Goal: Information Seeking & Learning: Find contact information

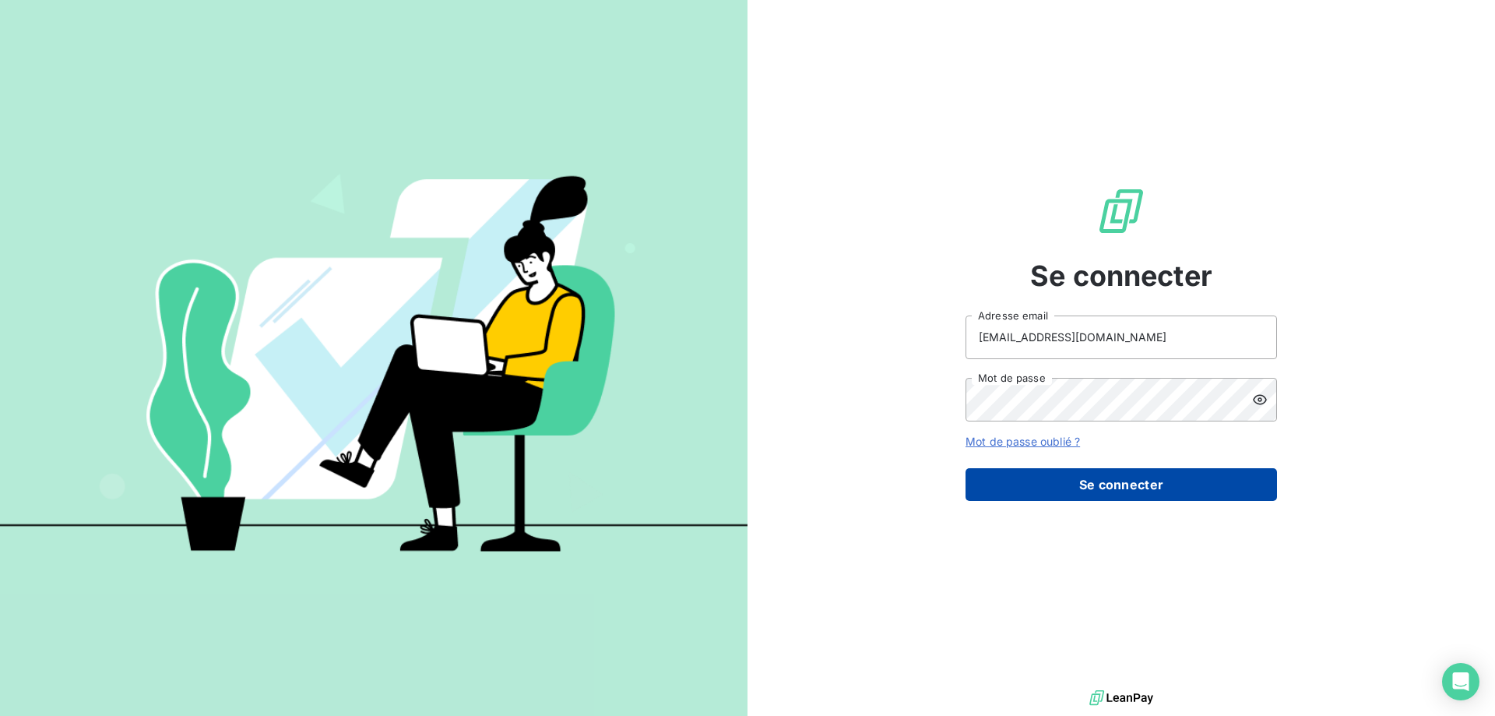
click at [1049, 491] on button "Se connecter" at bounding box center [1120, 484] width 311 height 33
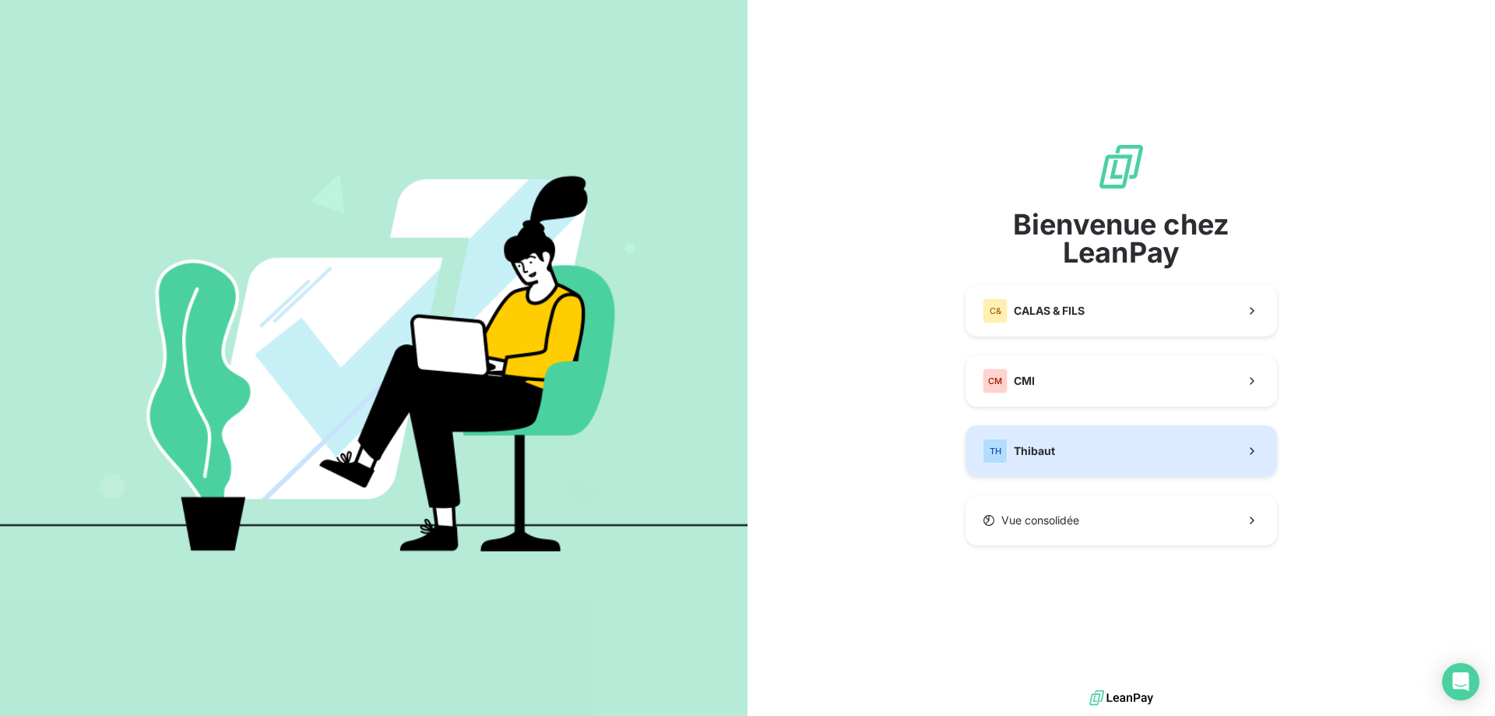
click at [1040, 454] on span "Thibaut" at bounding box center [1034, 451] width 41 height 16
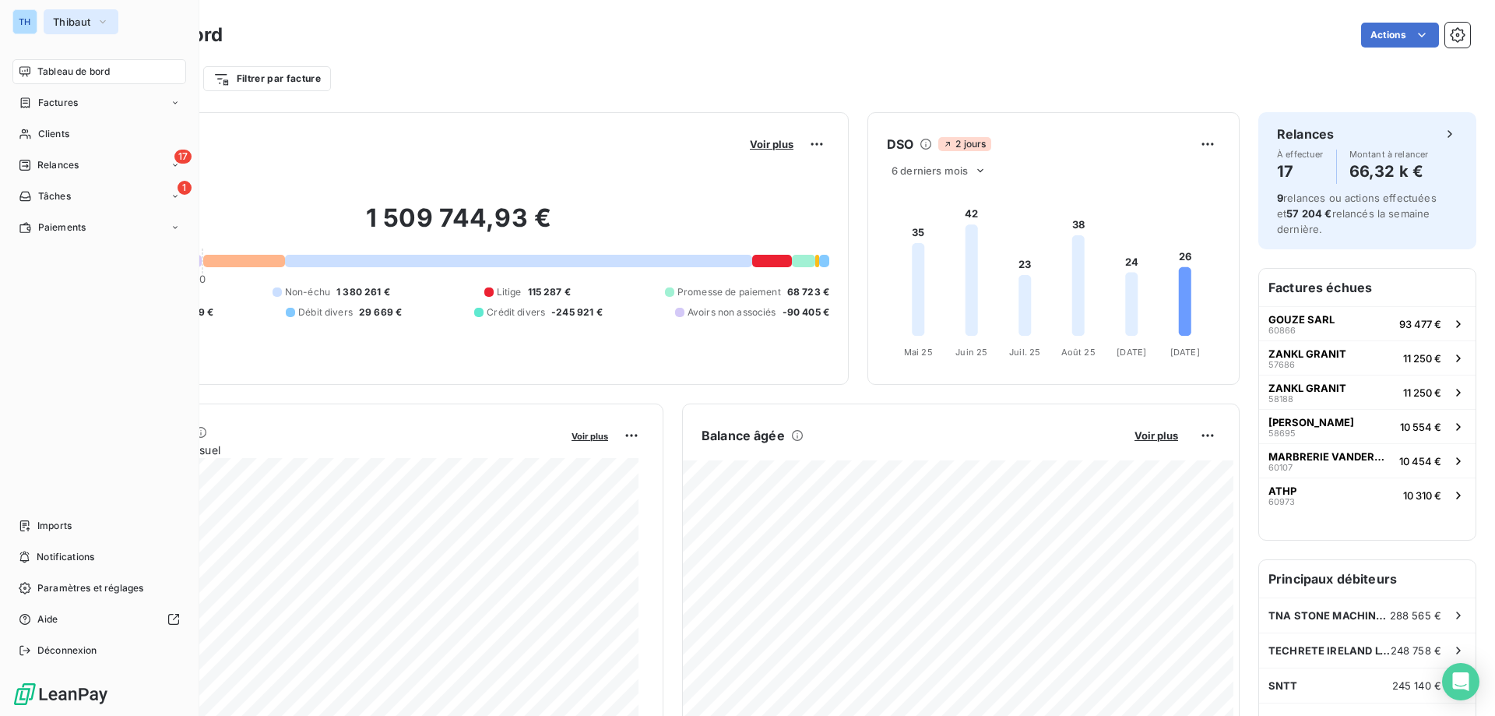
click at [84, 23] on span "Thibaut" at bounding box center [71, 22] width 37 height 12
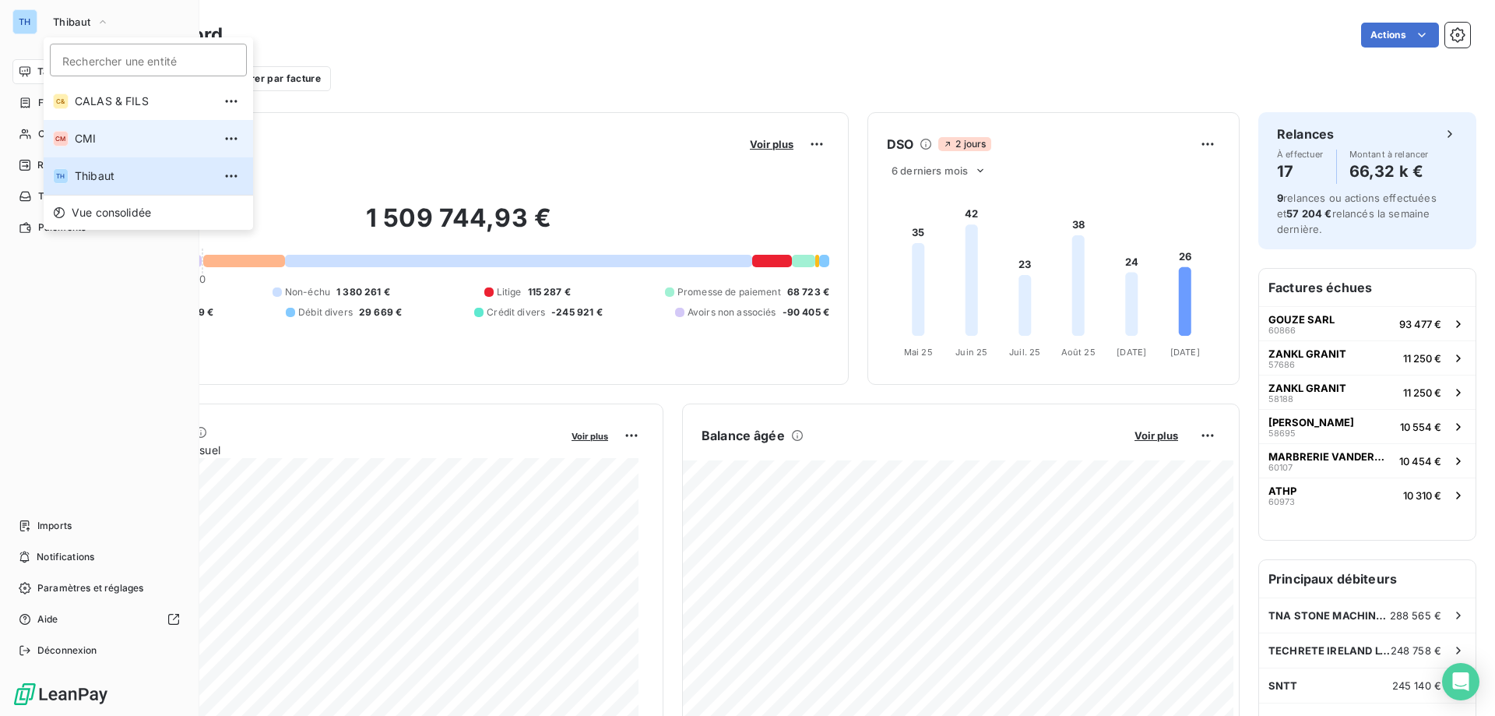
click at [96, 133] on span "CMI" at bounding box center [144, 139] width 138 height 16
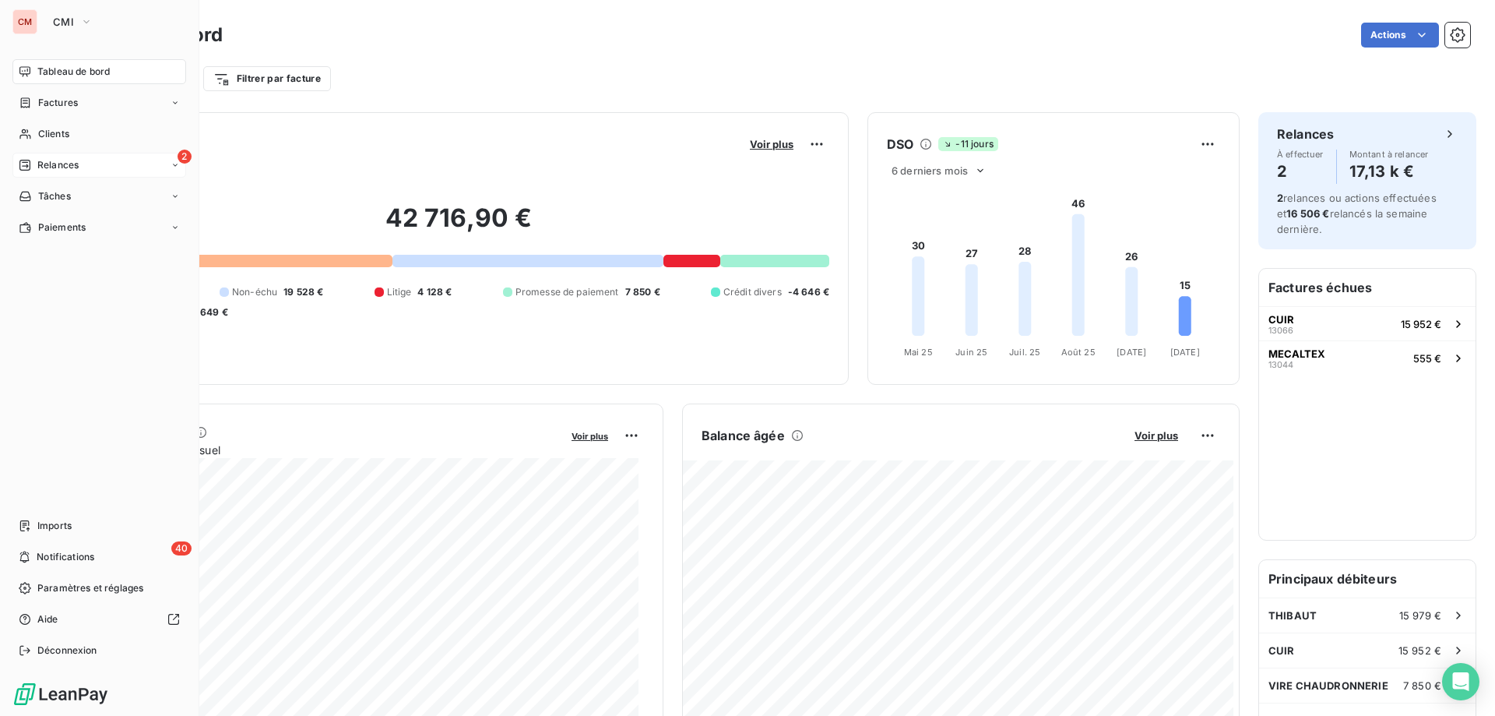
click at [62, 162] on span "Relances" at bounding box center [57, 165] width 41 height 14
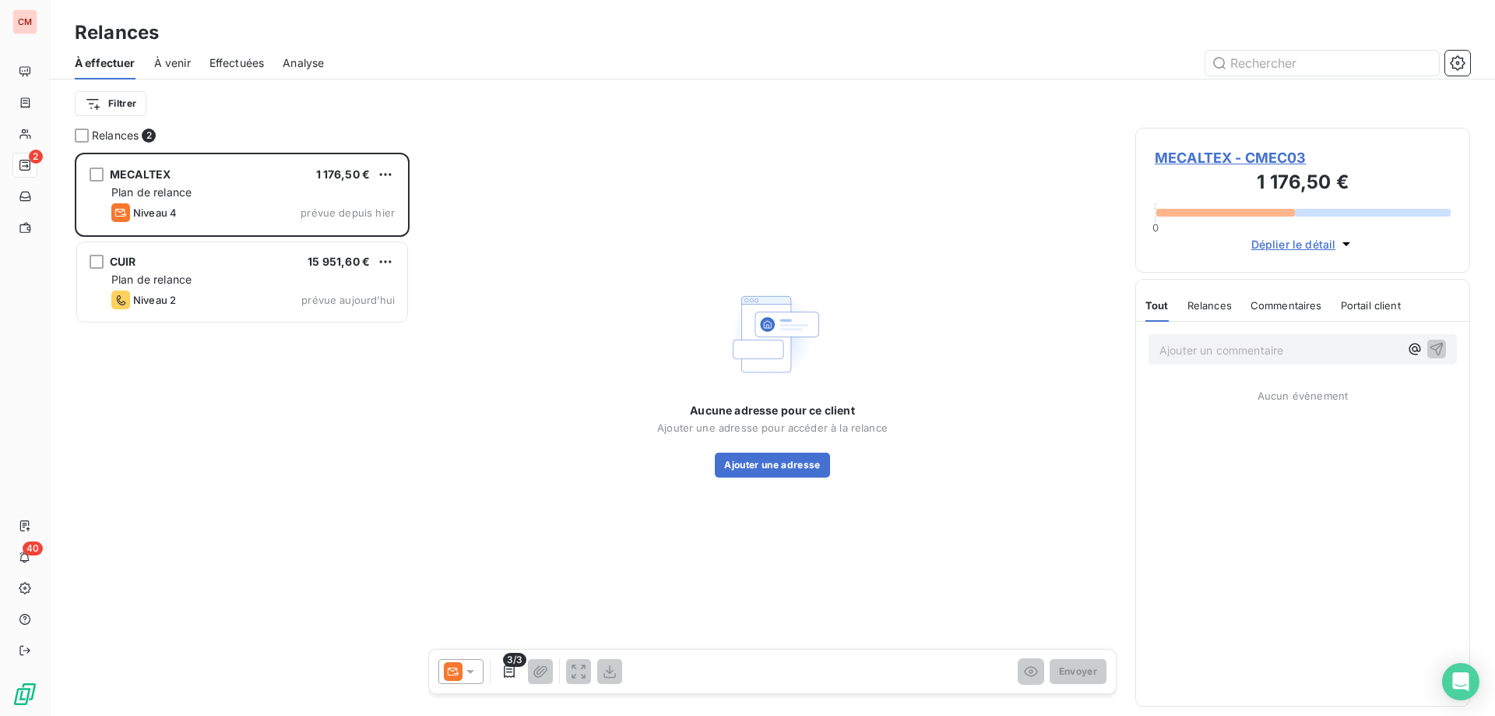
scroll to position [551, 323]
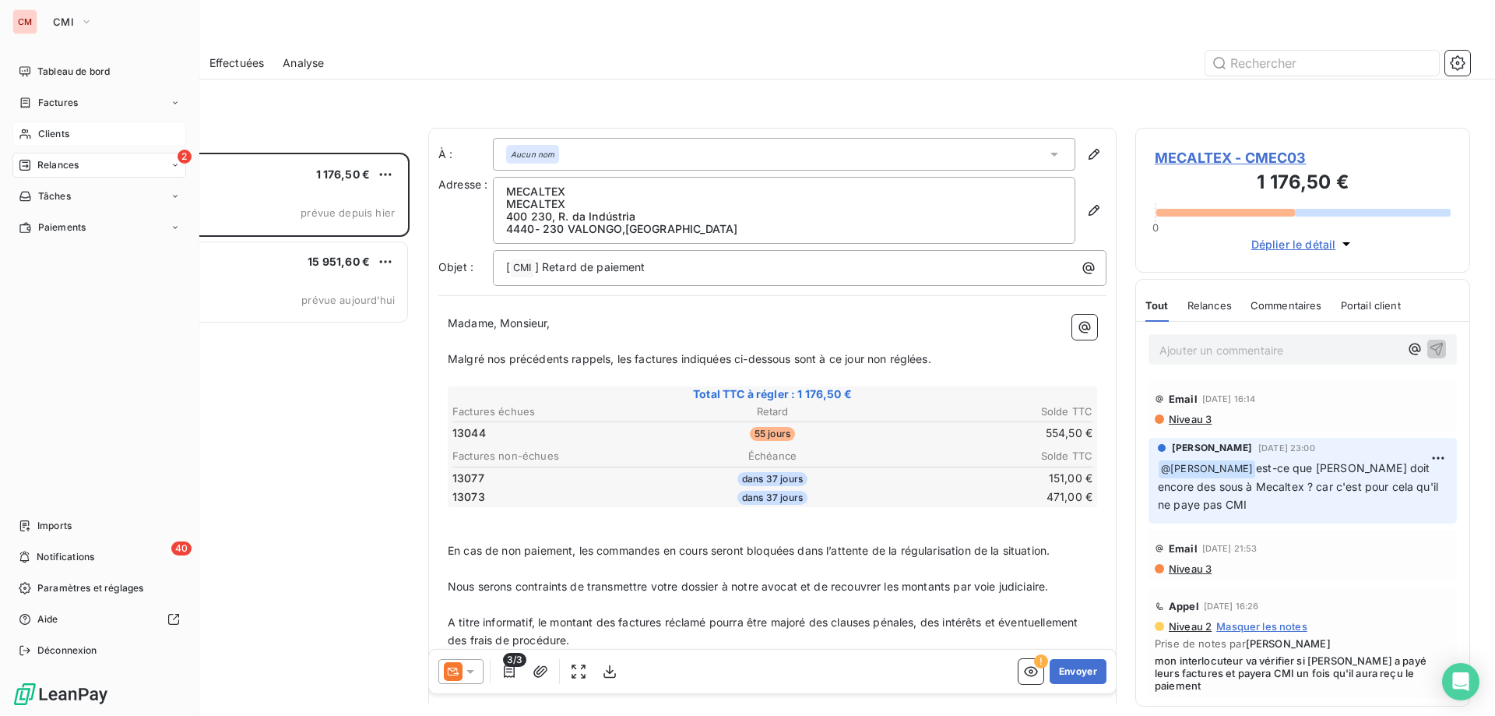
click at [48, 133] on span "Clients" at bounding box center [53, 134] width 31 height 14
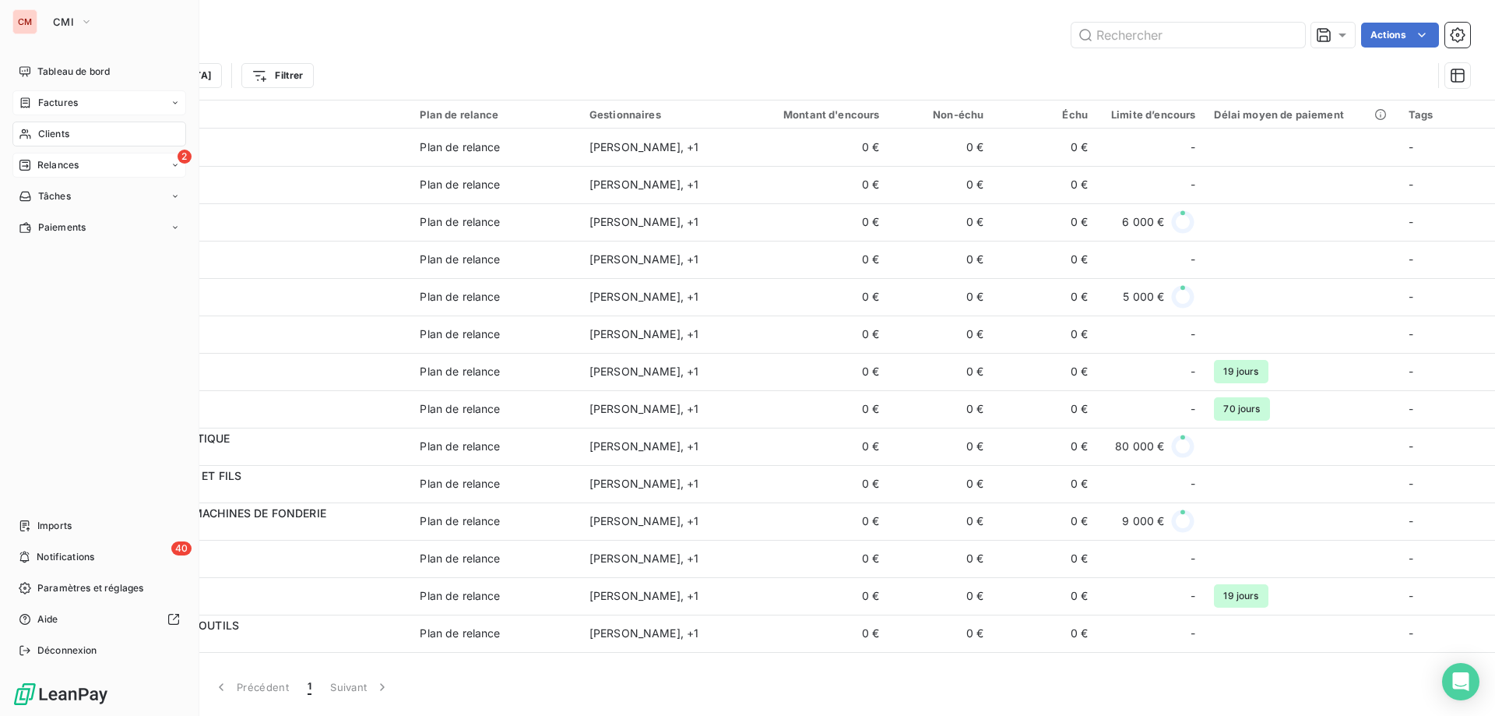
click at [34, 99] on div "Factures" at bounding box center [48, 103] width 59 height 14
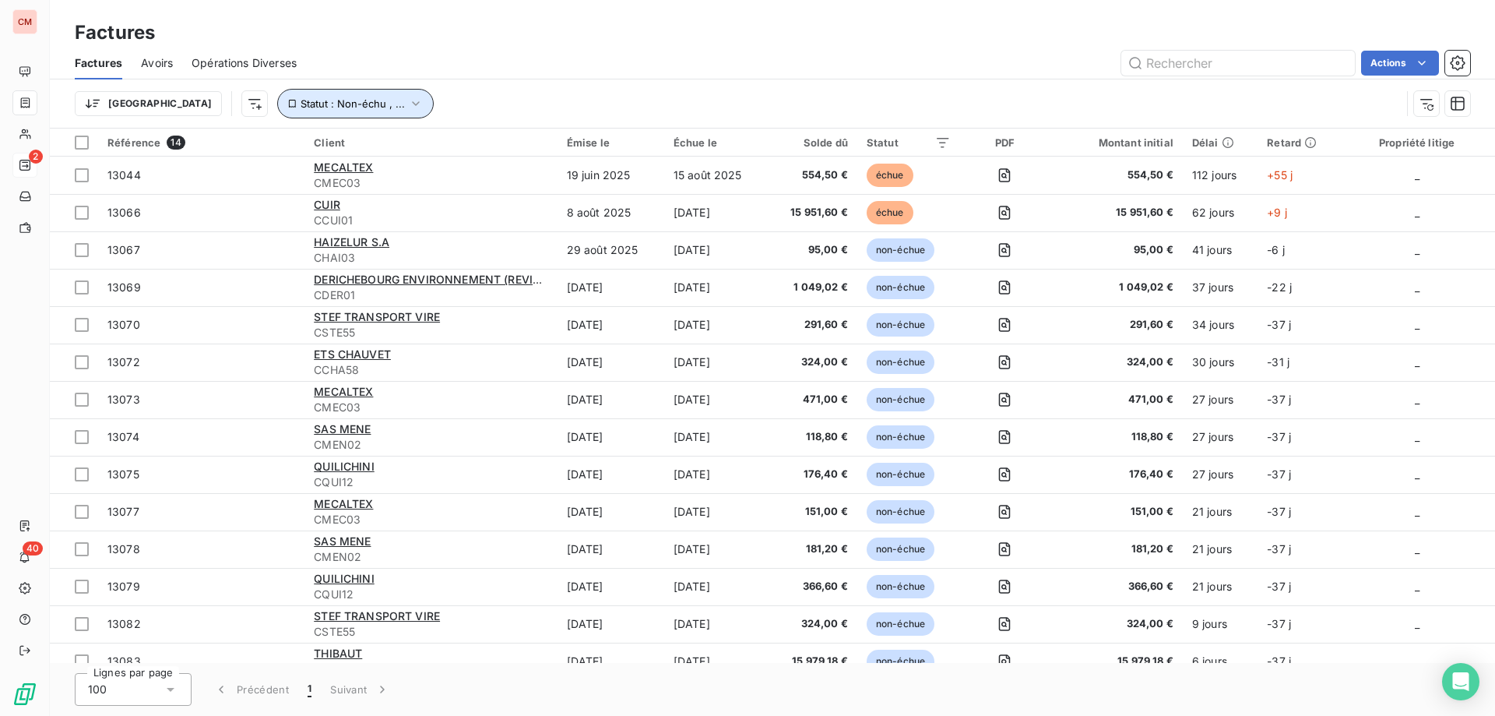
click at [311, 97] on span "Statut : Non-échu , ..." at bounding box center [353, 103] width 104 height 12
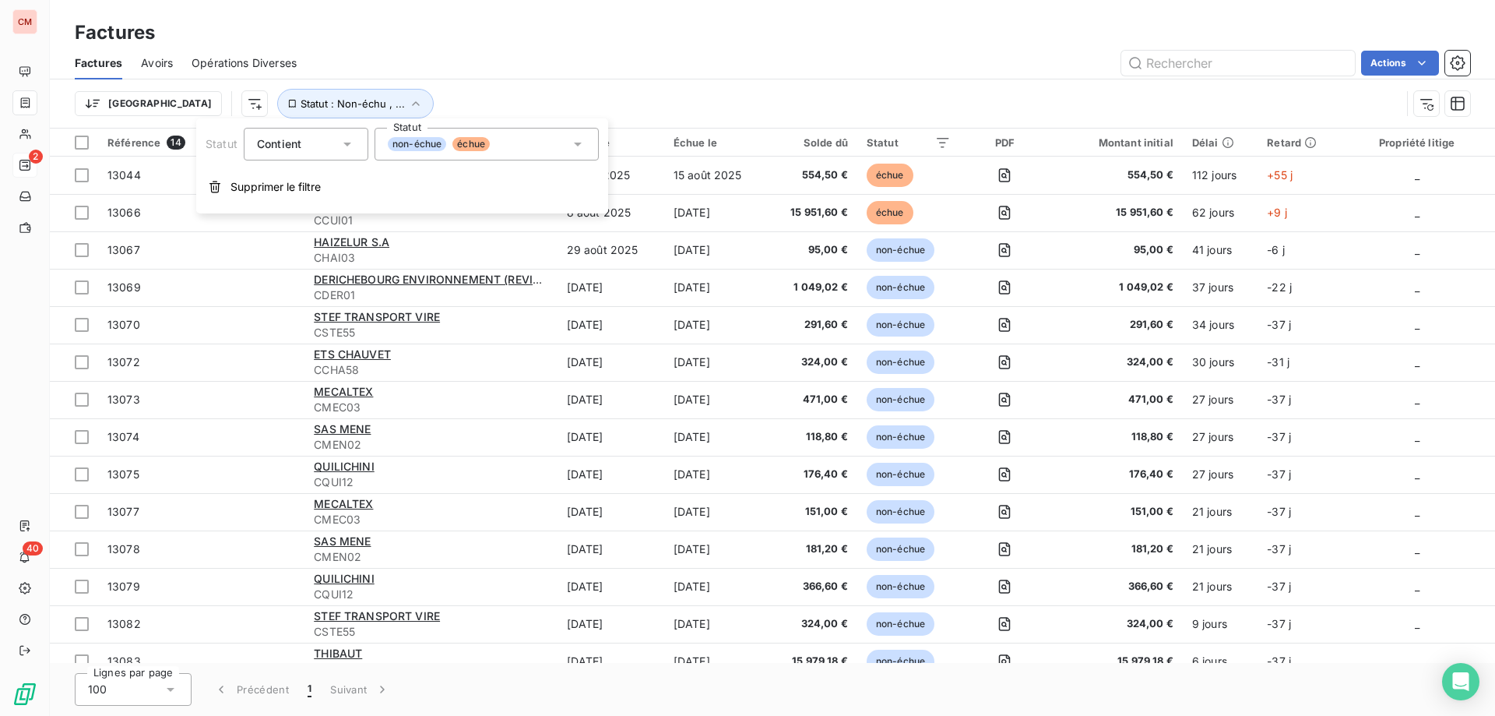
click at [568, 147] on div "non-échue échue" at bounding box center [487, 144] width 224 height 33
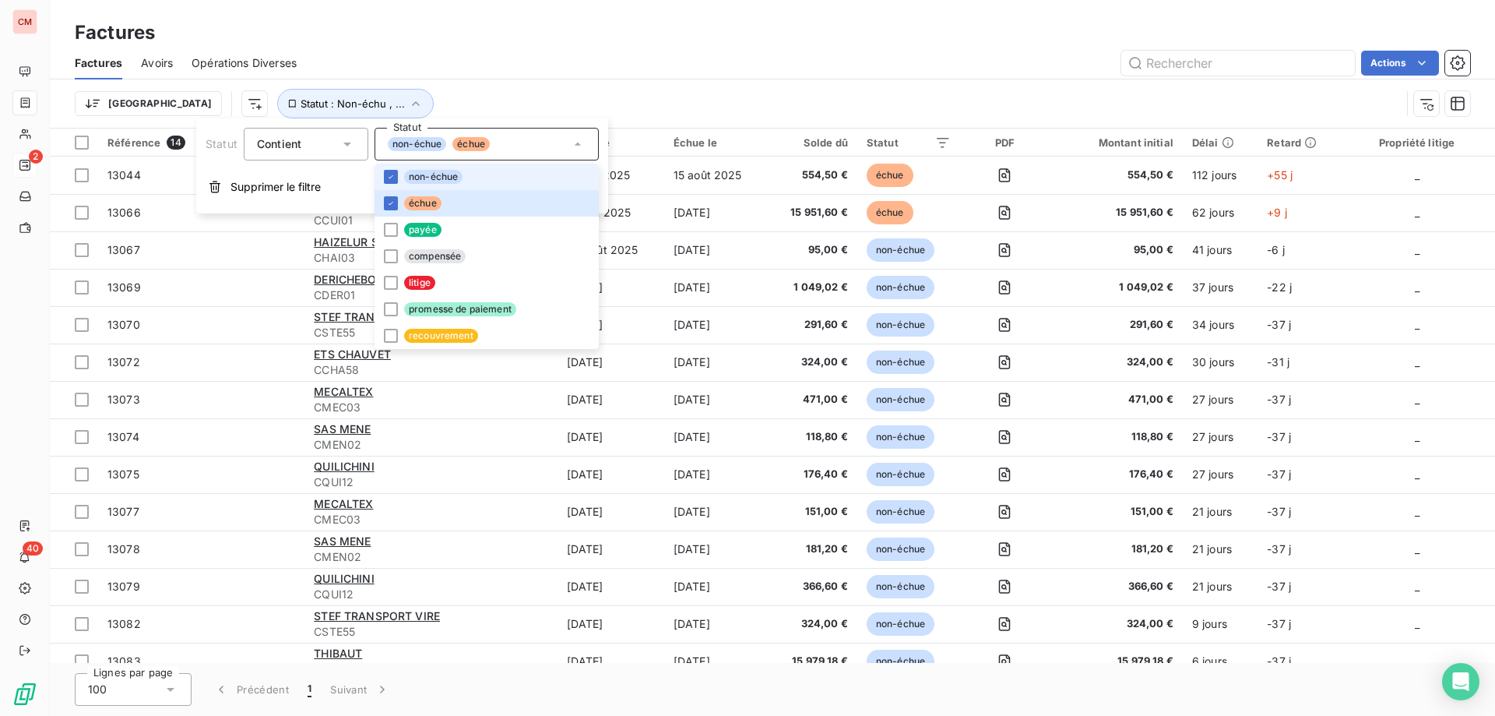
click at [472, 84] on div "Trier Statut : Non-échu , ..." at bounding box center [772, 103] width 1395 height 48
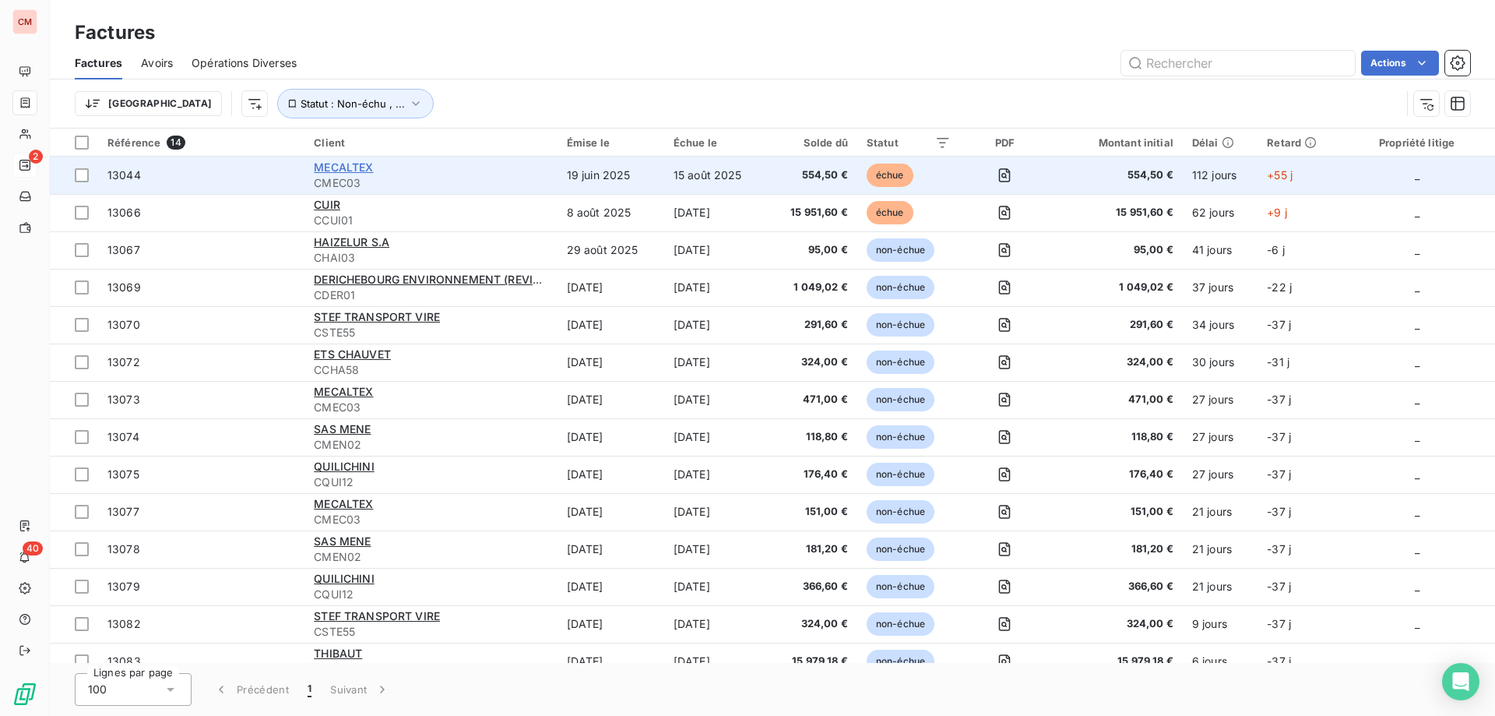
click at [339, 167] on span "MECALTEX" at bounding box center [343, 166] width 59 height 13
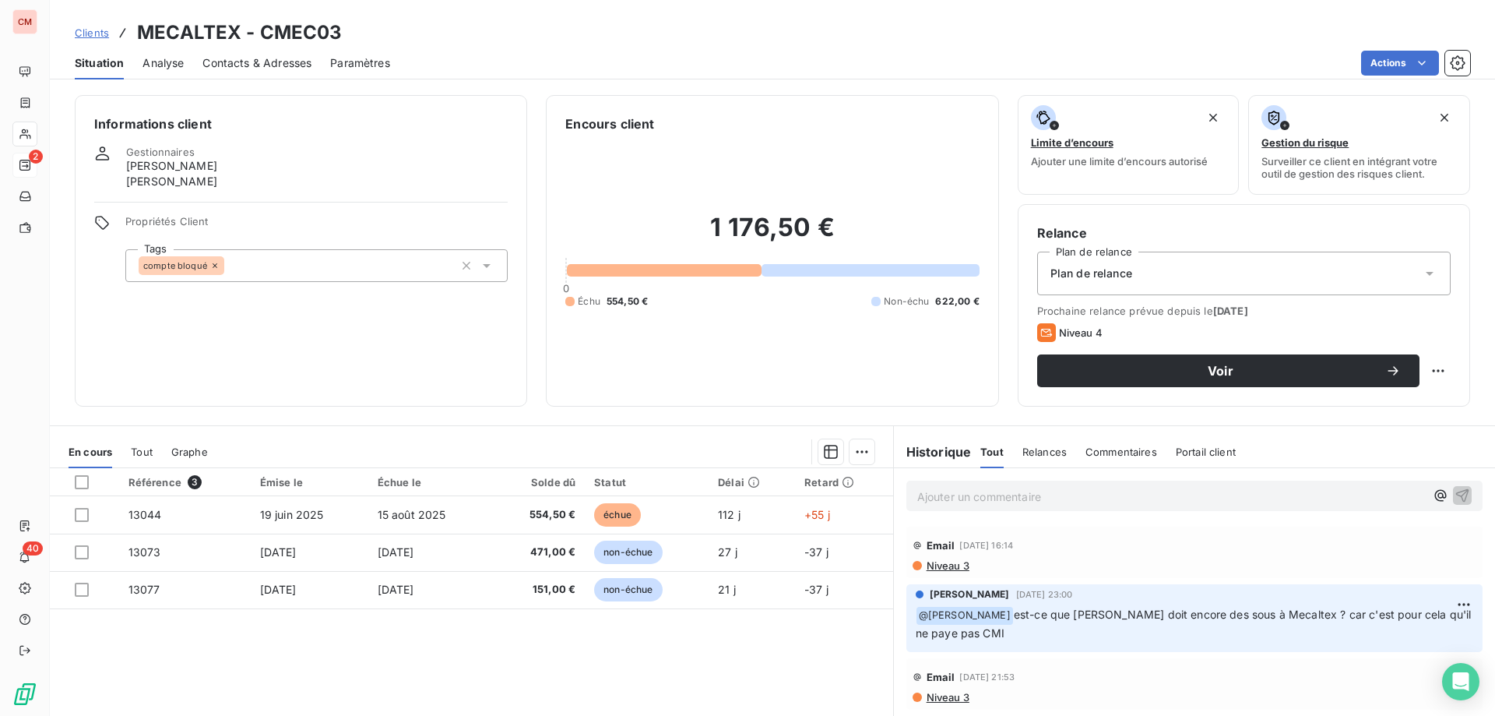
click at [245, 61] on span "Contacts & Adresses" at bounding box center [256, 63] width 109 height 16
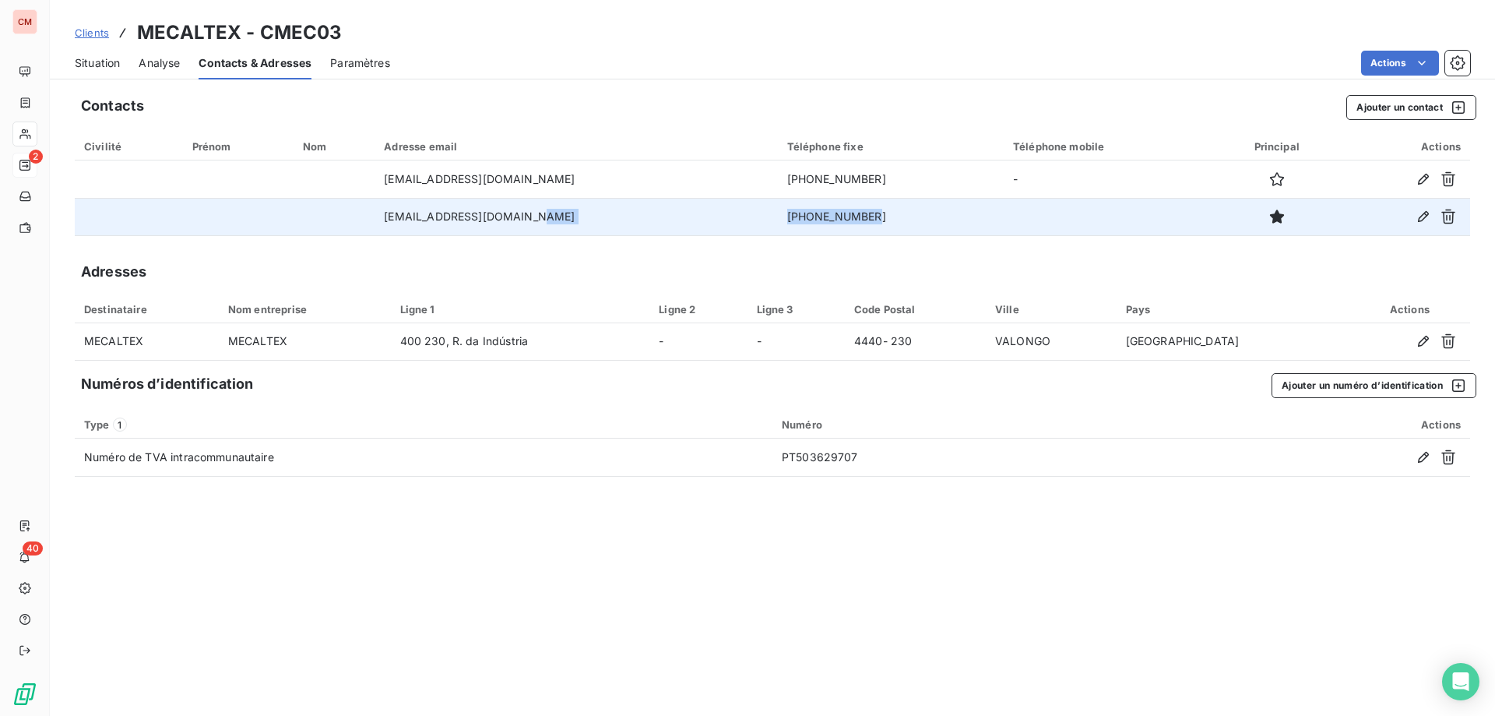
drag, startPoint x: 851, startPoint y: 211, endPoint x: 735, endPoint y: 216, distance: 116.1
click at [735, 216] on tr "[EMAIL_ADDRESS][DOMAIN_NAME] [PHONE_NUMBER]" at bounding box center [772, 216] width 1395 height 37
copy tr "[PHONE_NUMBER]"
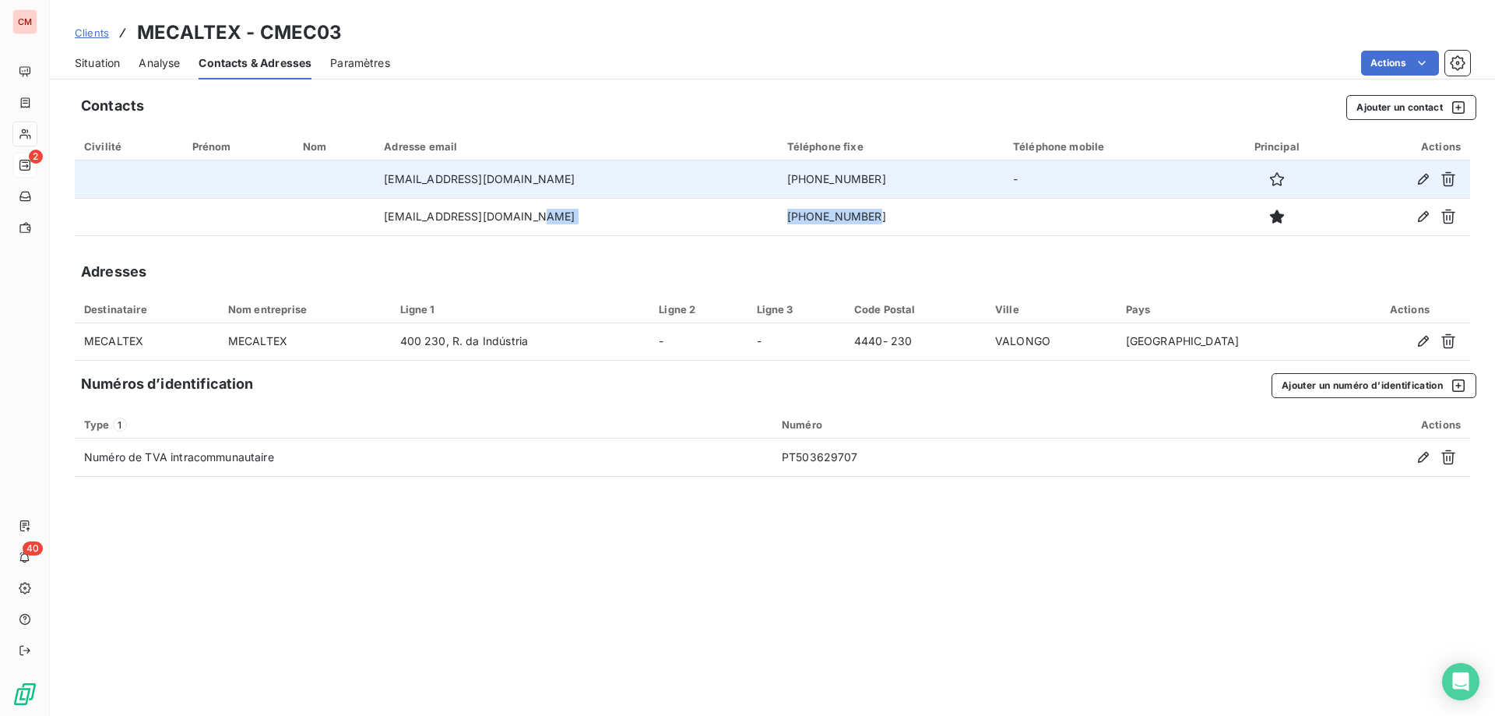
click at [864, 178] on td "[PHONE_NUMBER]" at bounding box center [891, 178] width 226 height 37
drag, startPoint x: 864, startPoint y: 178, endPoint x: 745, endPoint y: 182, distance: 119.2
click at [778, 182] on td "[PHONE_NUMBER]" at bounding box center [891, 178] width 226 height 37
copy td "[PHONE_NUMBER]"
click at [1269, 179] on icon "button" at bounding box center [1277, 179] width 16 height 16
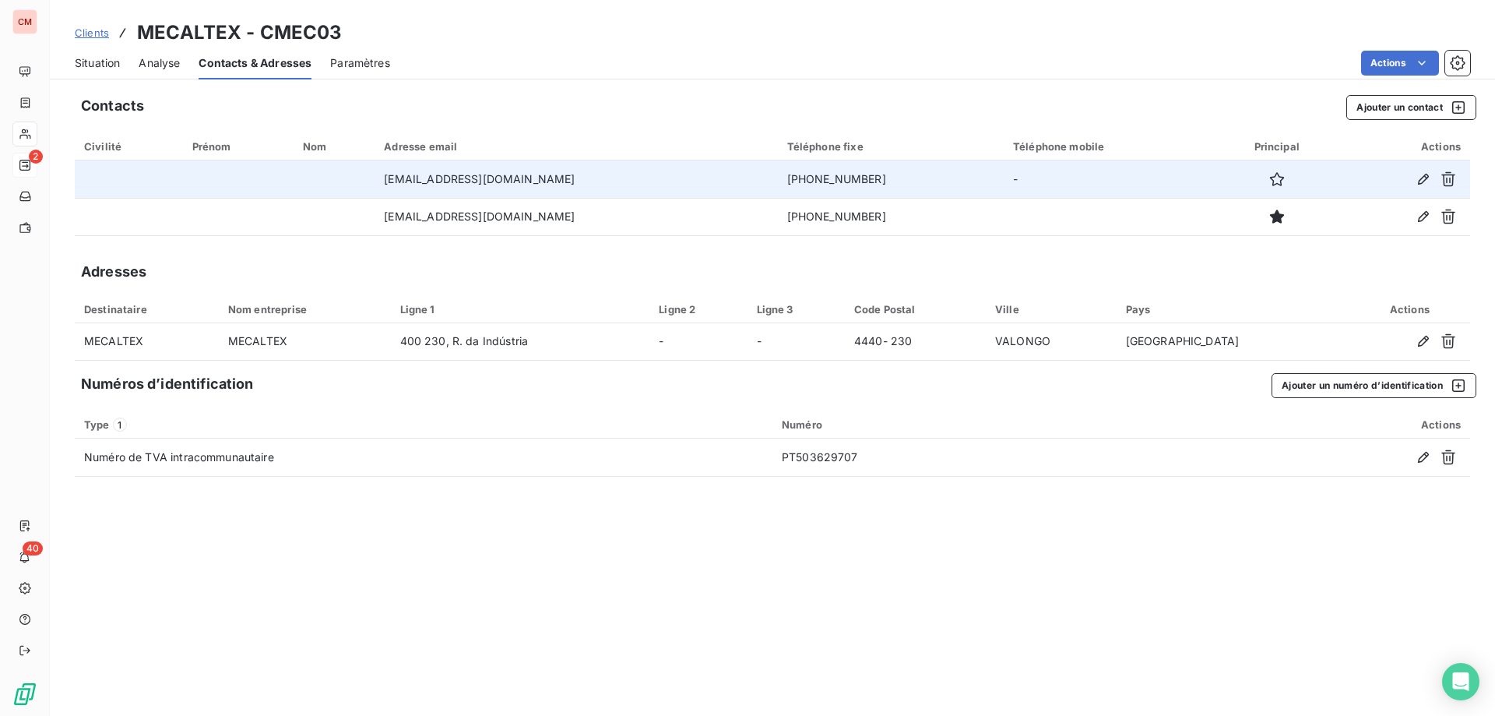
click at [1106, 79] on div "Situation Analyse Contacts & Adresses Paramètres Actions" at bounding box center [772, 63] width 1445 height 33
click at [1270, 183] on icon "button" at bounding box center [1277, 179] width 14 height 14
click at [1269, 178] on icon "button" at bounding box center [1277, 179] width 16 height 16
click at [764, 60] on div "Actions" at bounding box center [939, 63] width 1061 height 25
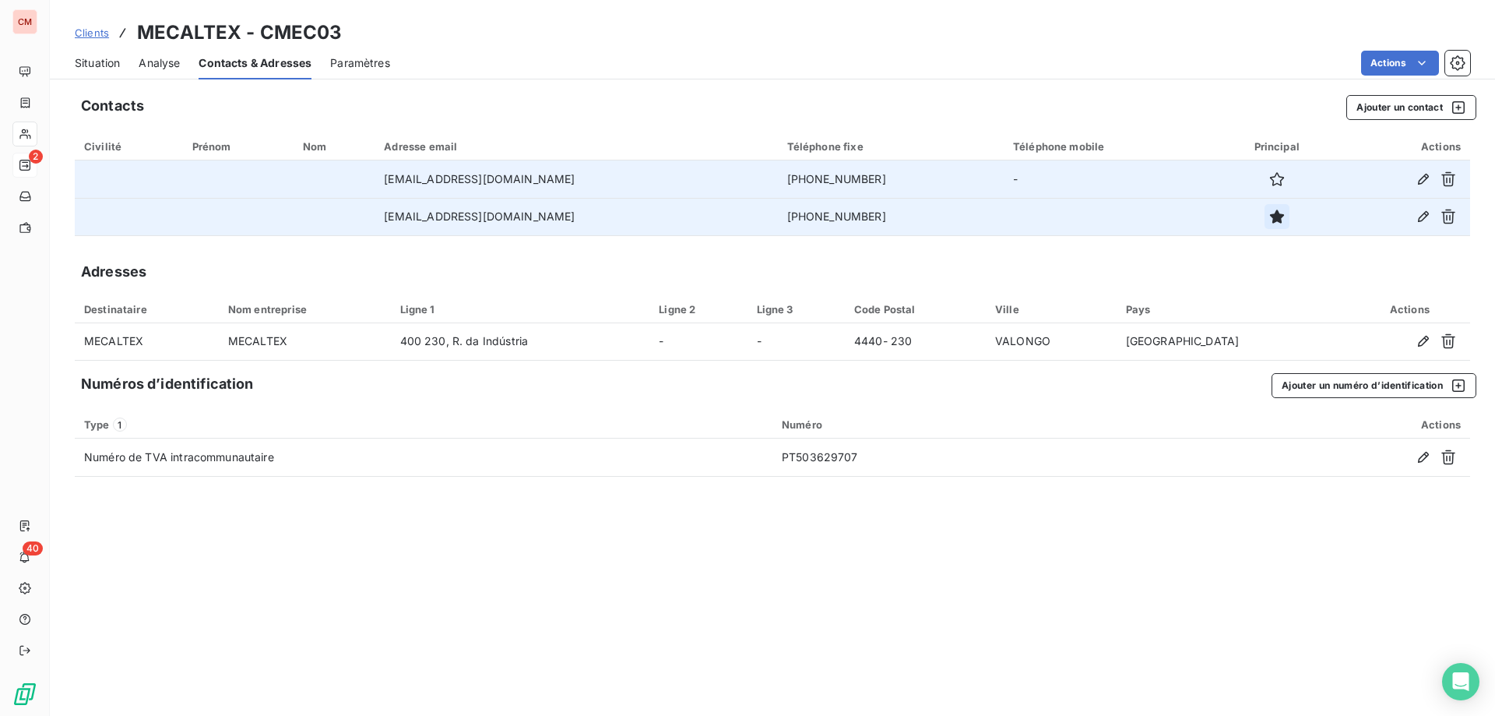
click at [1269, 216] on icon "button" at bounding box center [1277, 217] width 16 height 16
click at [1269, 175] on icon "button" at bounding box center [1277, 179] width 16 height 16
click at [93, 65] on span "Situation" at bounding box center [97, 63] width 45 height 16
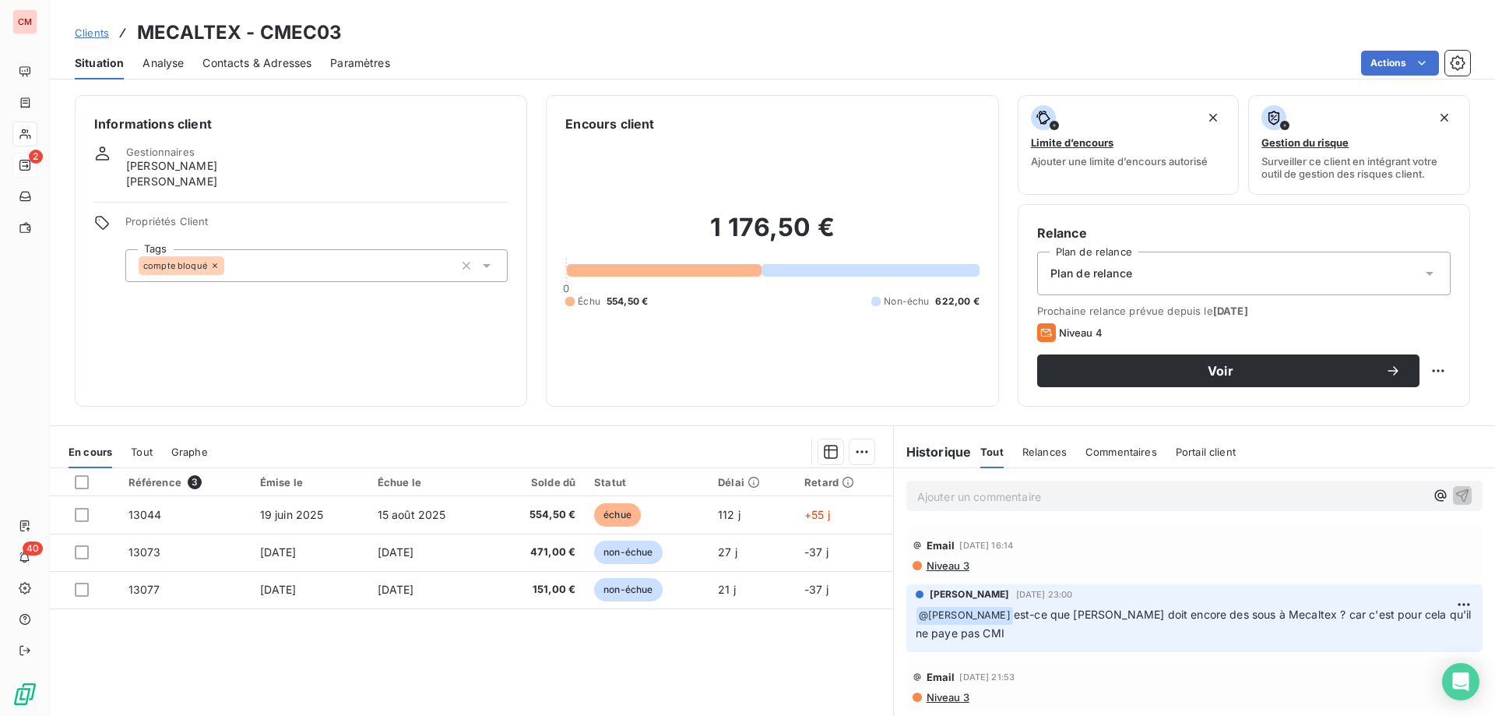
click at [938, 493] on p "Ajouter un commentaire ﻿" at bounding box center [1171, 496] width 508 height 19
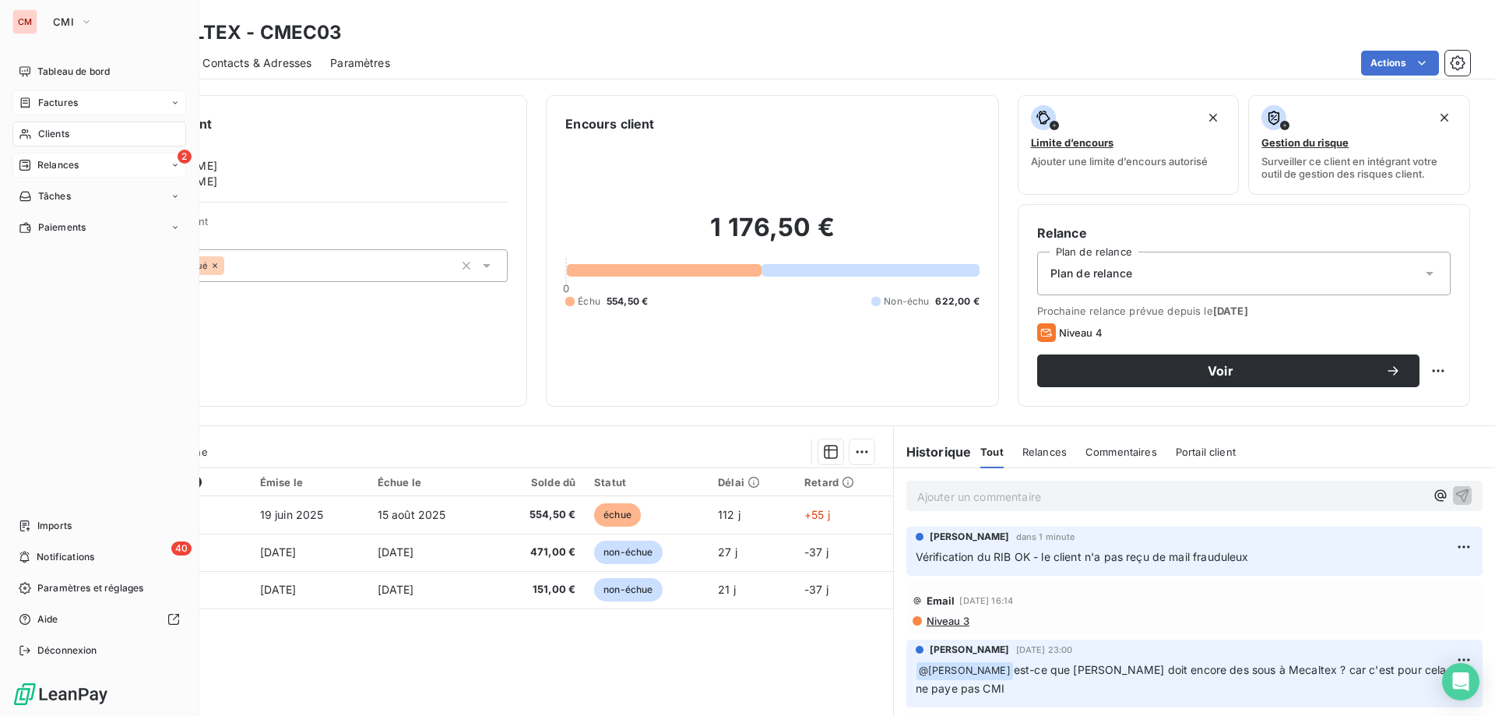
click at [31, 97] on icon at bounding box center [25, 103] width 13 height 12
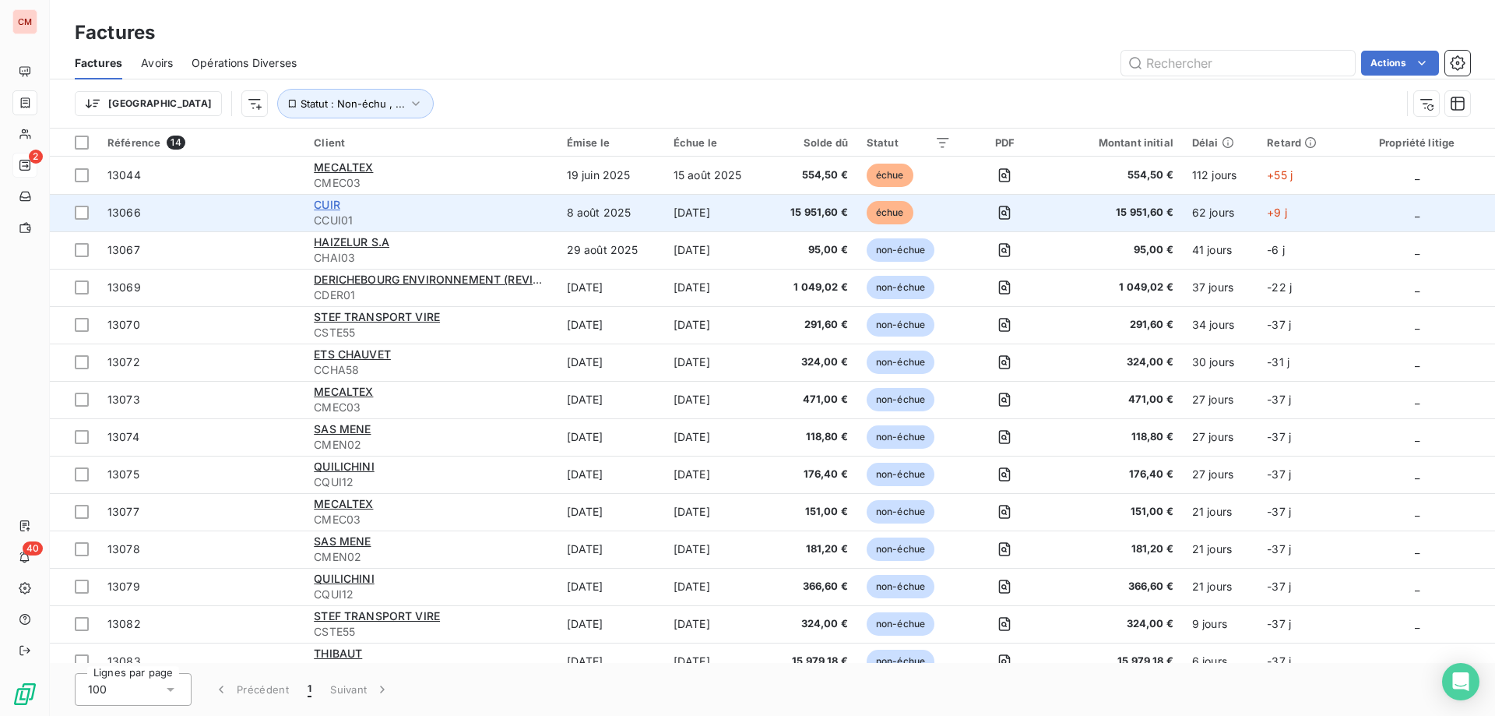
click at [334, 209] on span "CUIR" at bounding box center [327, 204] width 26 height 13
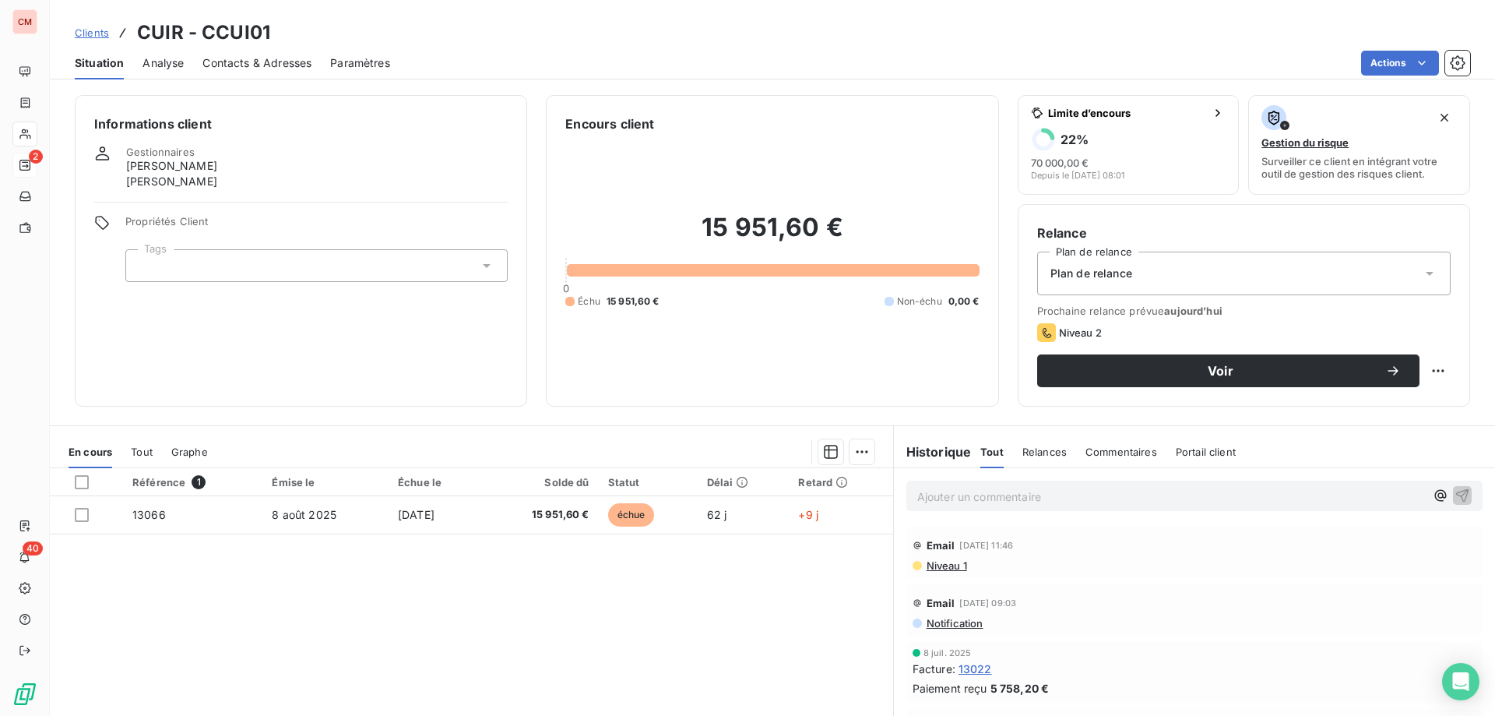
click at [243, 62] on span "Contacts & Adresses" at bounding box center [256, 63] width 109 height 16
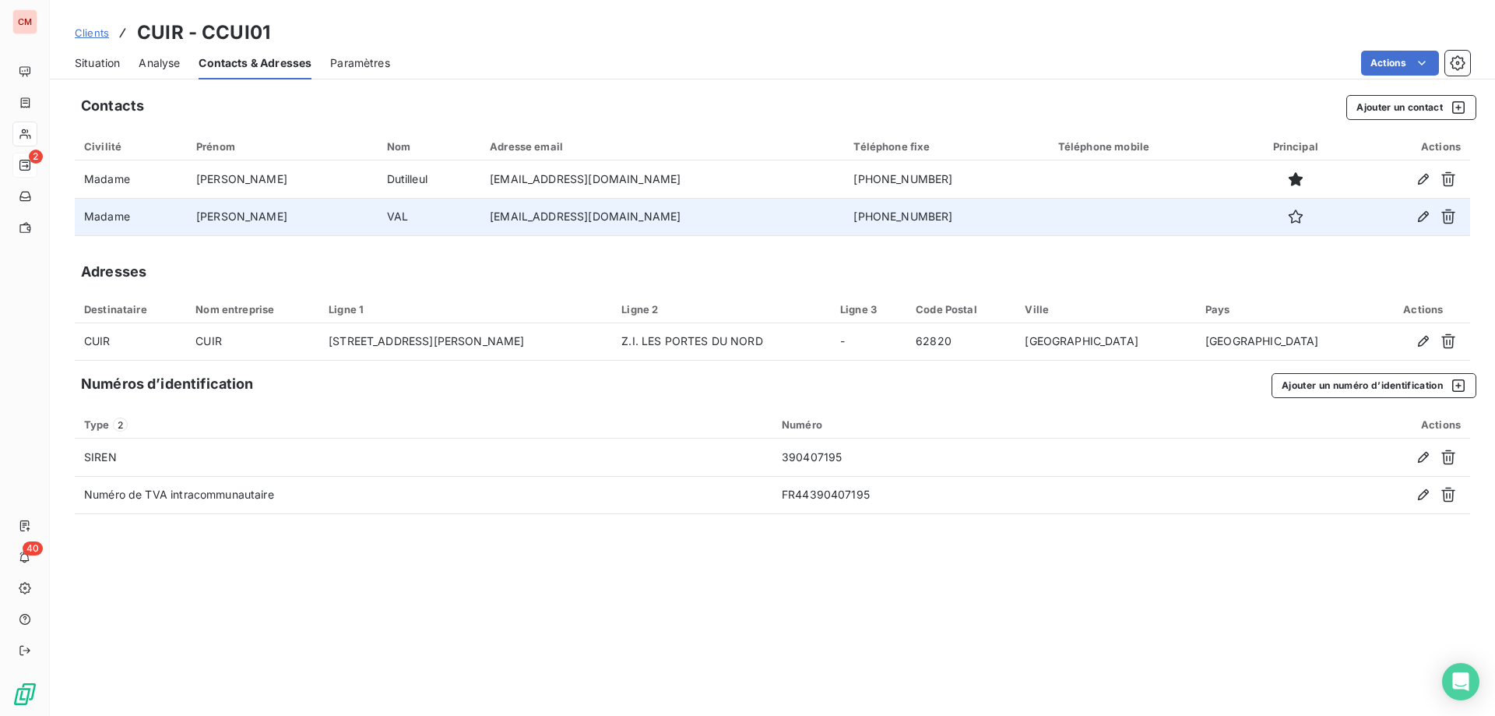
drag, startPoint x: 818, startPoint y: 214, endPoint x: 671, endPoint y: 211, distance: 147.2
click at [671, 211] on tr "Madame Justine VAL [EMAIL_ADDRESS][DOMAIN_NAME] [PHONE_NUMBER]" at bounding box center [772, 216] width 1395 height 37
copy tr "[PHONE_NUMBER]"
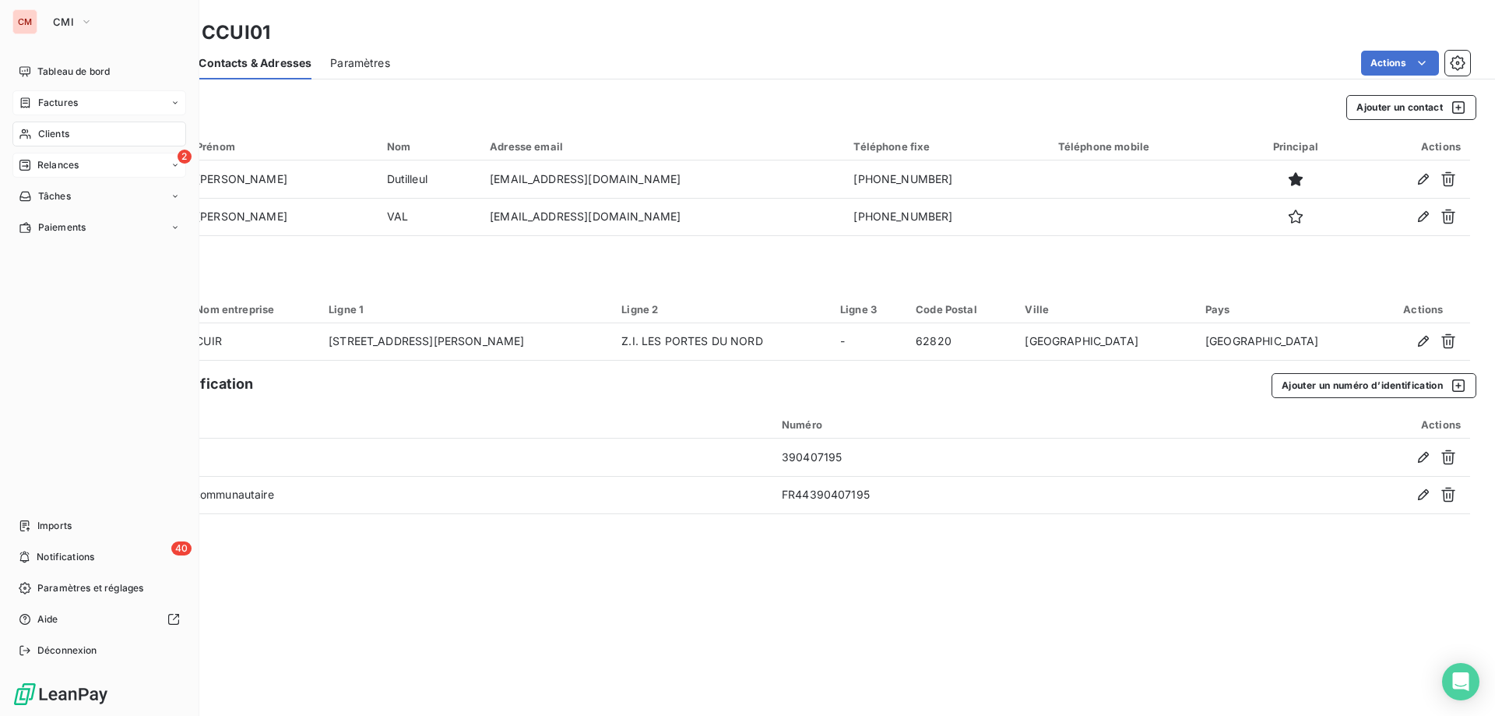
click at [55, 101] on span "Factures" at bounding box center [58, 103] width 40 height 14
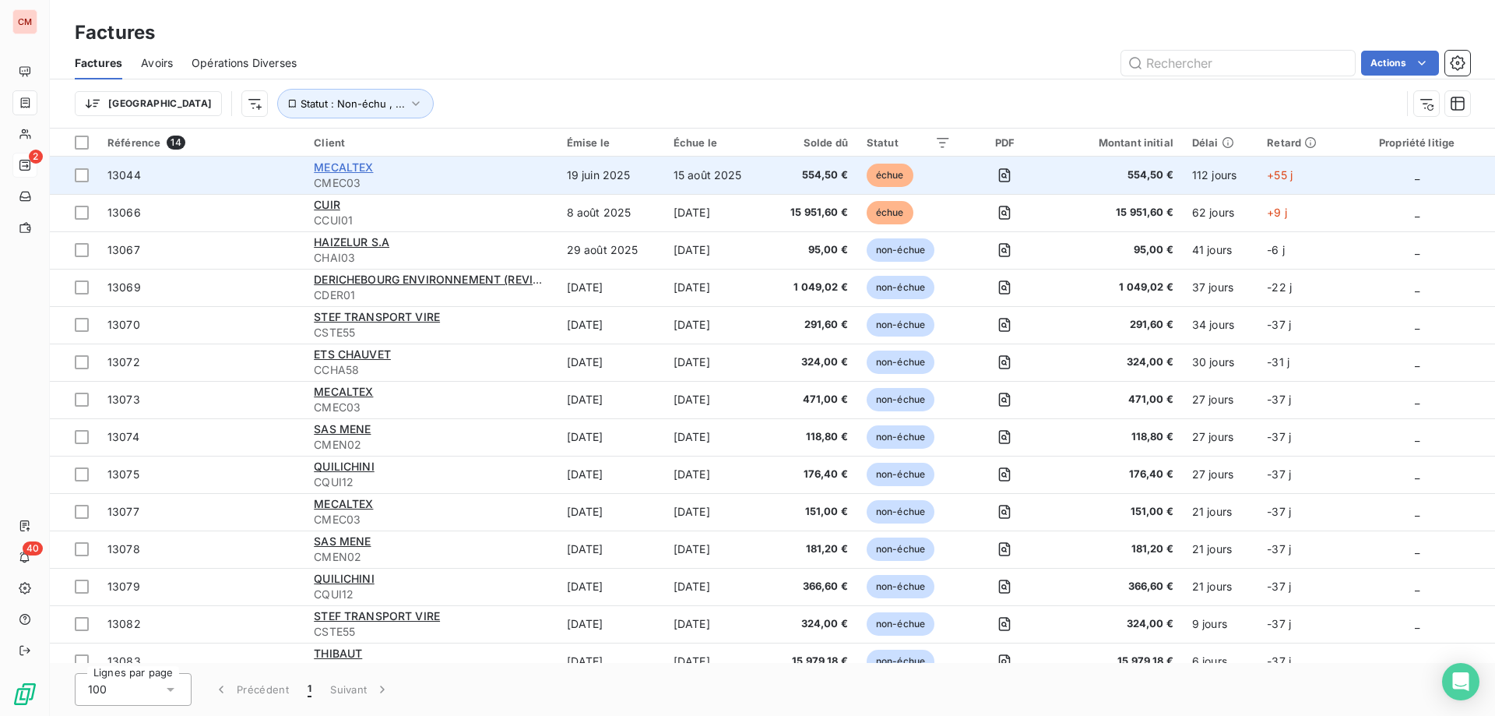
click at [353, 164] on span "MECALTEX" at bounding box center [343, 166] width 59 height 13
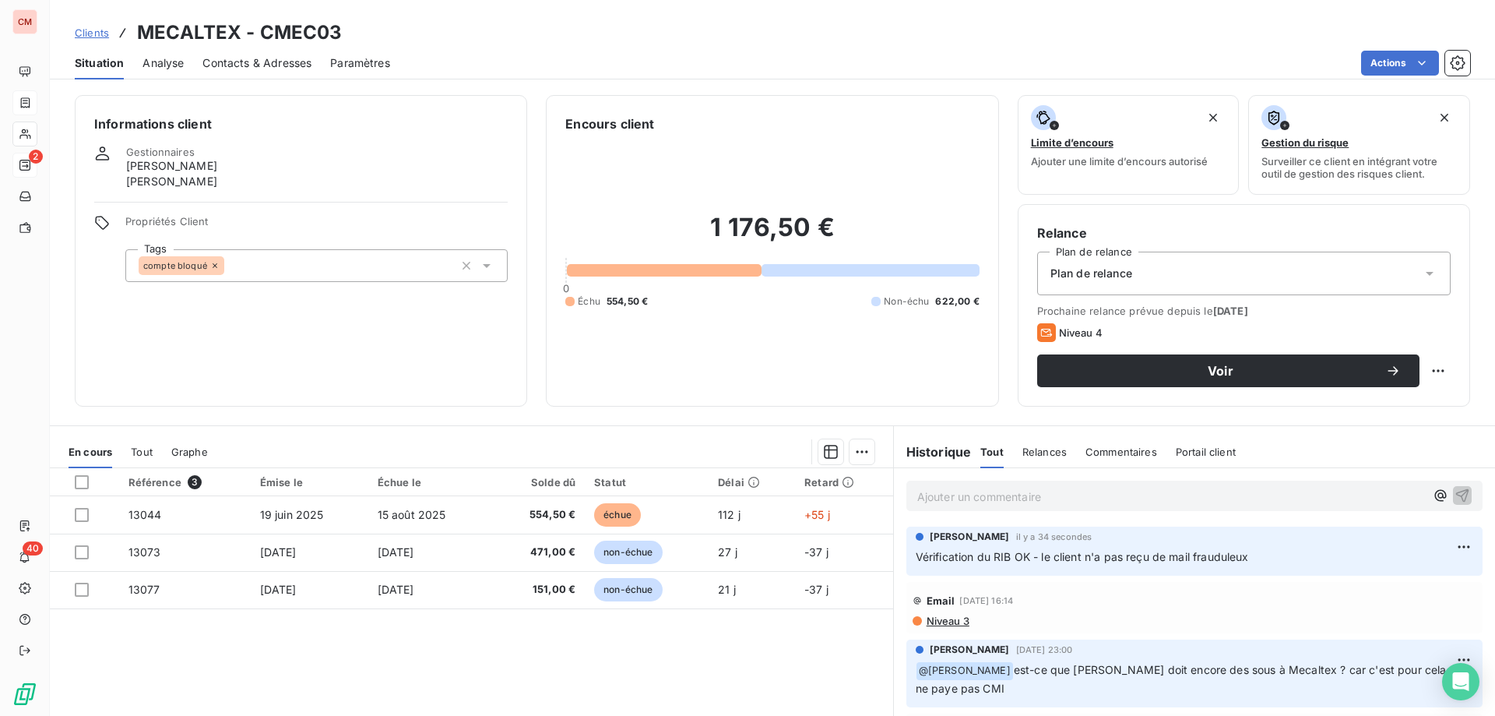
drag, startPoint x: 1260, startPoint y: 558, endPoint x: 902, endPoint y: 563, distance: 357.4
click at [906, 563] on div "[PERSON_NAME] il y a 34 secondes Vérification du RIB OK - le client n'a pas reç…" at bounding box center [1194, 550] width 576 height 49
copy span "Vérification du RIB OK - le client n'a pas reçu de mail frauduleux"
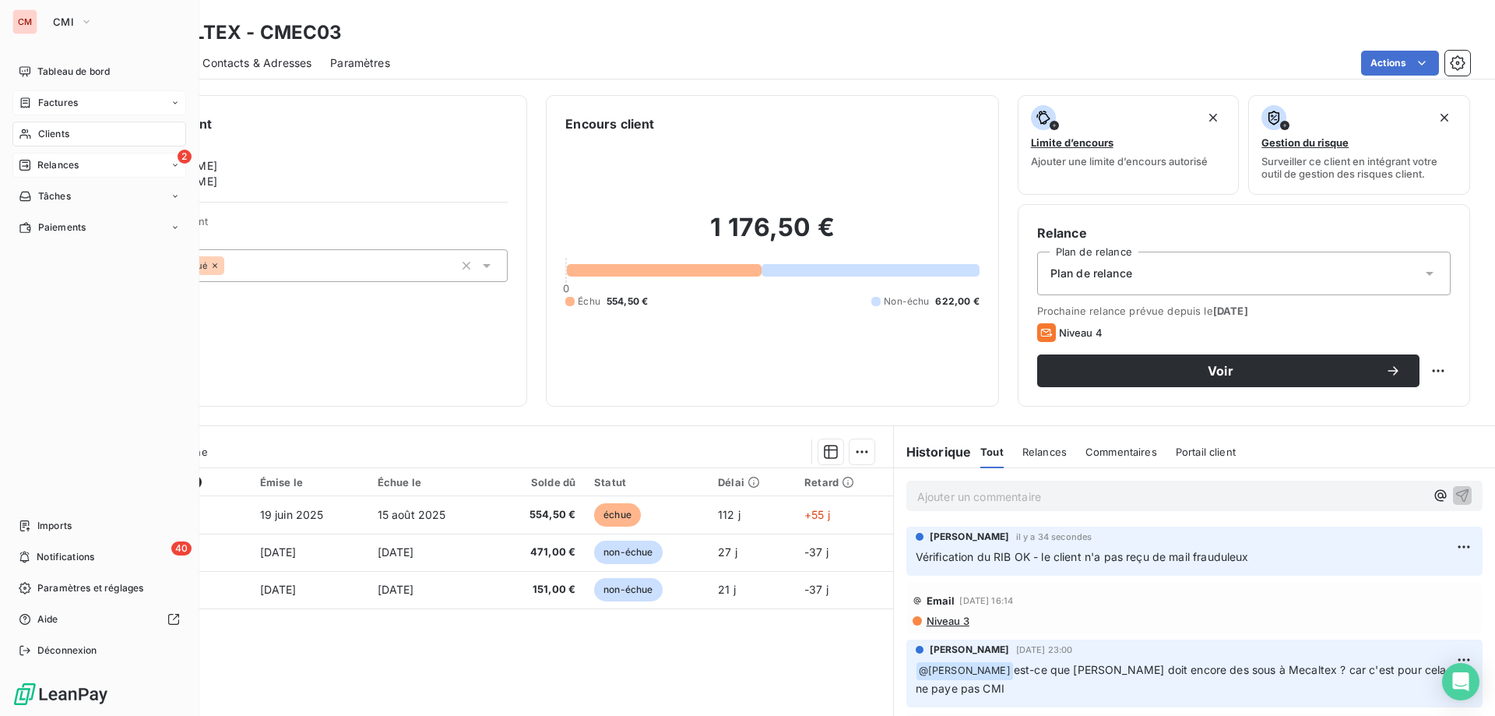
click at [27, 100] on icon at bounding box center [25, 103] width 13 height 12
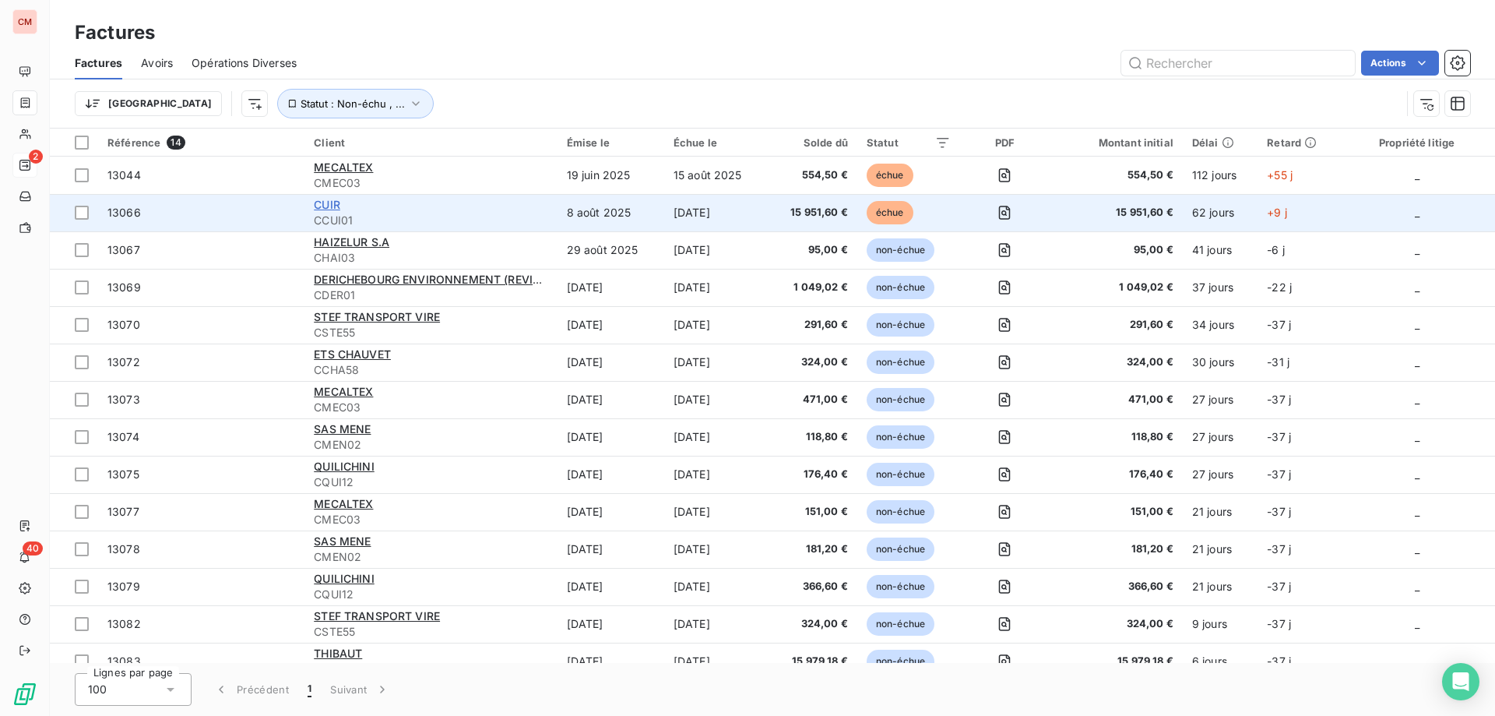
click at [322, 201] on span "CUIR" at bounding box center [327, 204] width 26 height 13
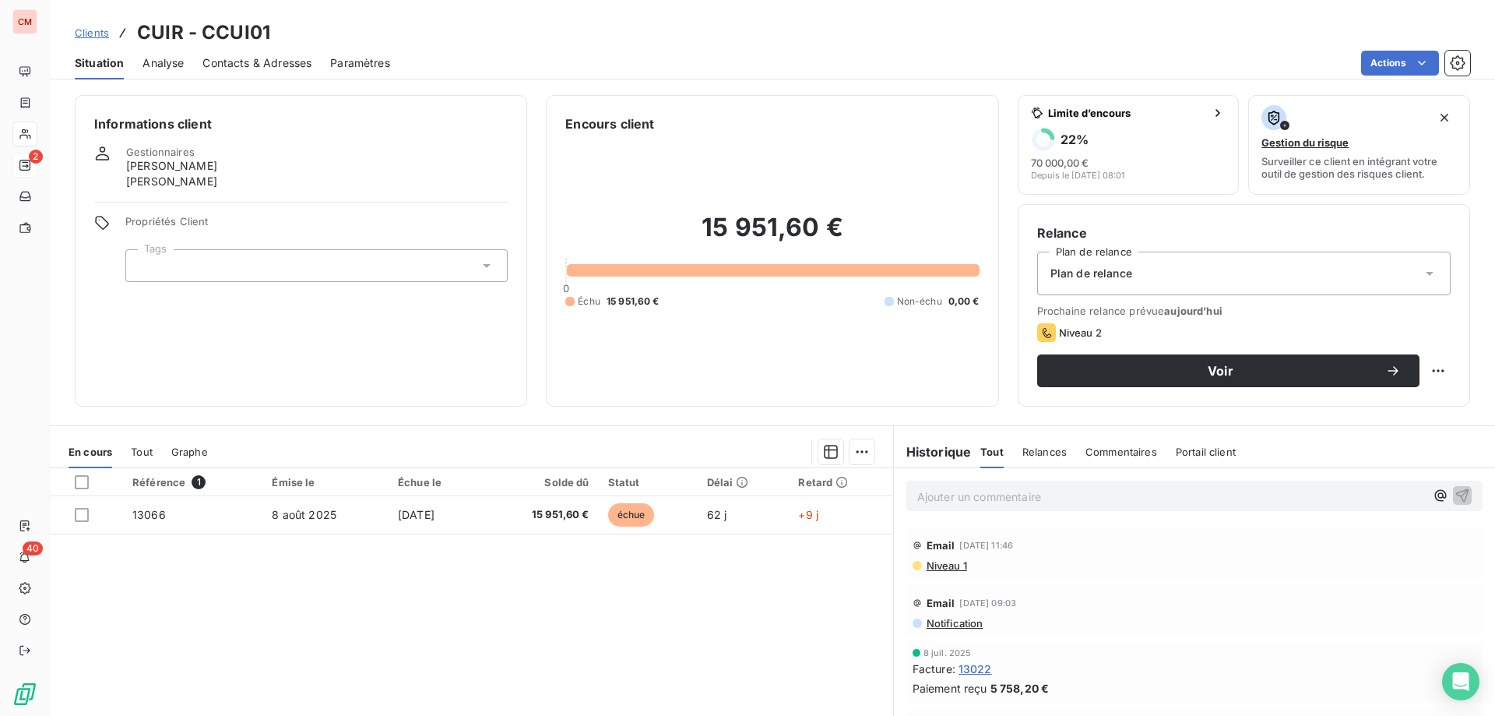
click at [965, 499] on p "Ajouter un commentaire ﻿" at bounding box center [1171, 496] width 508 height 19
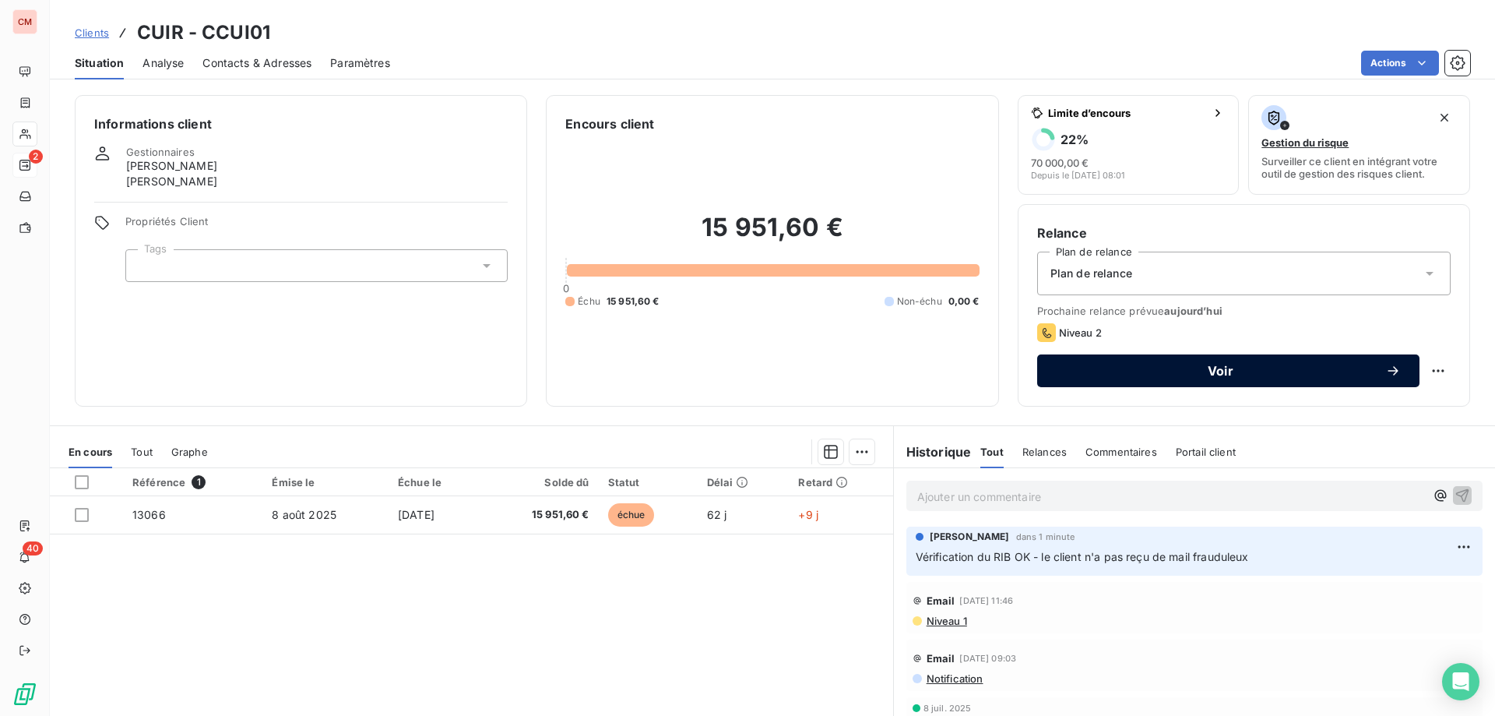
click at [1232, 371] on span "Voir" at bounding box center [1220, 370] width 329 height 12
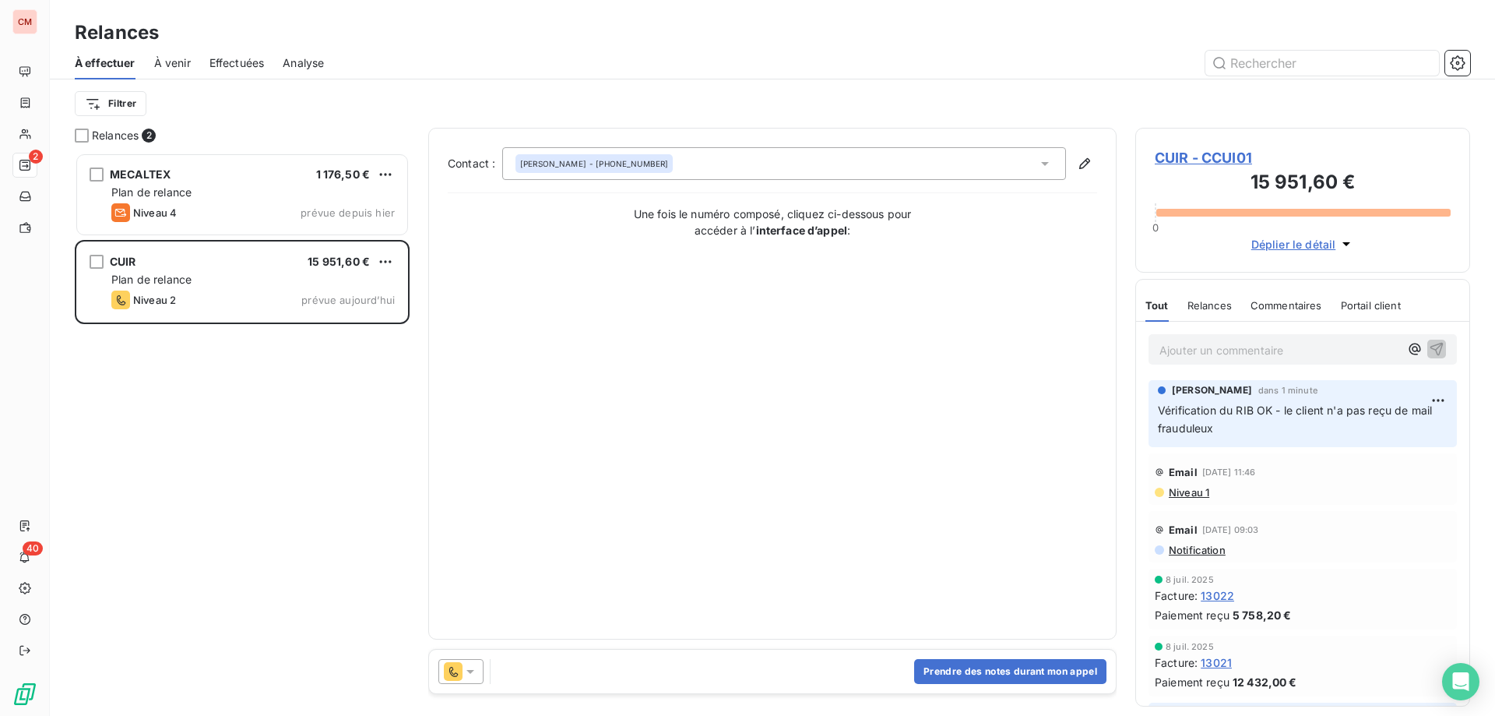
scroll to position [551, 323]
click at [1186, 162] on span "CUIR - CCUI01" at bounding box center [1303, 157] width 296 height 21
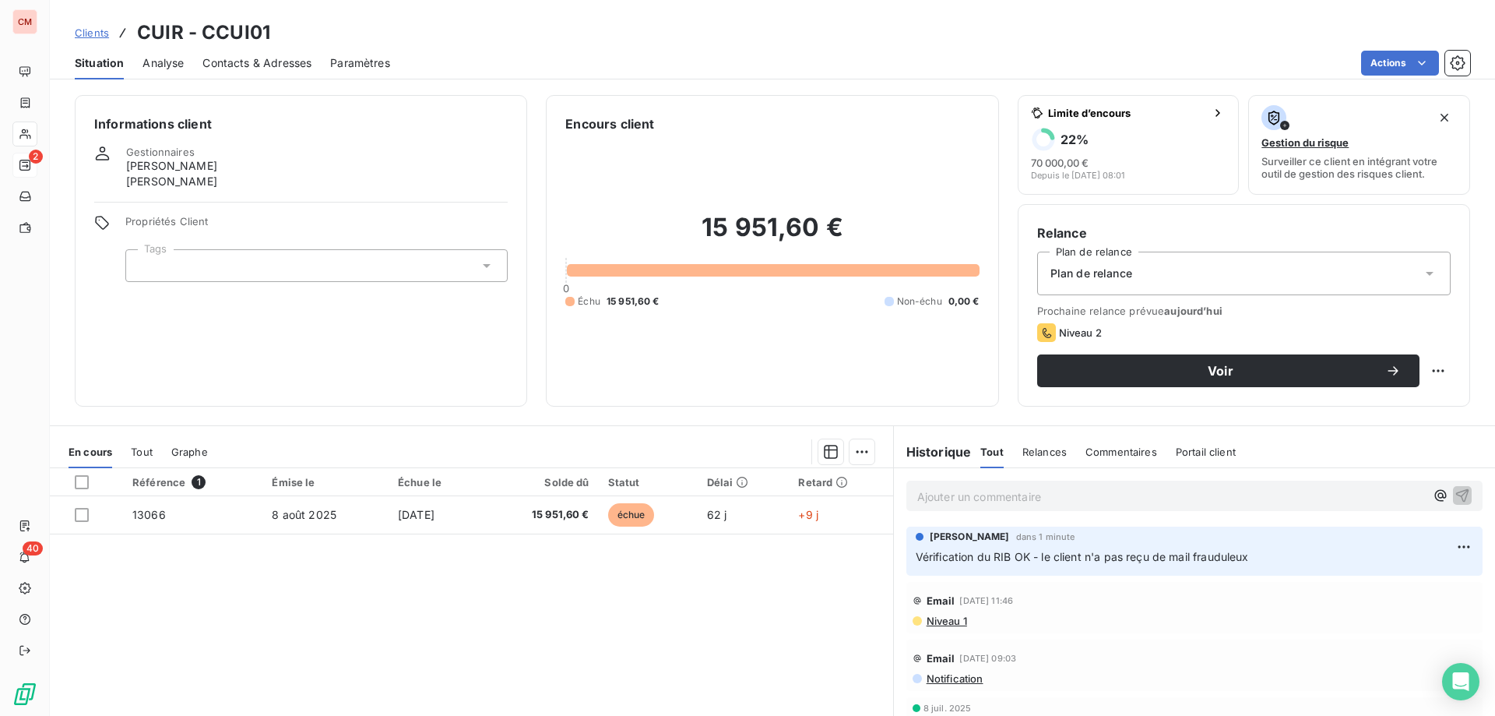
click at [1439, 371] on div "Relance Plan de relance Plan de relance Prochaine relance prévue [DATE] Niveau …" at bounding box center [1244, 305] width 452 height 202
click at [1427, 374] on html "CM 2 40 Clients CUIR - CCUI01 Situation Analyse Contacts & Adresses Paramètres …" at bounding box center [747, 358] width 1495 height 716
click at [1333, 406] on div "Replanifier cette action" at bounding box center [1361, 404] width 139 height 25
select select "9"
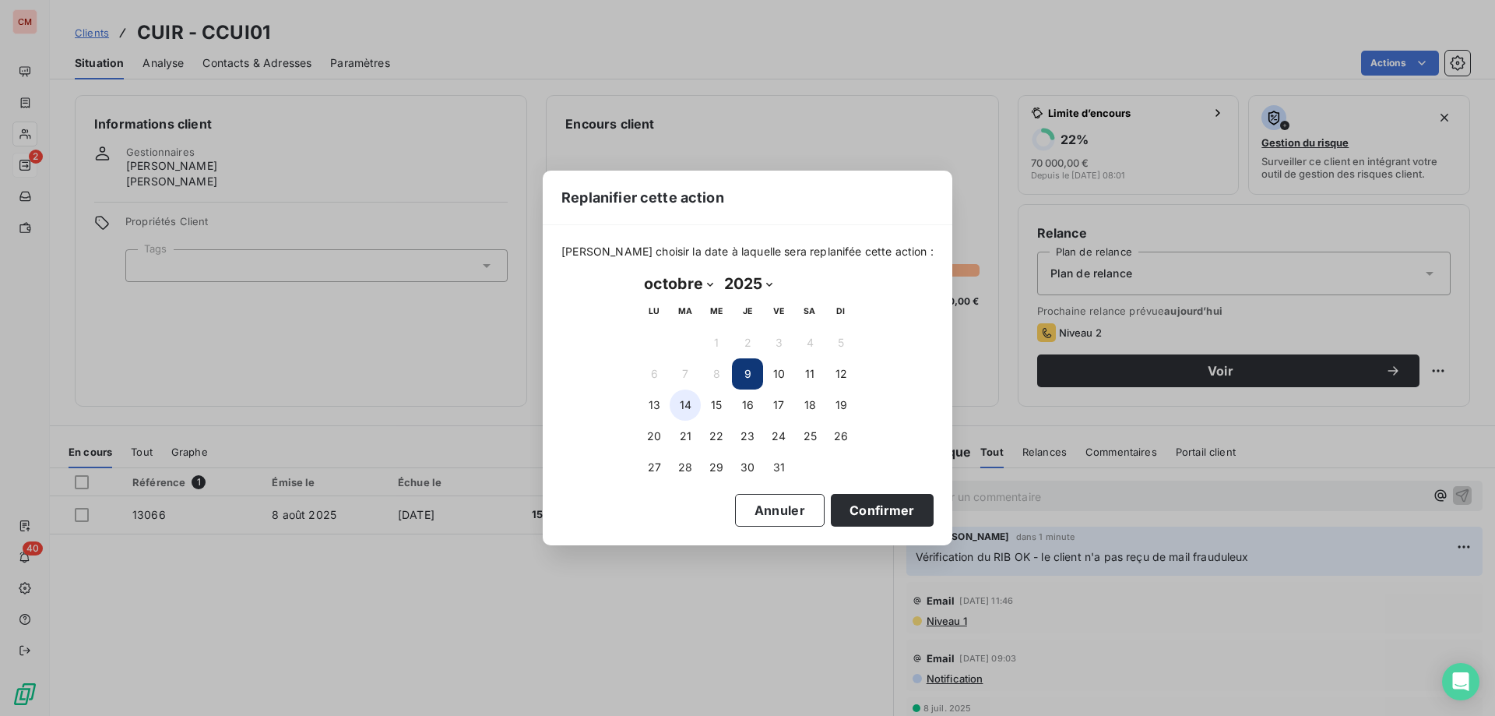
click at [684, 405] on button "14" at bounding box center [685, 404] width 31 height 31
click at [860, 506] on button "Confirmer" at bounding box center [882, 510] width 103 height 33
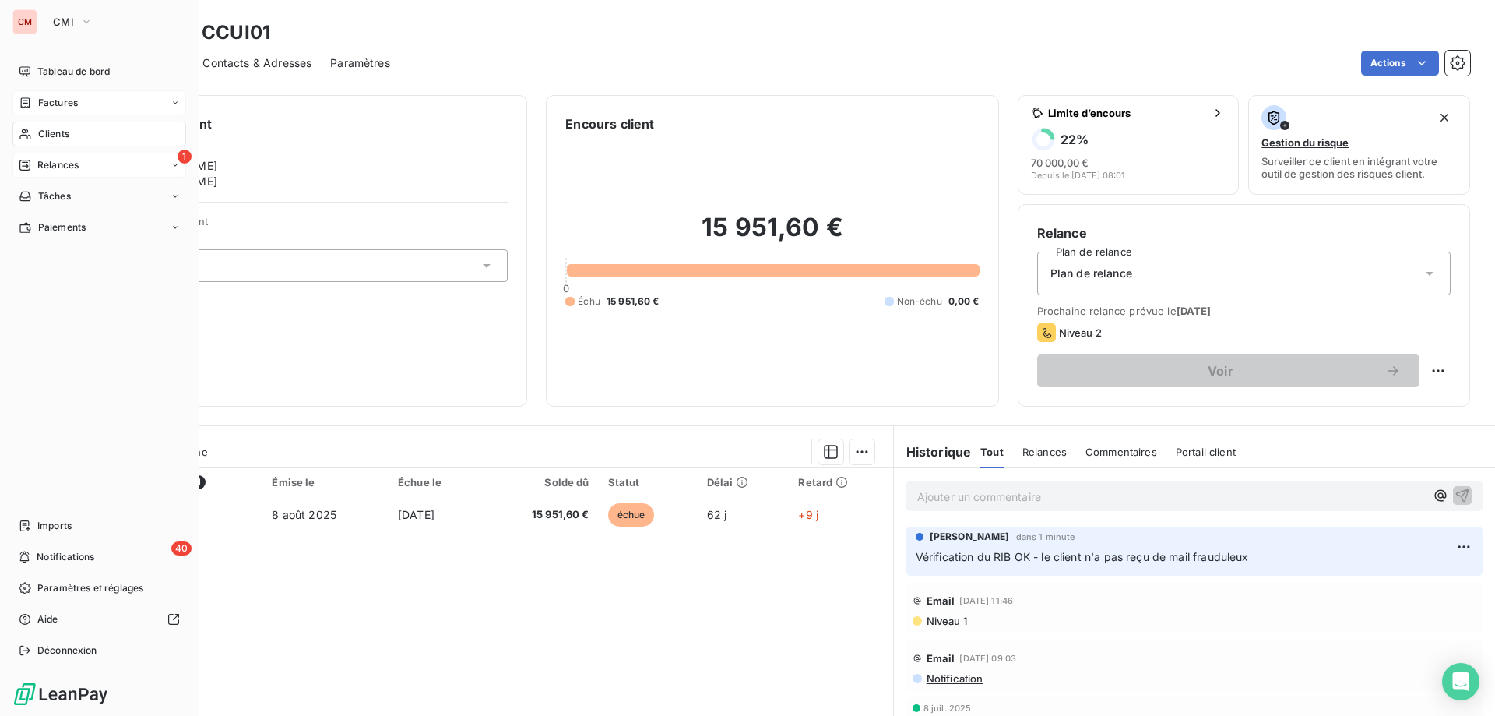
click at [44, 107] on span "Factures" at bounding box center [58, 103] width 40 height 14
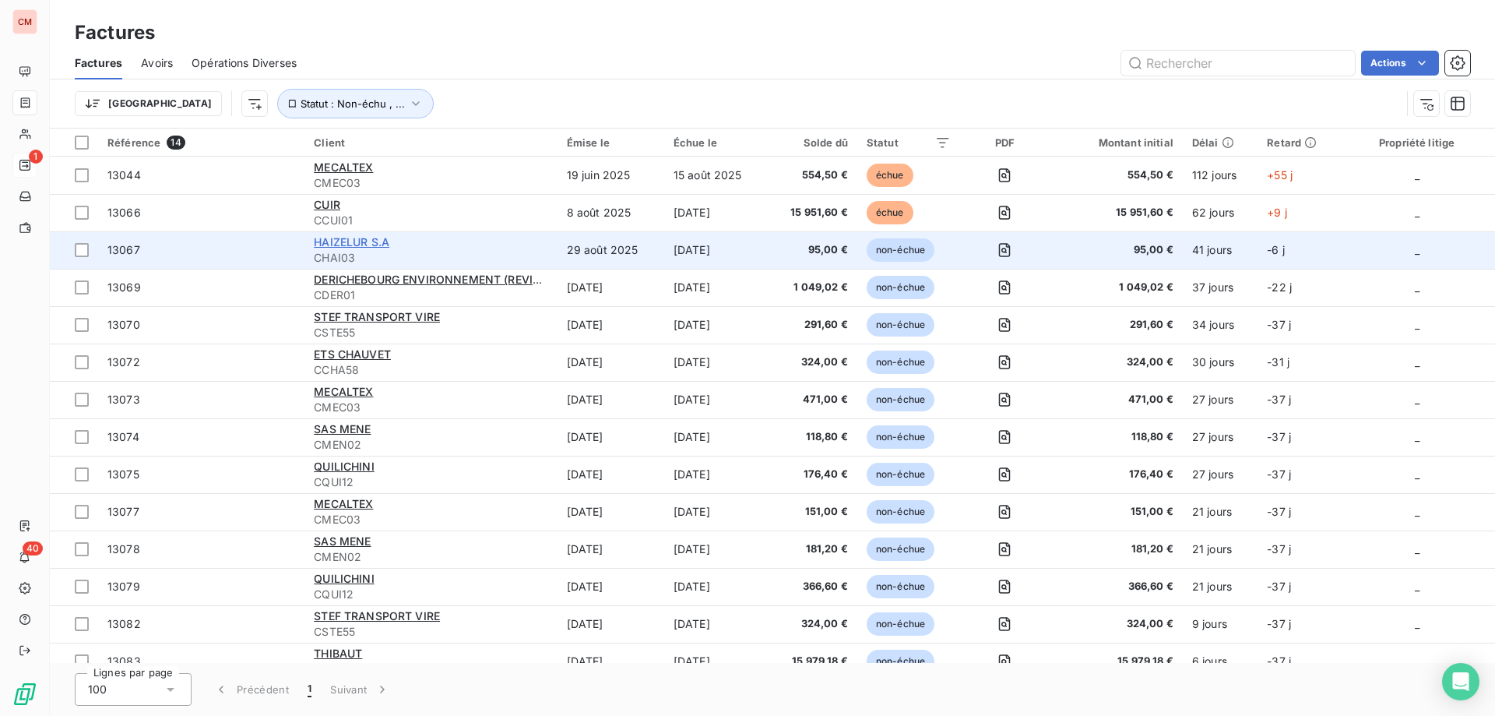
click at [345, 238] on span "HAIZELUR S.A" at bounding box center [352, 241] width 76 height 13
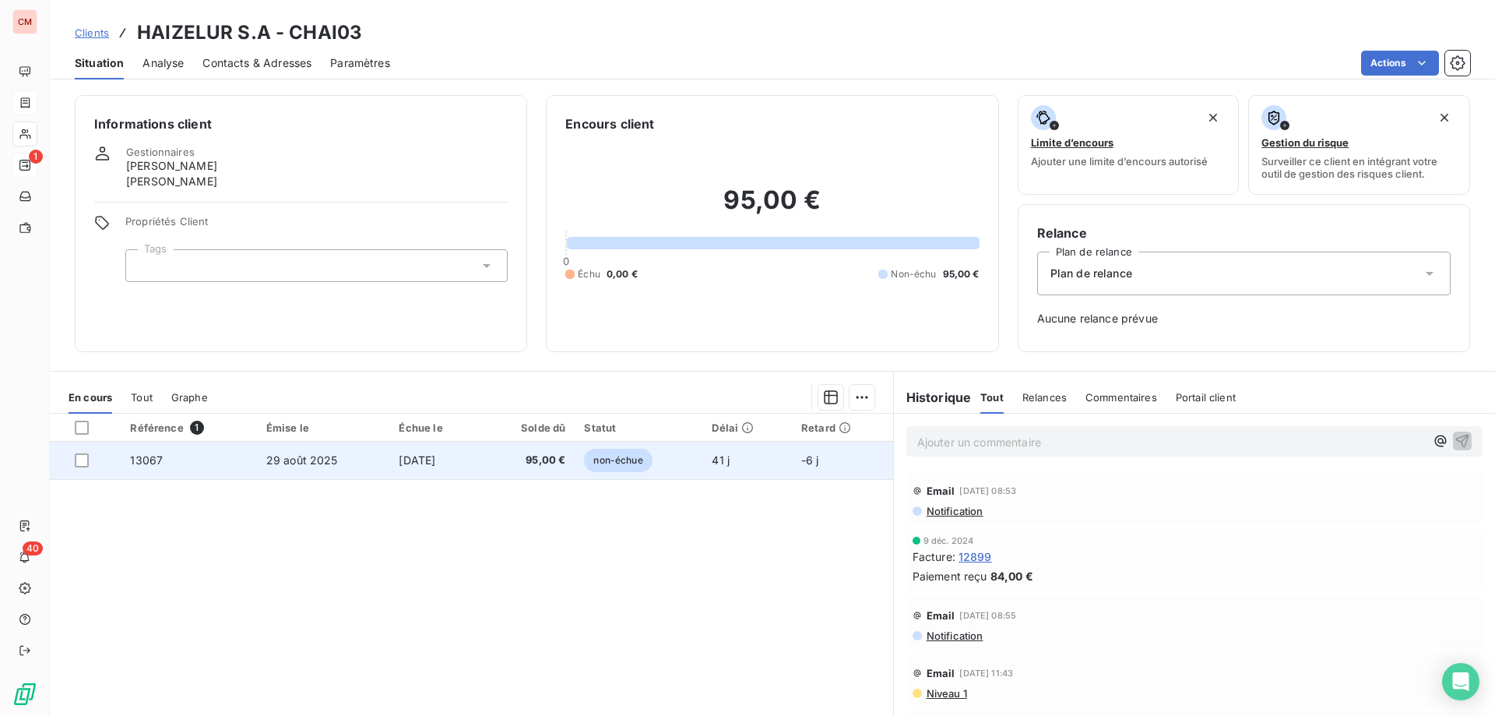
click at [355, 452] on td "29 août 2025" at bounding box center [323, 459] width 133 height 37
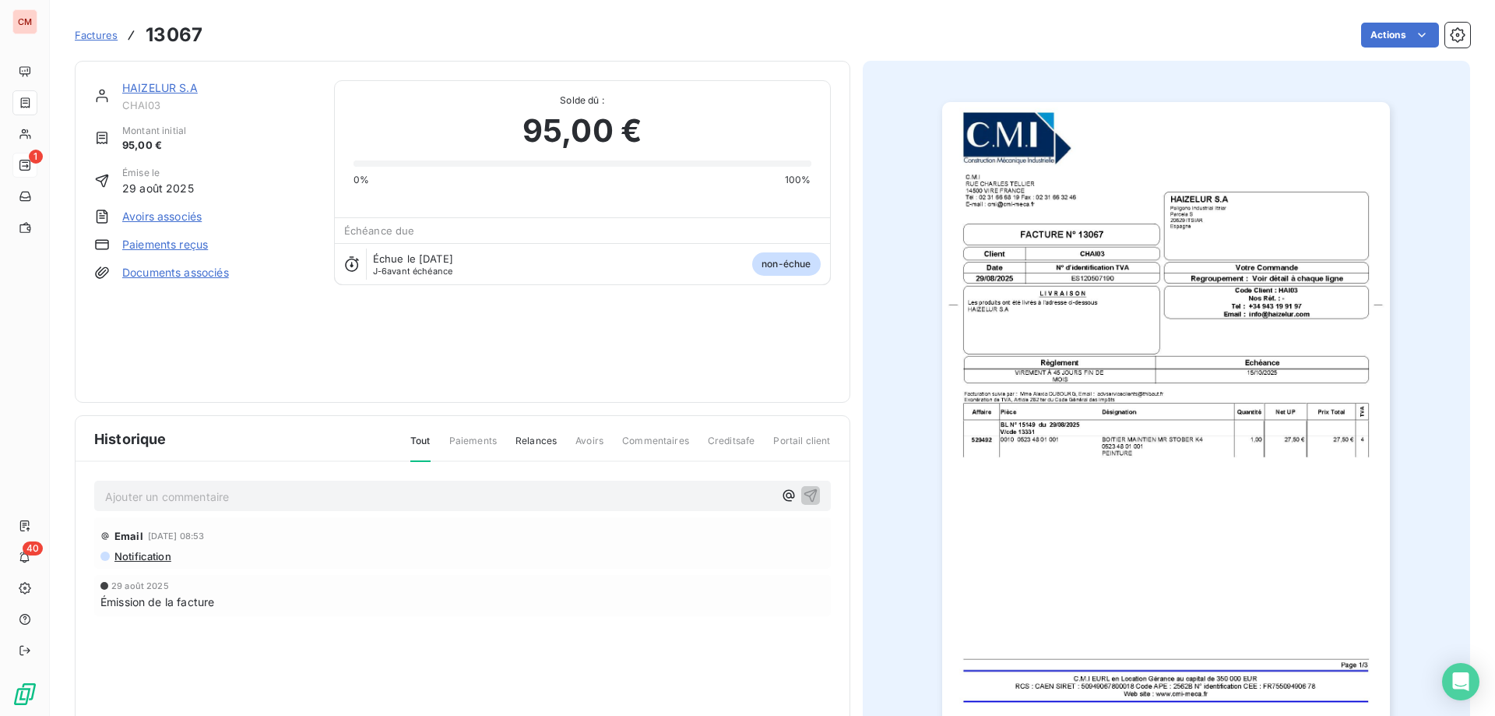
click at [161, 87] on link "HAIZELUR S.A" at bounding box center [160, 87] width 76 height 13
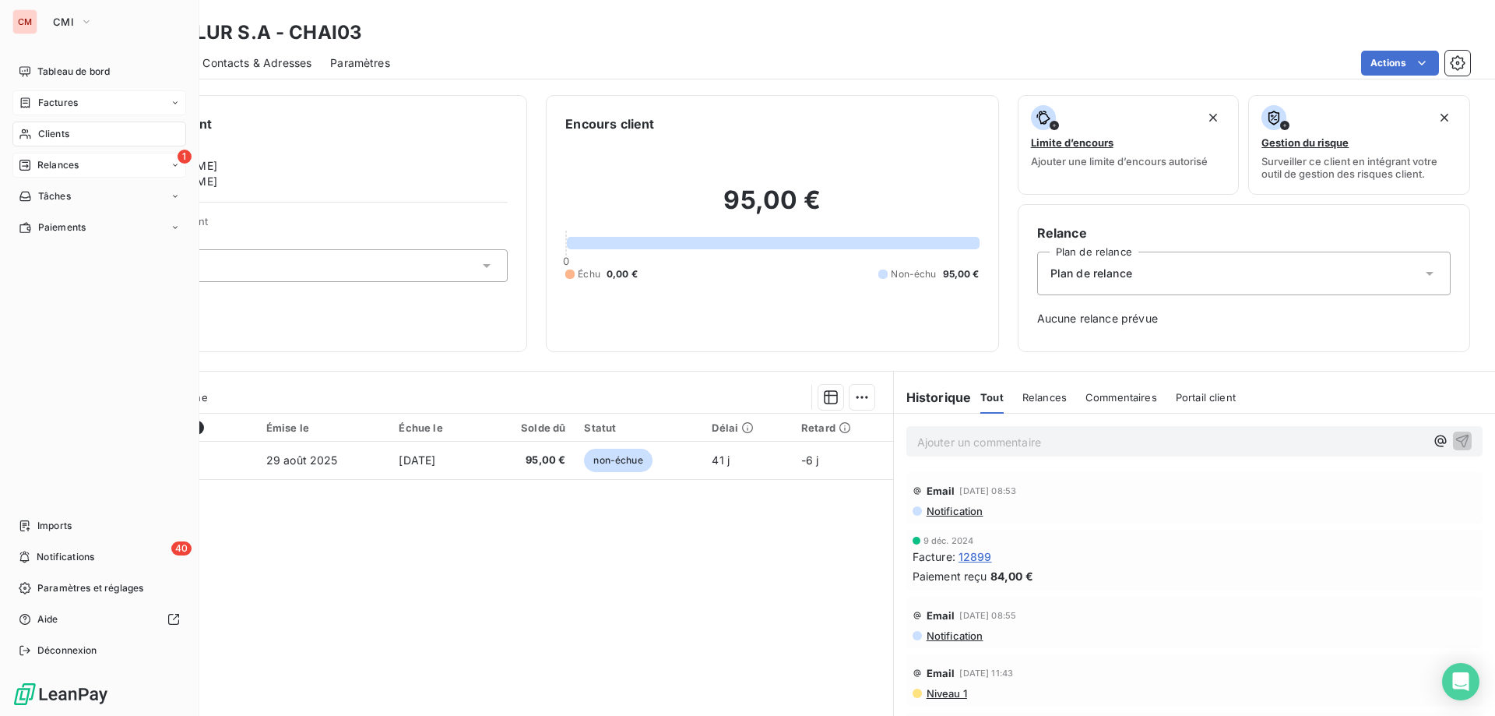
click at [36, 100] on div "Factures" at bounding box center [48, 103] width 59 height 14
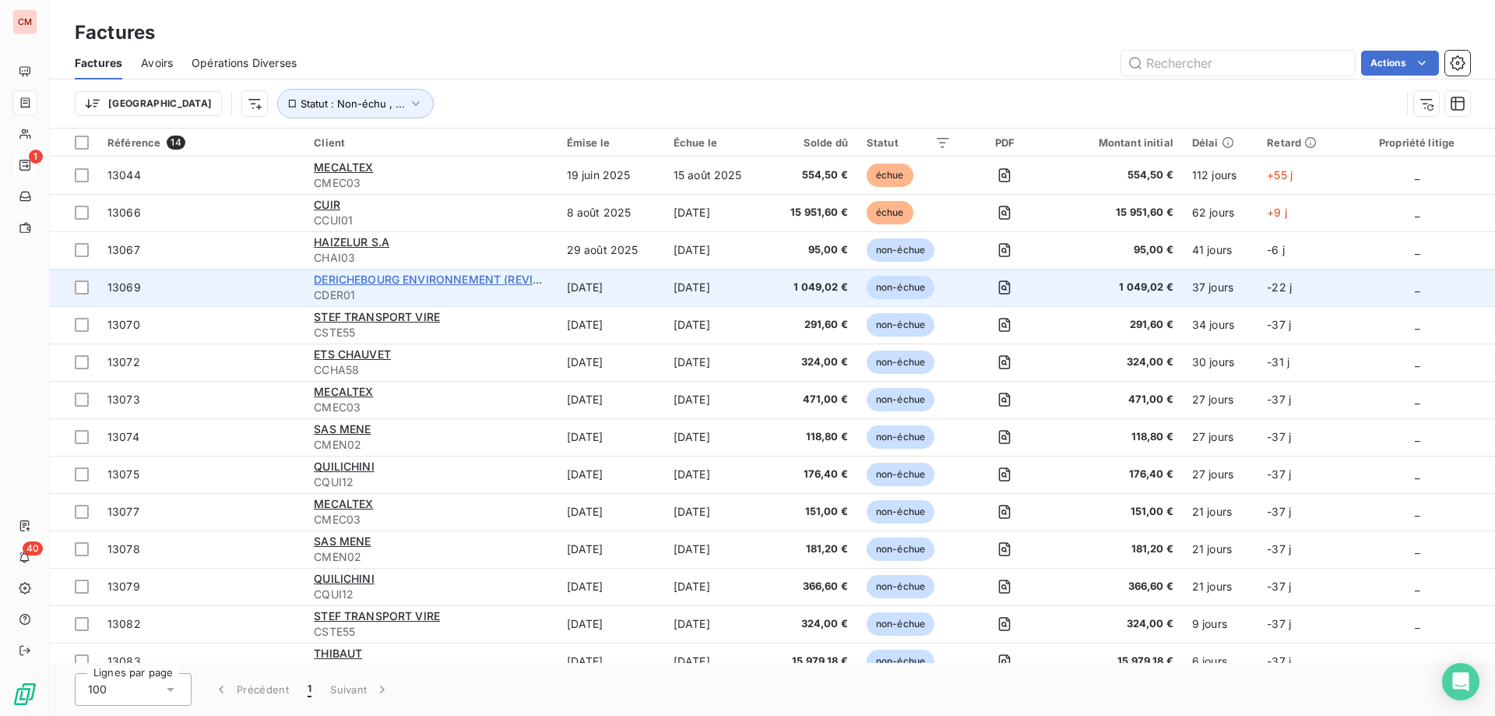
click at [413, 280] on span "DERICHEBOURG ENVIRONNEMENT (REVIVAL)" at bounding box center [436, 279] width 244 height 13
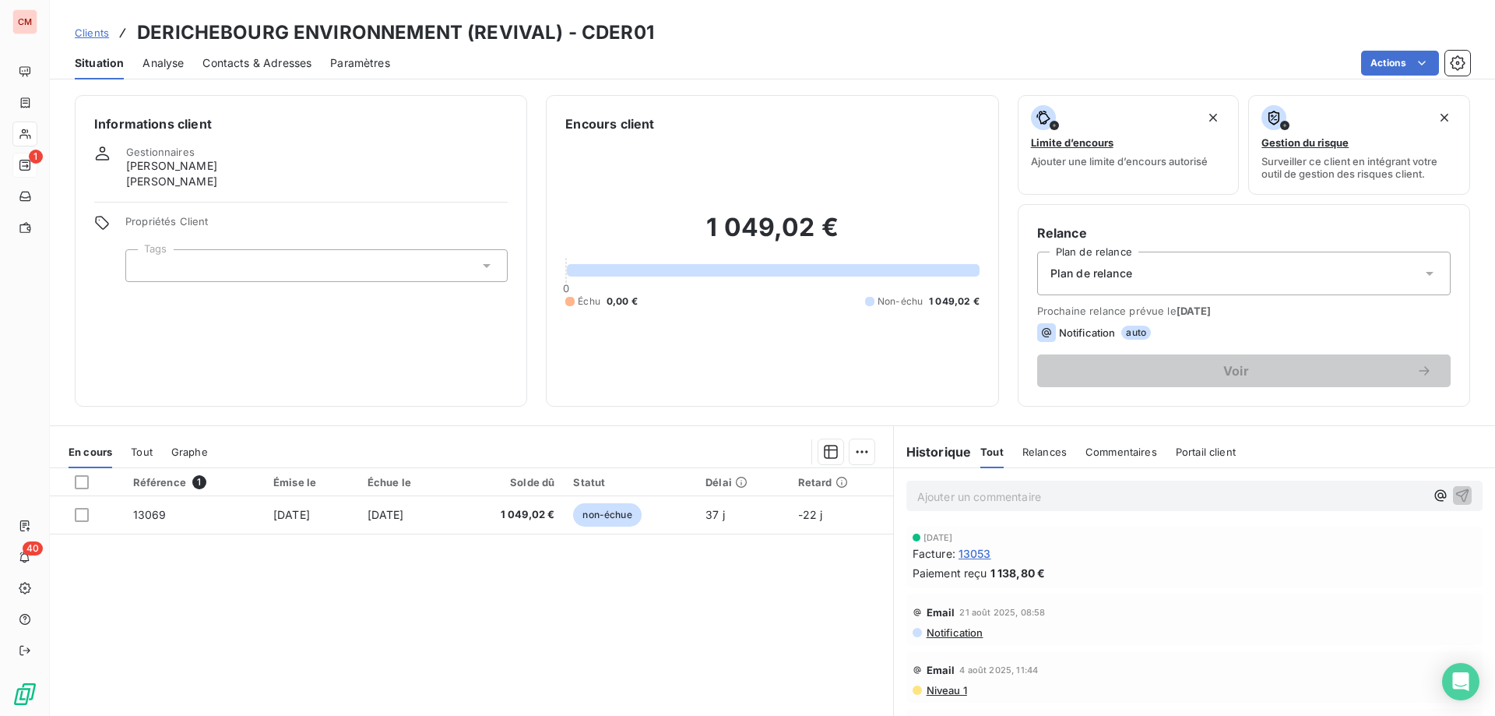
click at [276, 66] on span "Contacts & Adresses" at bounding box center [256, 63] width 109 height 16
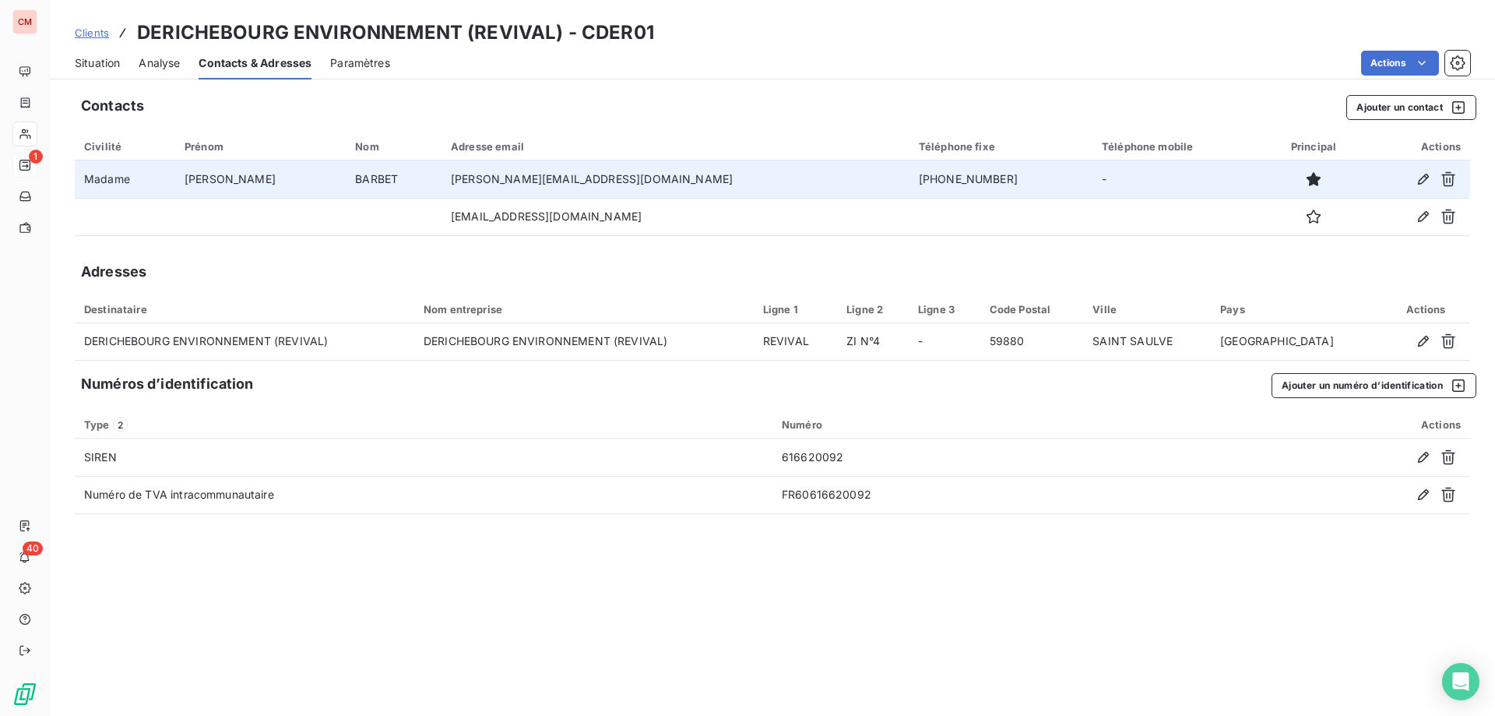
drag, startPoint x: 975, startPoint y: 174, endPoint x: 836, endPoint y: 174, distance: 138.6
click at [836, 174] on tr "Madame [PERSON_NAME] [PERSON_NAME][EMAIL_ADDRESS][DOMAIN_NAME] [PHONE_NUMBER] -" at bounding box center [772, 178] width 1395 height 37
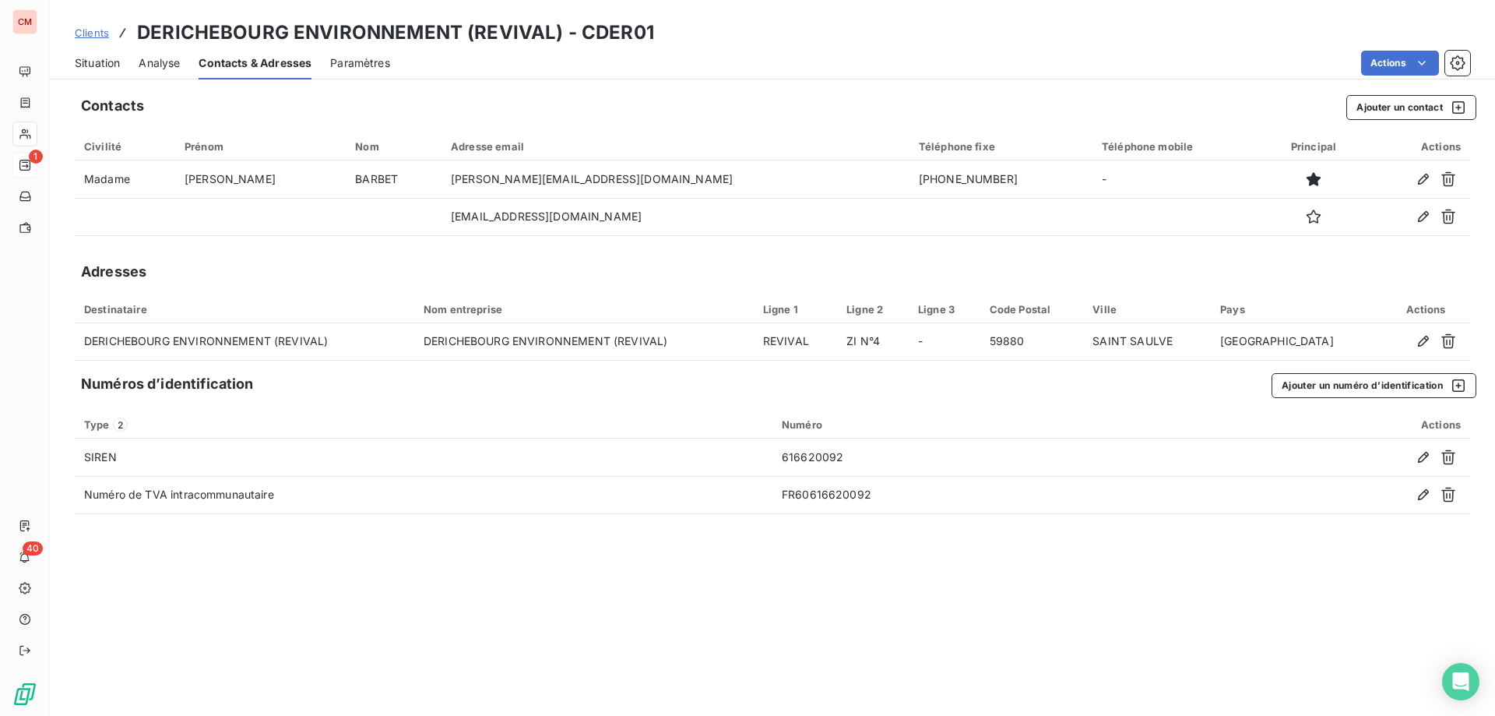
click at [107, 58] on span "Situation" at bounding box center [97, 63] width 45 height 16
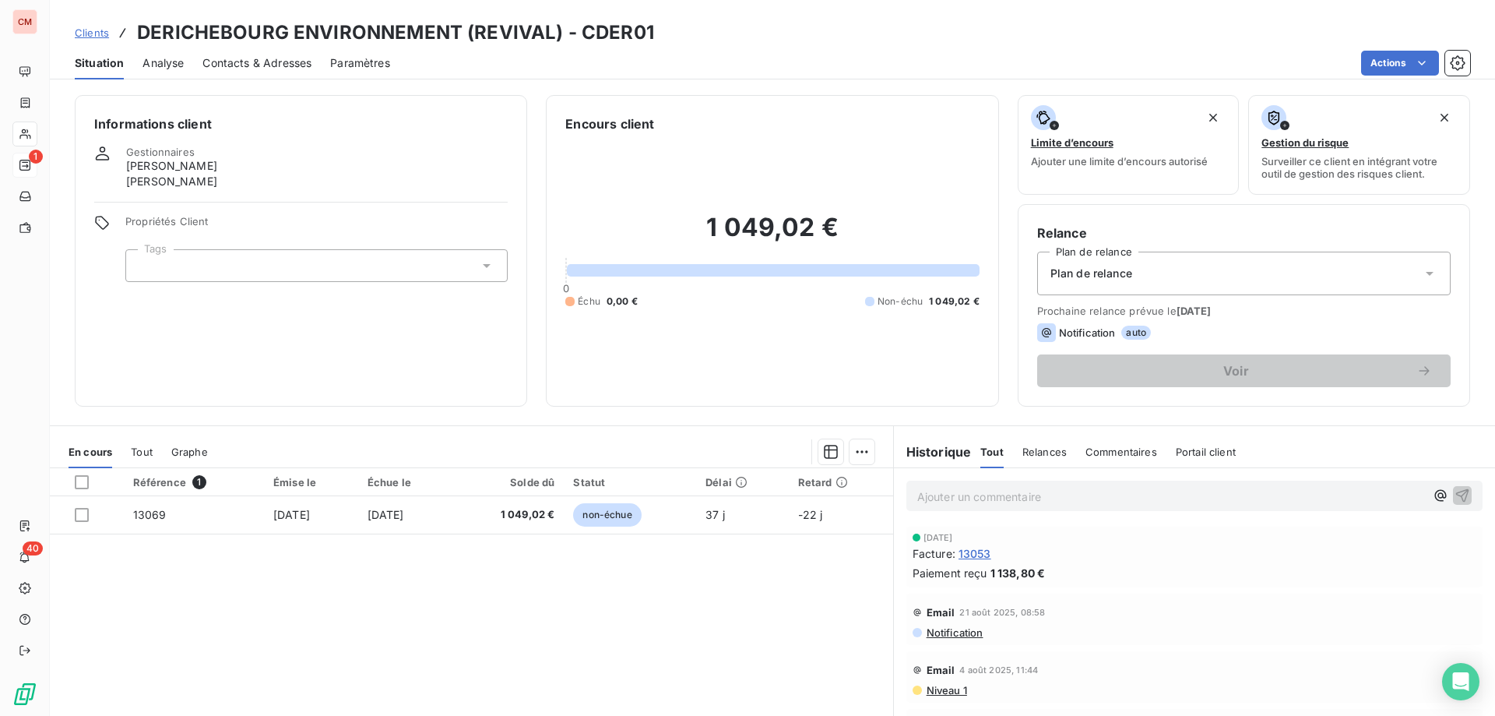
click at [966, 494] on p "Ajouter un commentaire ﻿" at bounding box center [1171, 496] width 508 height 19
drag, startPoint x: 969, startPoint y: 487, endPoint x: 867, endPoint y: 486, distance: 102.0
click at [867, 486] on div "En cours Tout Graphe Référence 1 Émise le Échue le Solde dû Statut Délai Retard…" at bounding box center [772, 619] width 1445 height 389
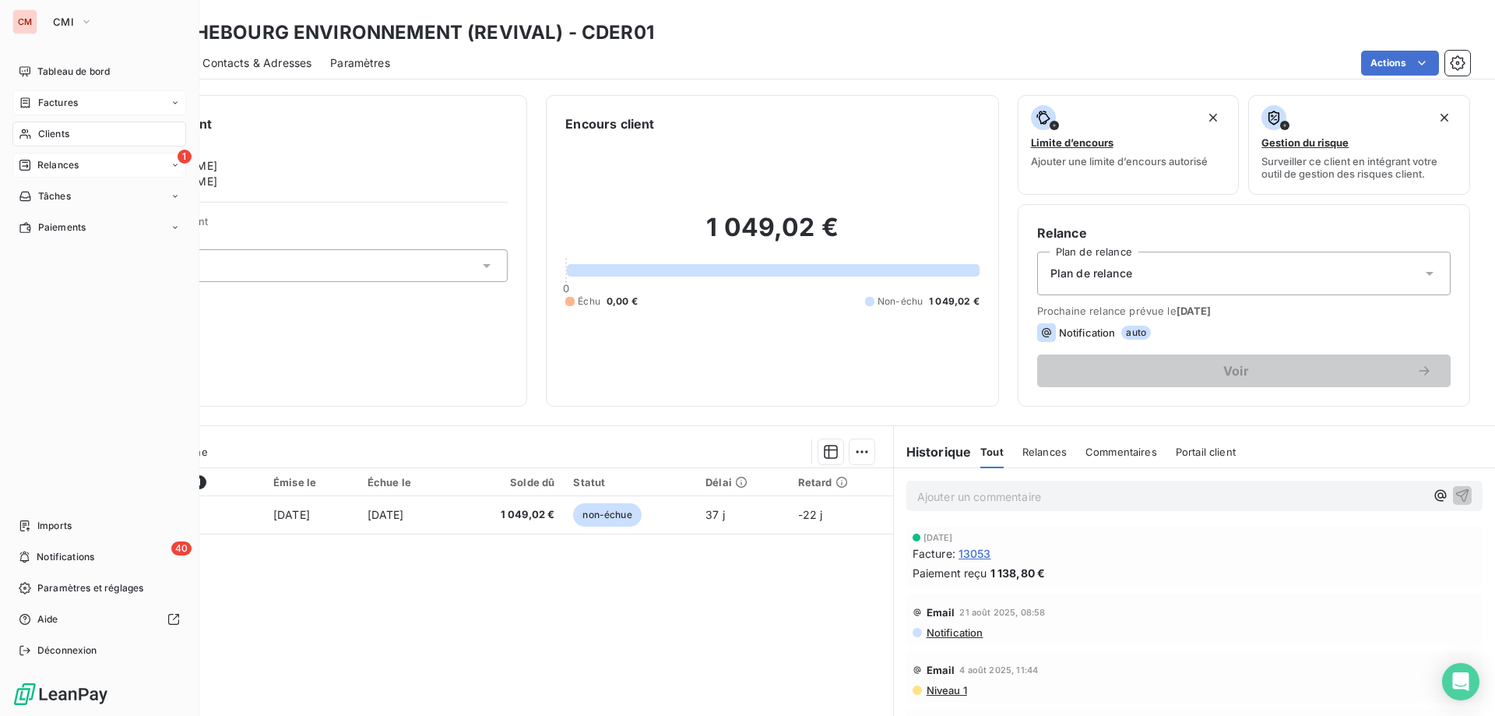
click at [35, 99] on div "Factures" at bounding box center [48, 103] width 59 height 14
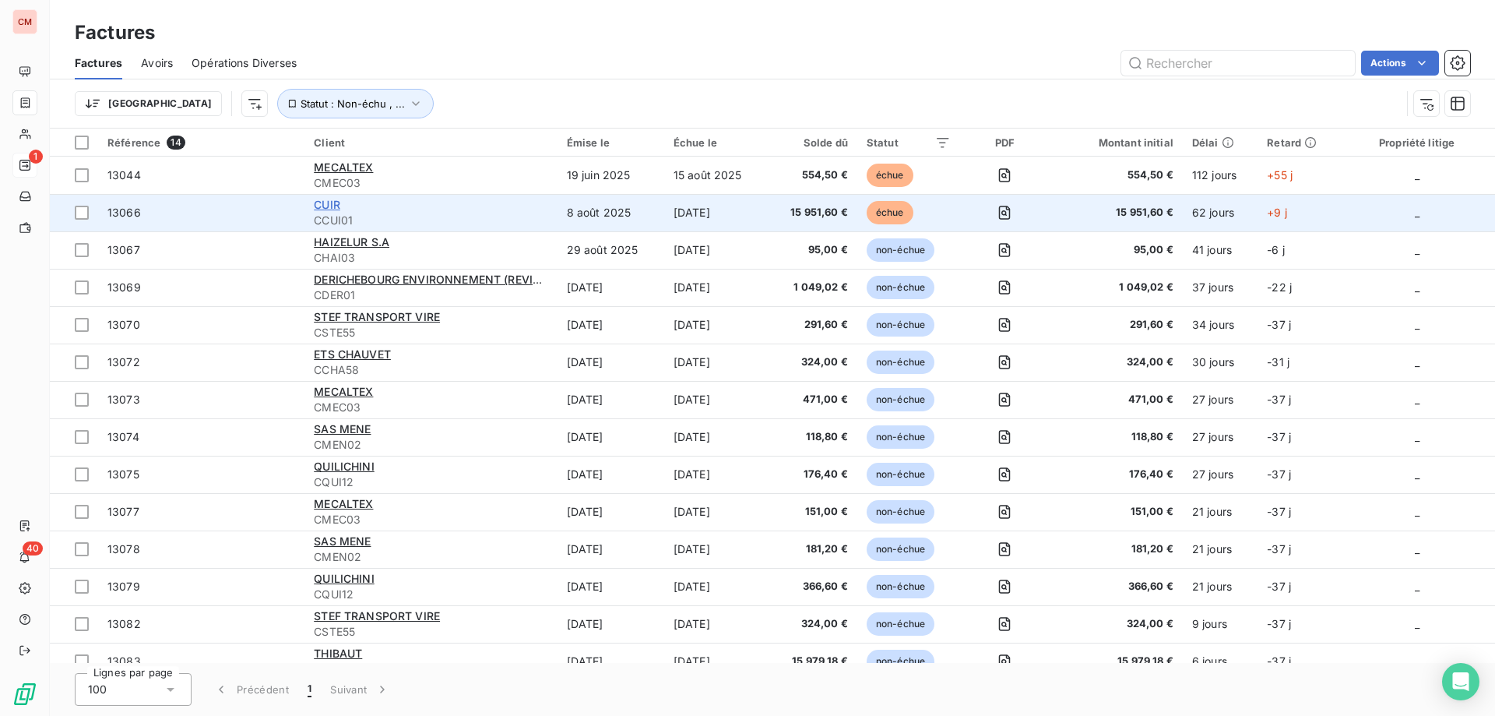
click at [324, 201] on span "CUIR" at bounding box center [327, 204] width 26 height 13
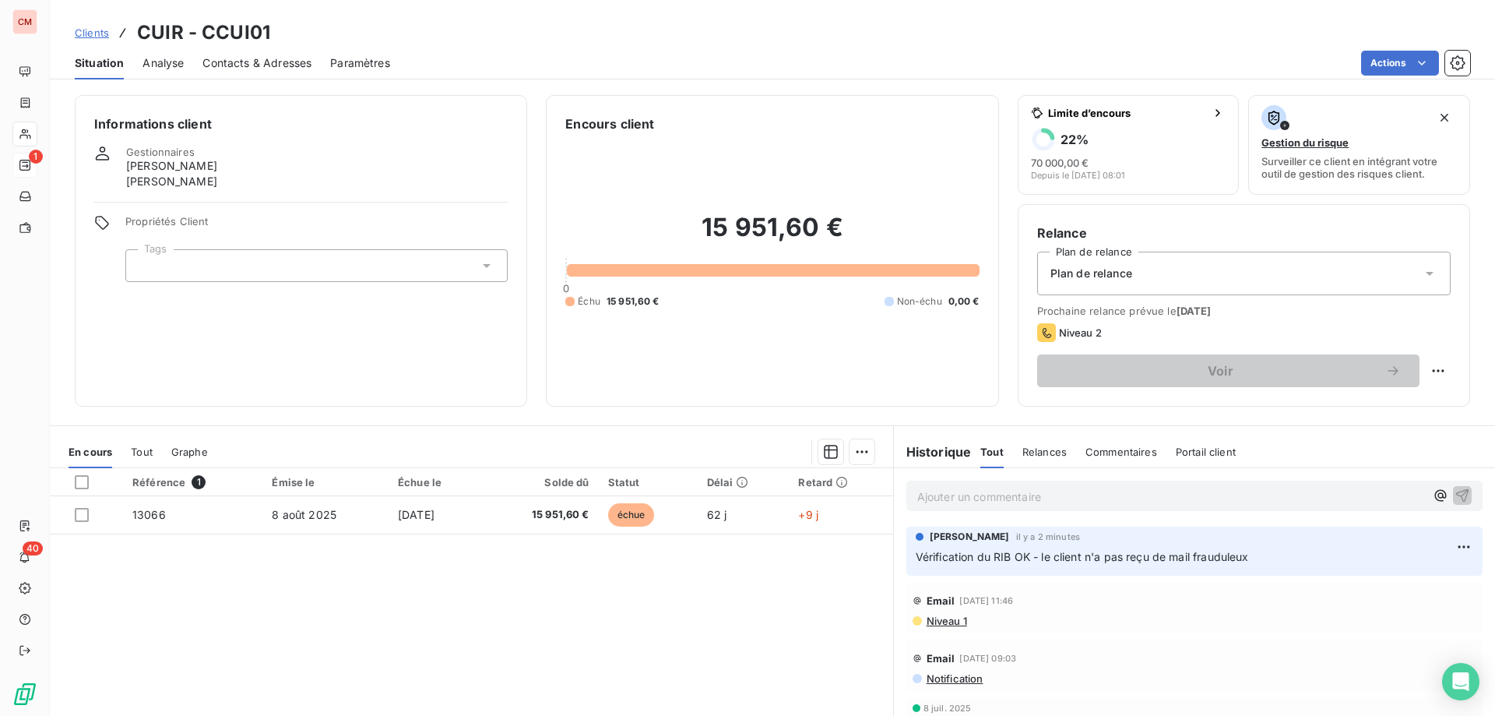
drag, startPoint x: 1277, startPoint y: 555, endPoint x: 881, endPoint y: 558, distance: 395.5
click at [882, 558] on div "En cours Tout Graphe Référence 1 Émise le Échue le Solde dû Statut Délai Retard…" at bounding box center [772, 619] width 1445 height 389
copy div "Référence 1 Émise le Échue le Solde dû Statut Délai Retard 13066 [DATE] [DATE] …"
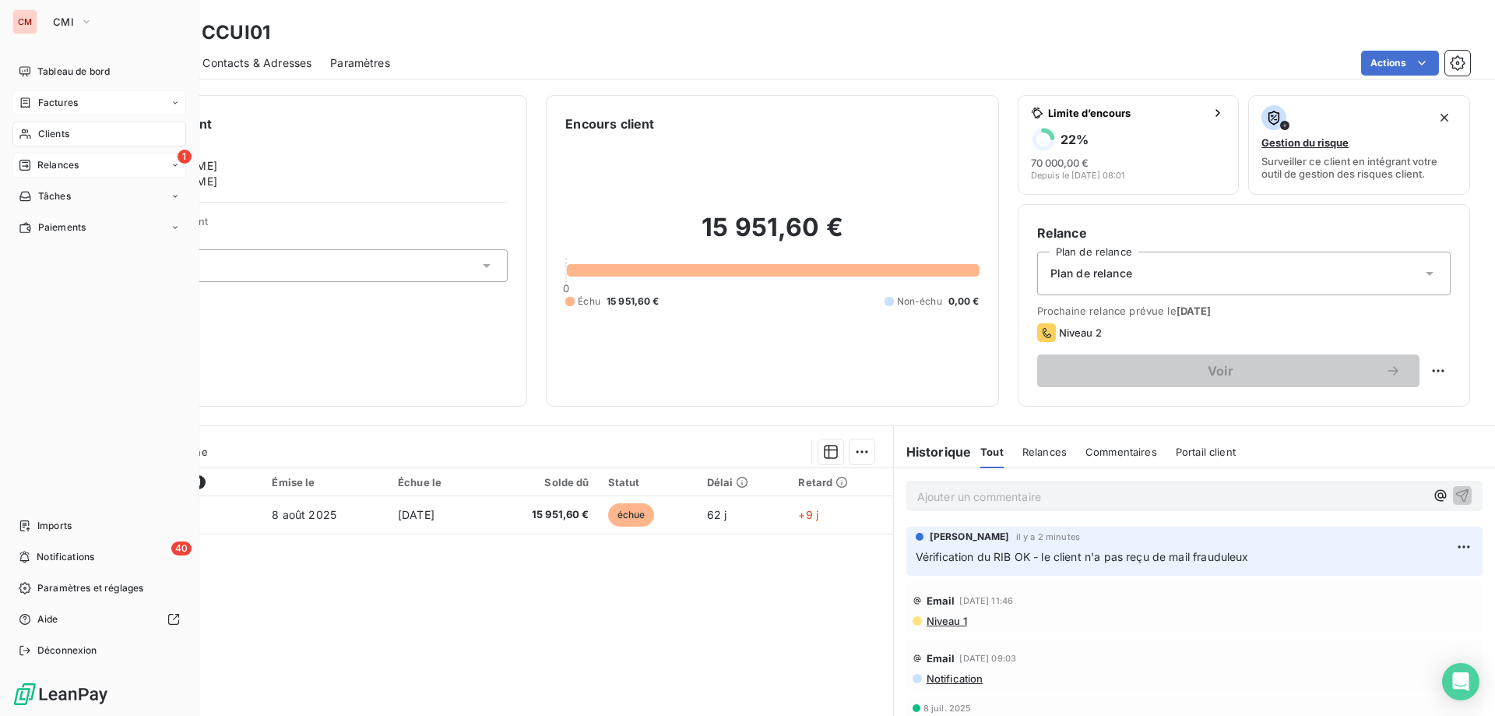
click at [23, 95] on div "Factures" at bounding box center [99, 102] width 174 height 25
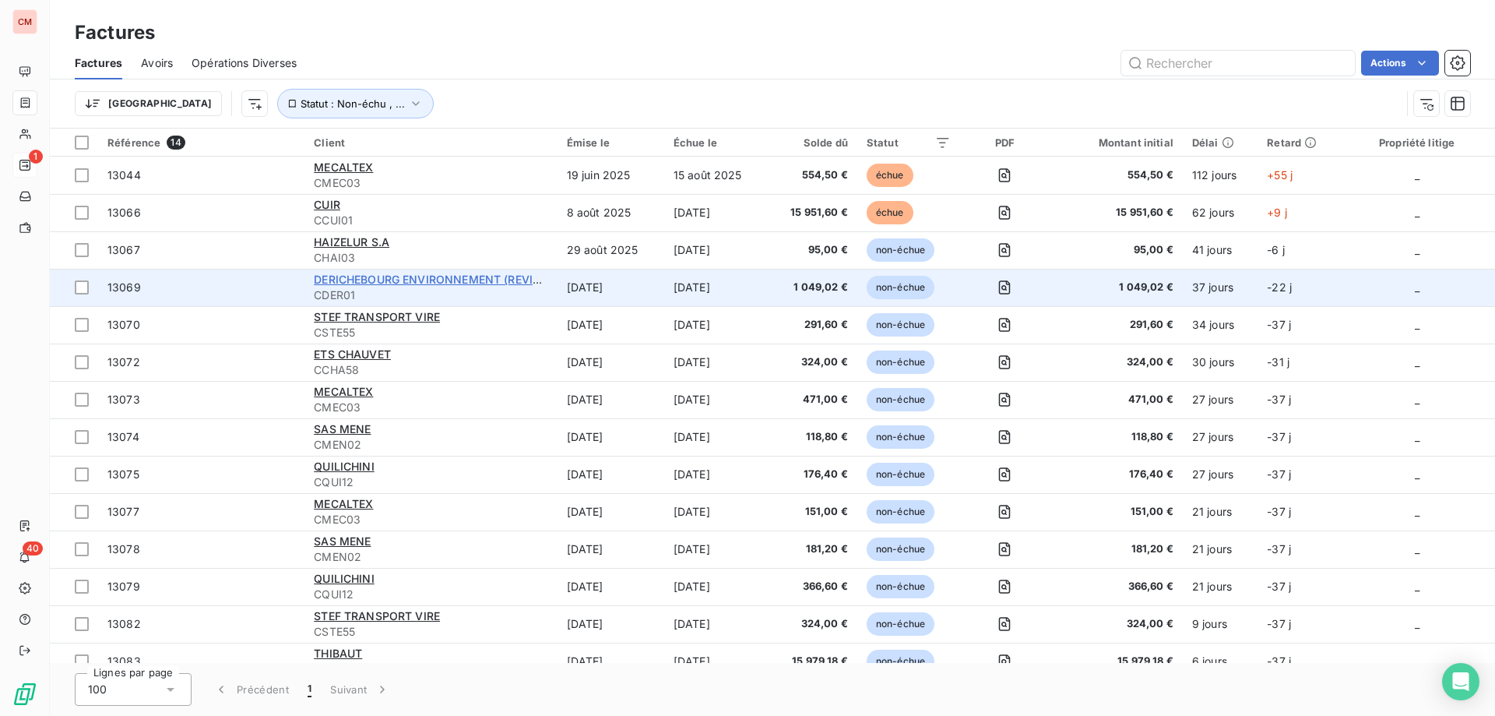
click at [346, 284] on span "DERICHEBOURG ENVIRONNEMENT (REVIVAL)" at bounding box center [436, 279] width 244 height 13
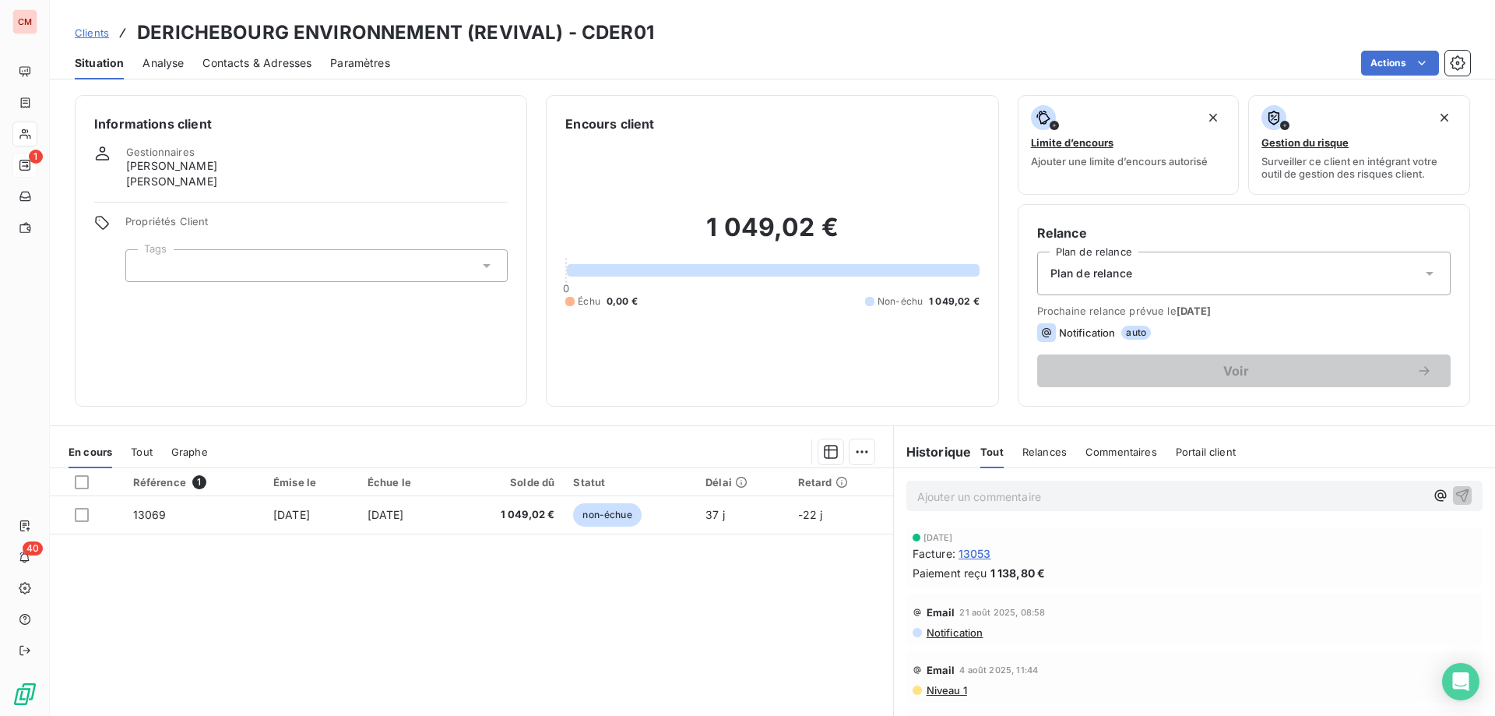
click at [953, 499] on p "Ajouter un commentaire ﻿" at bounding box center [1171, 496] width 508 height 19
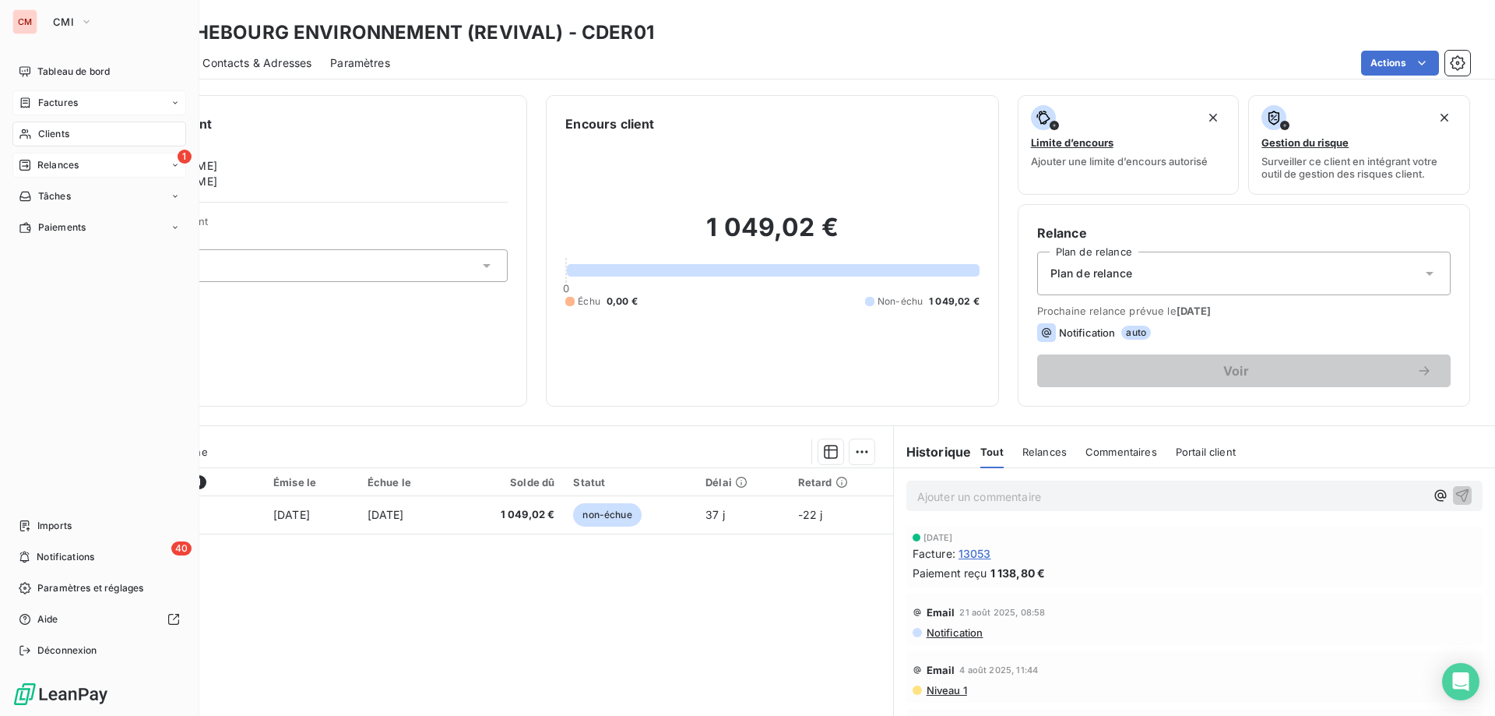
click at [73, 100] on span "Factures" at bounding box center [58, 103] width 40 height 14
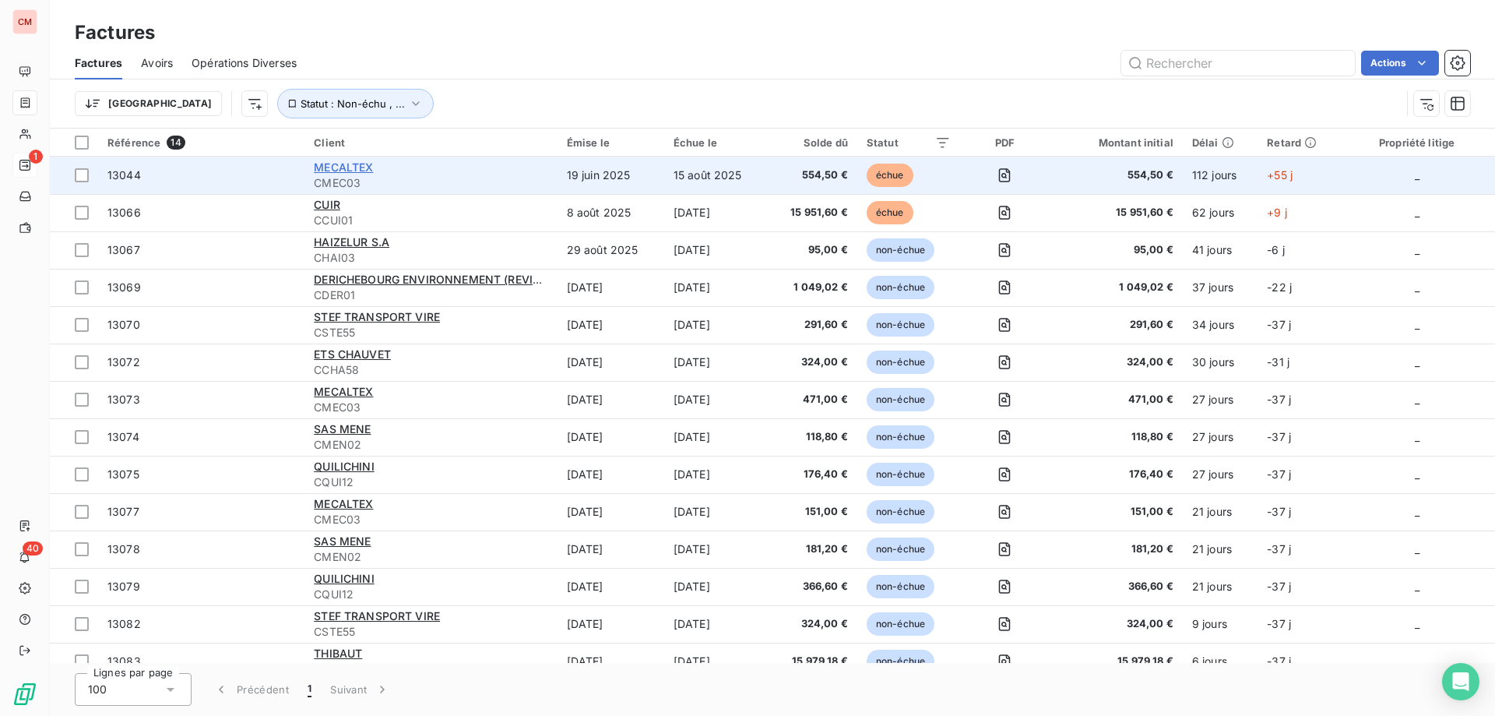
click at [346, 167] on span "MECALTEX" at bounding box center [343, 166] width 59 height 13
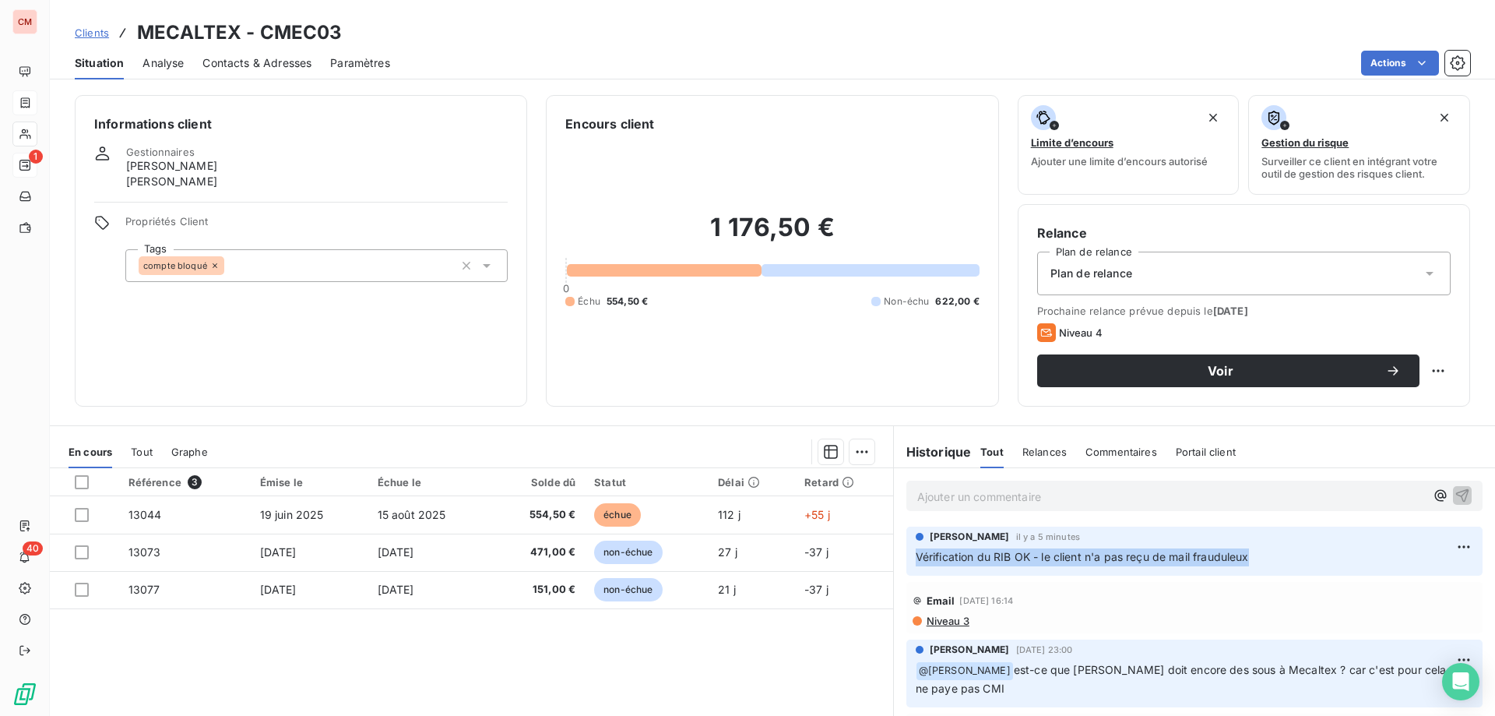
drag, startPoint x: 1246, startPoint y: 554, endPoint x: 911, endPoint y: 557, distance: 334.8
click at [916, 557] on span "Vérification du RIB OK - le client n'a pas reçu de mail frauduleux" at bounding box center [1082, 556] width 333 height 13
copy span "Vérification du RIB OK - le client n'a pas reçu de mail frauduleux"
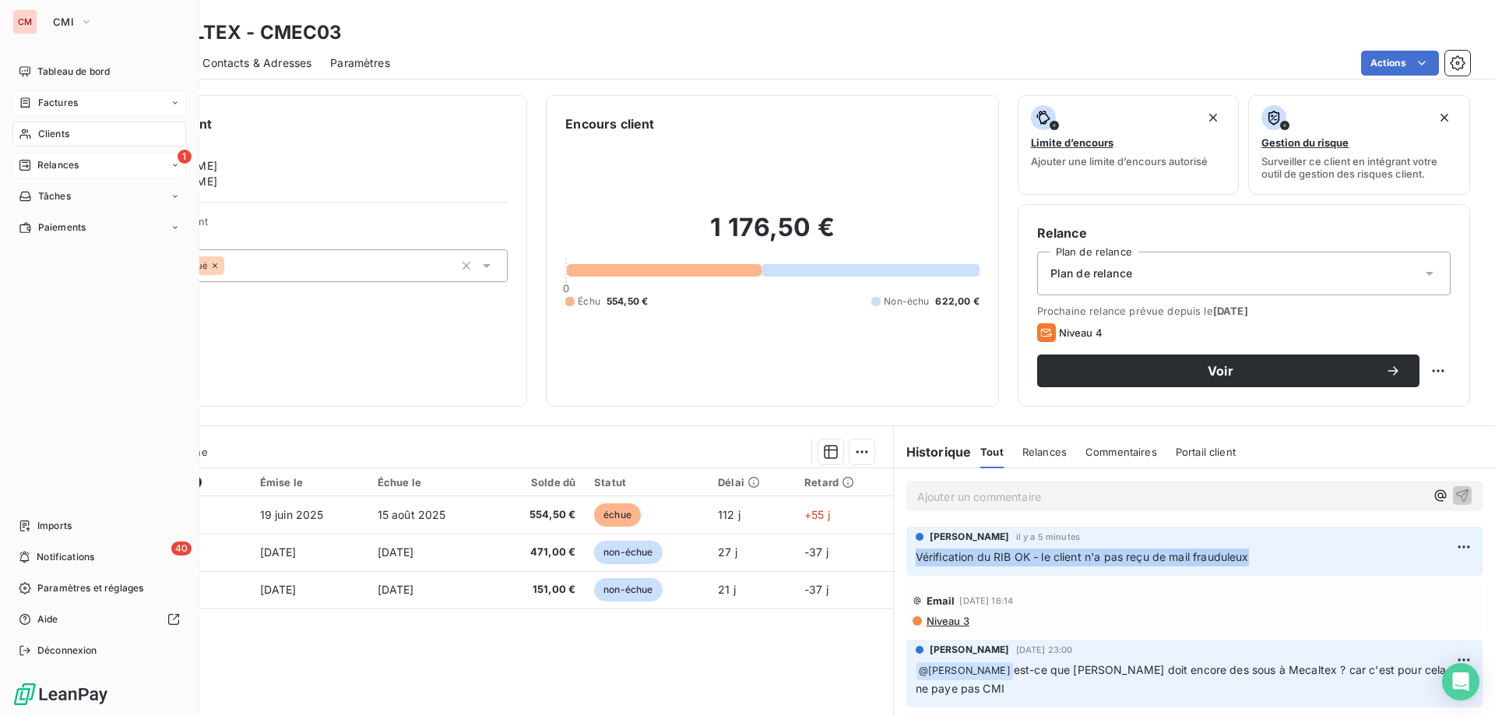
click at [26, 97] on icon at bounding box center [25, 103] width 13 height 12
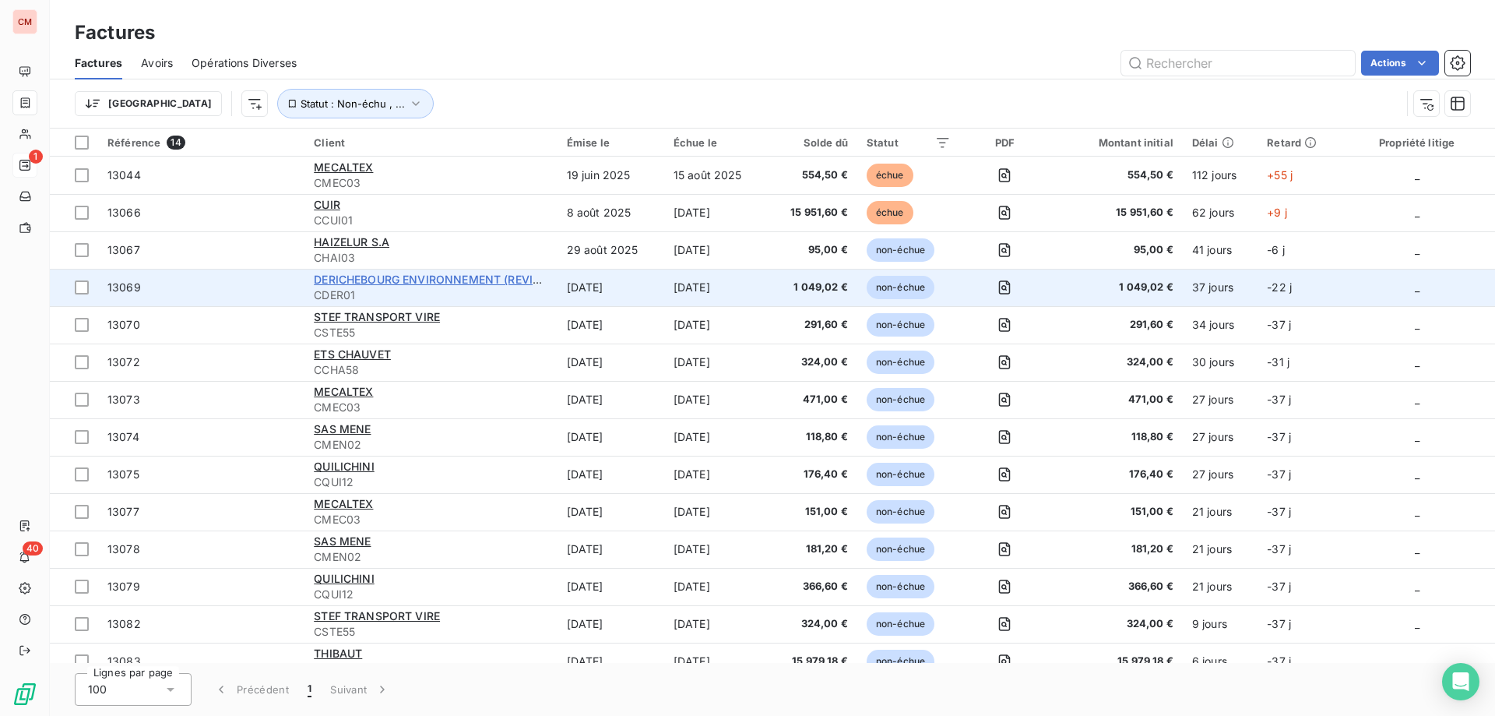
click at [371, 278] on span "DERICHEBOURG ENVIRONNEMENT (REVIVAL)" at bounding box center [436, 279] width 244 height 13
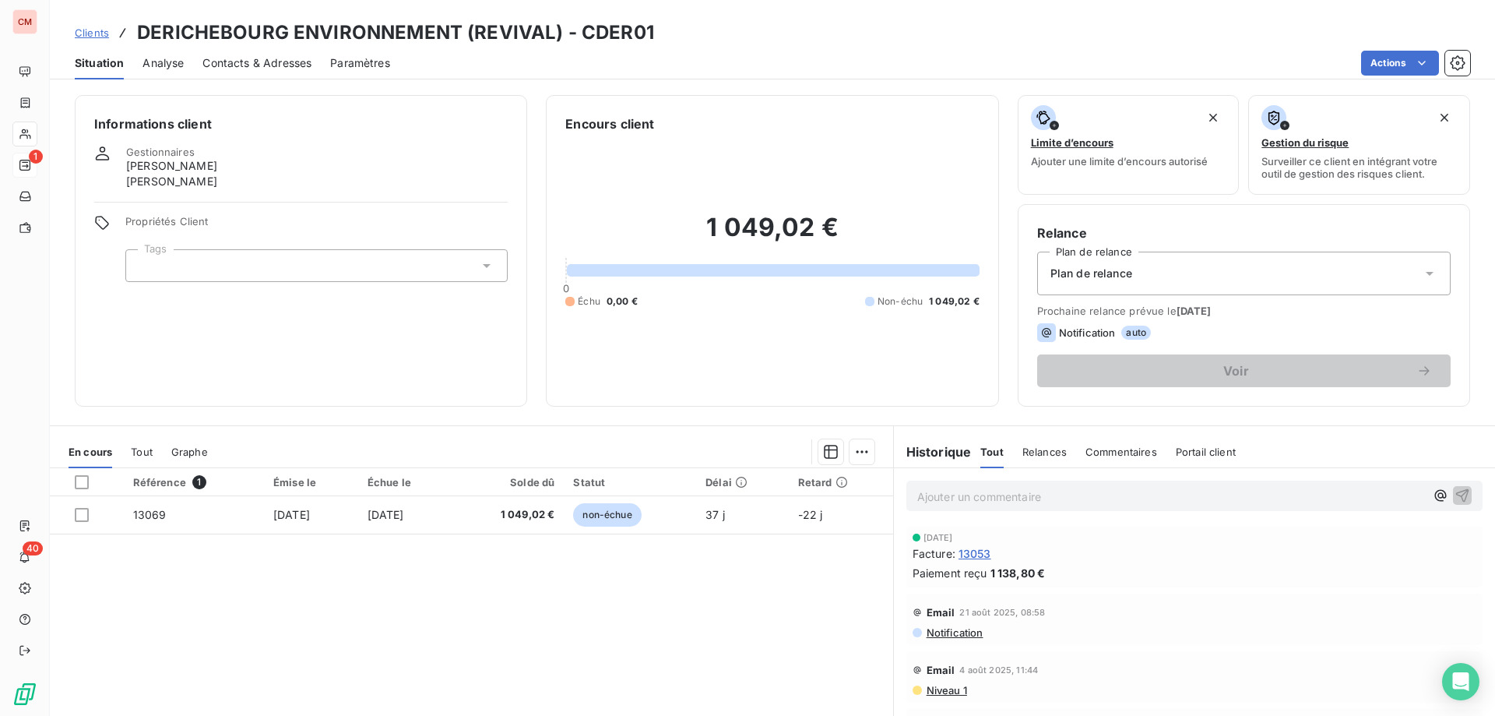
click at [960, 498] on p "Ajouter un commentaire ﻿" at bounding box center [1171, 496] width 508 height 19
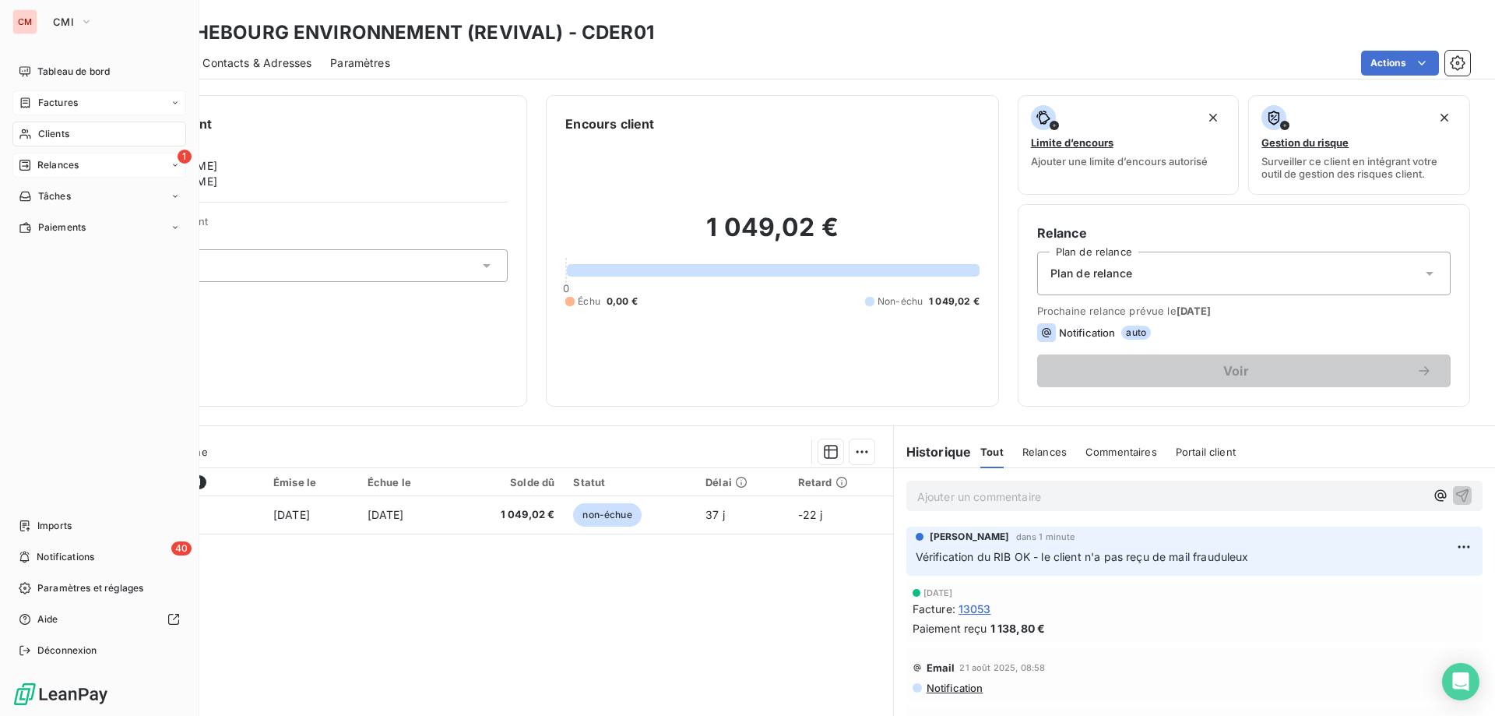
click at [65, 102] on span "Factures" at bounding box center [58, 103] width 40 height 14
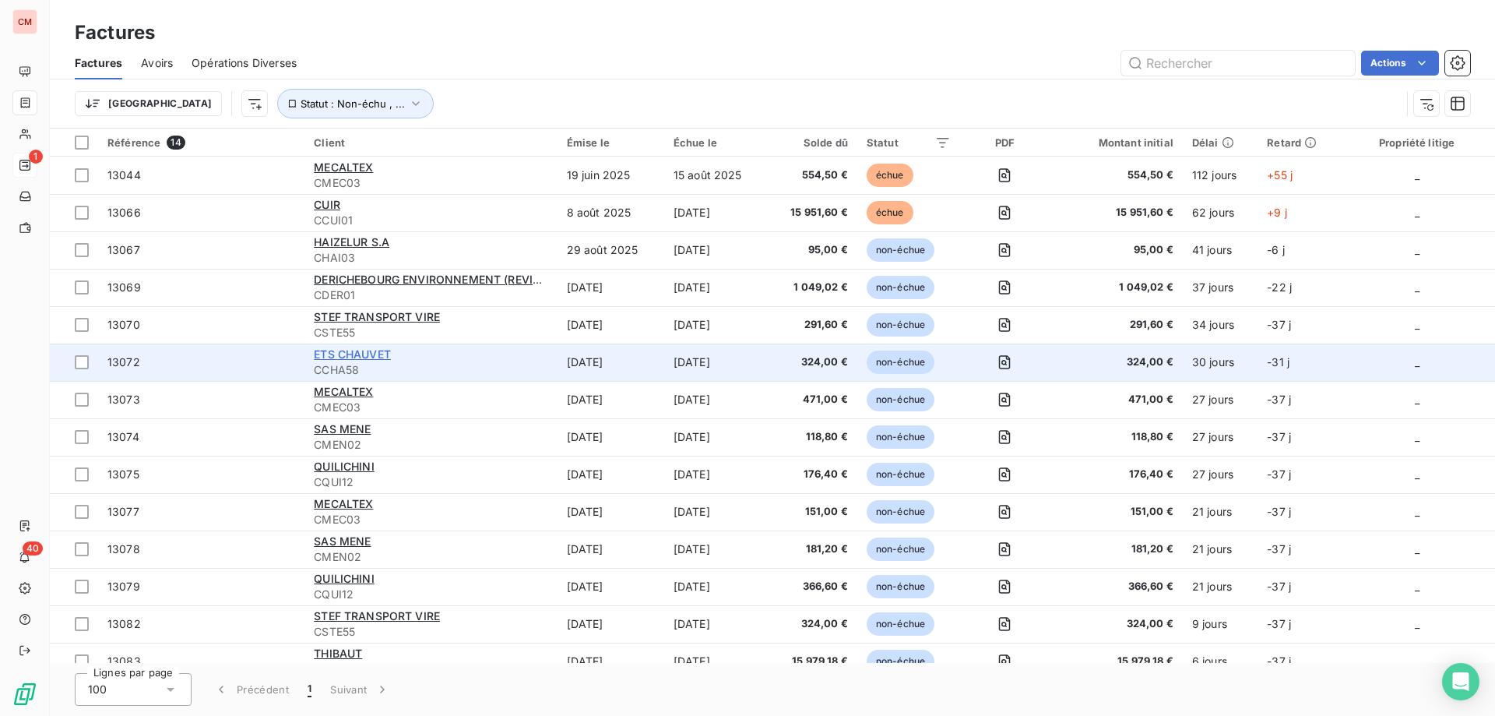
click at [364, 353] on span "ETS CHAUVET" at bounding box center [352, 353] width 77 height 13
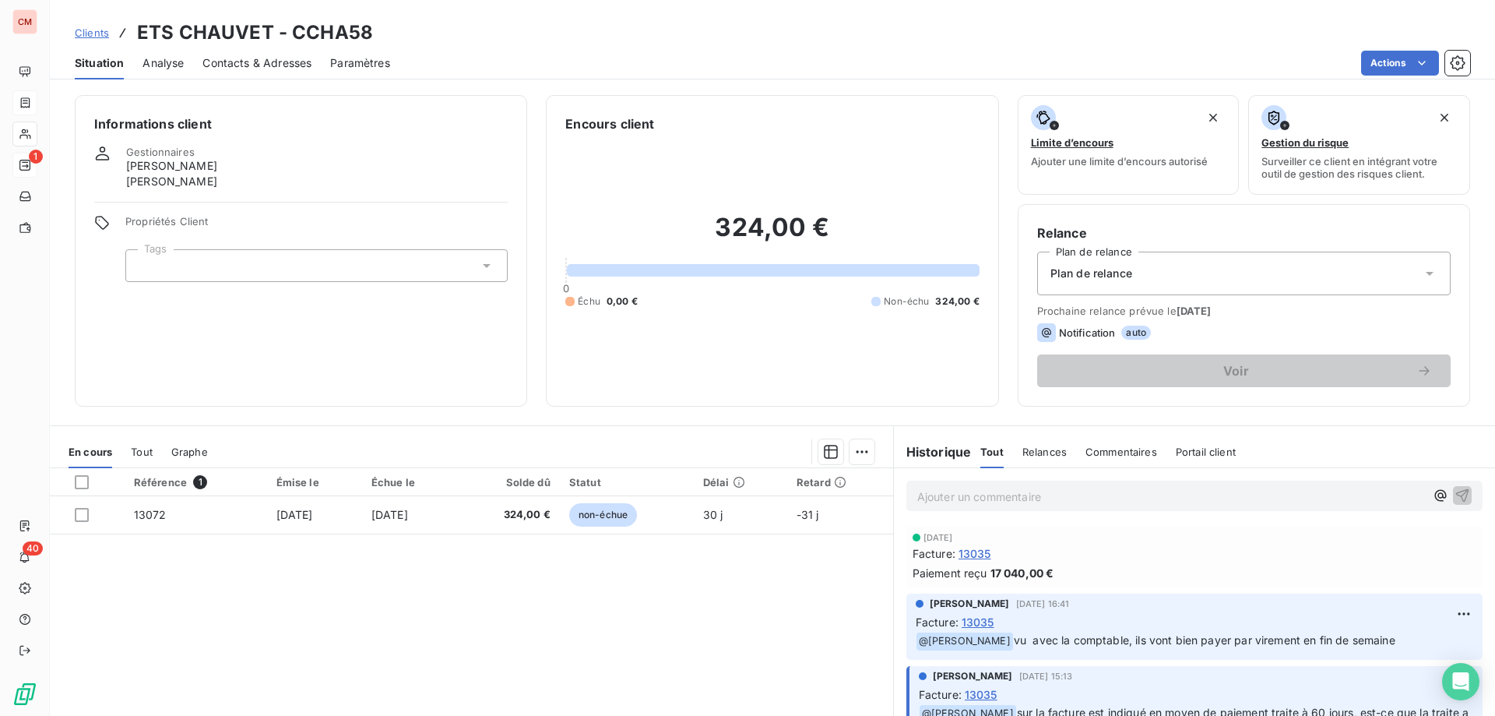
click at [225, 55] on span "Contacts & Adresses" at bounding box center [256, 63] width 109 height 16
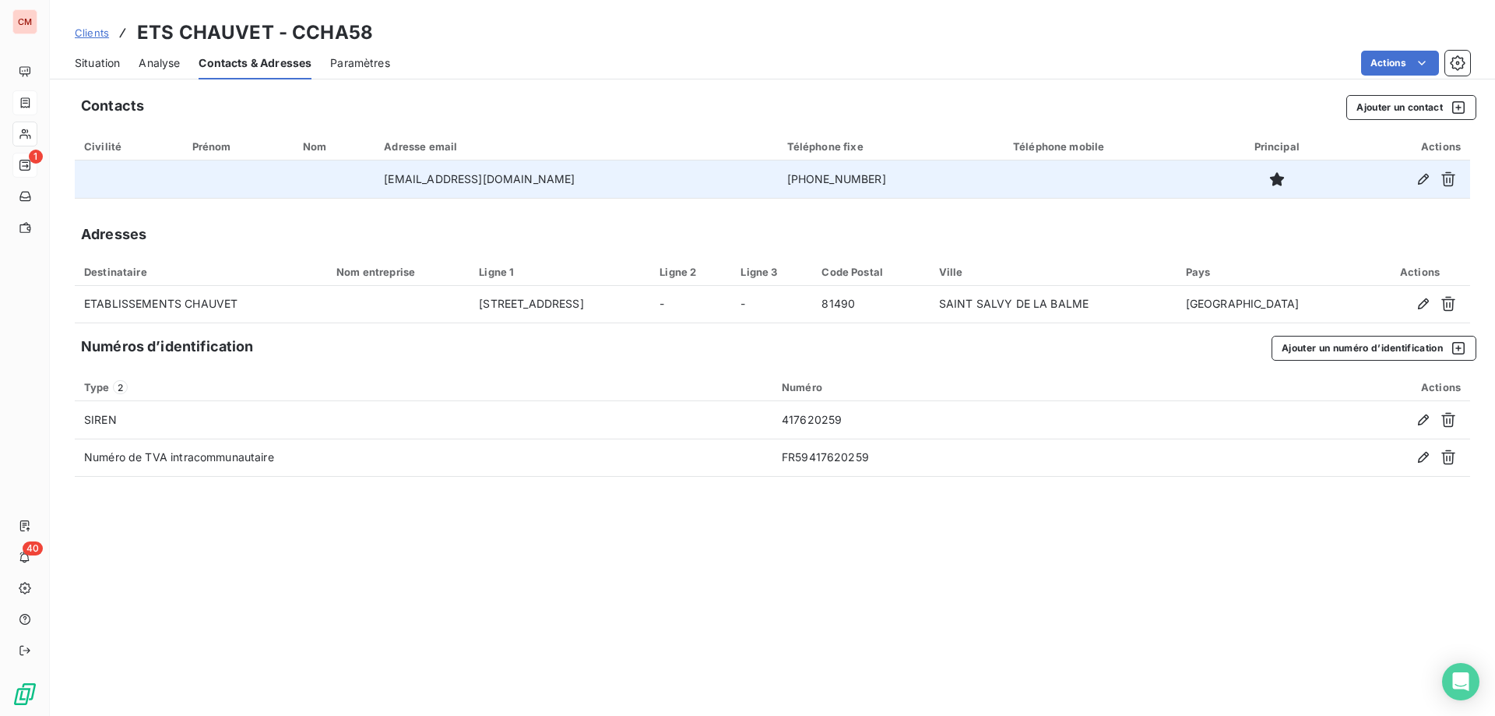
drag, startPoint x: 880, startPoint y: 177, endPoint x: 749, endPoint y: 171, distance: 131.0
click at [749, 171] on tr "[EMAIL_ADDRESS][DOMAIN_NAME] [PHONE_NUMBER]" at bounding box center [772, 178] width 1395 height 37
copy tr "[PHONE_NUMBER]"
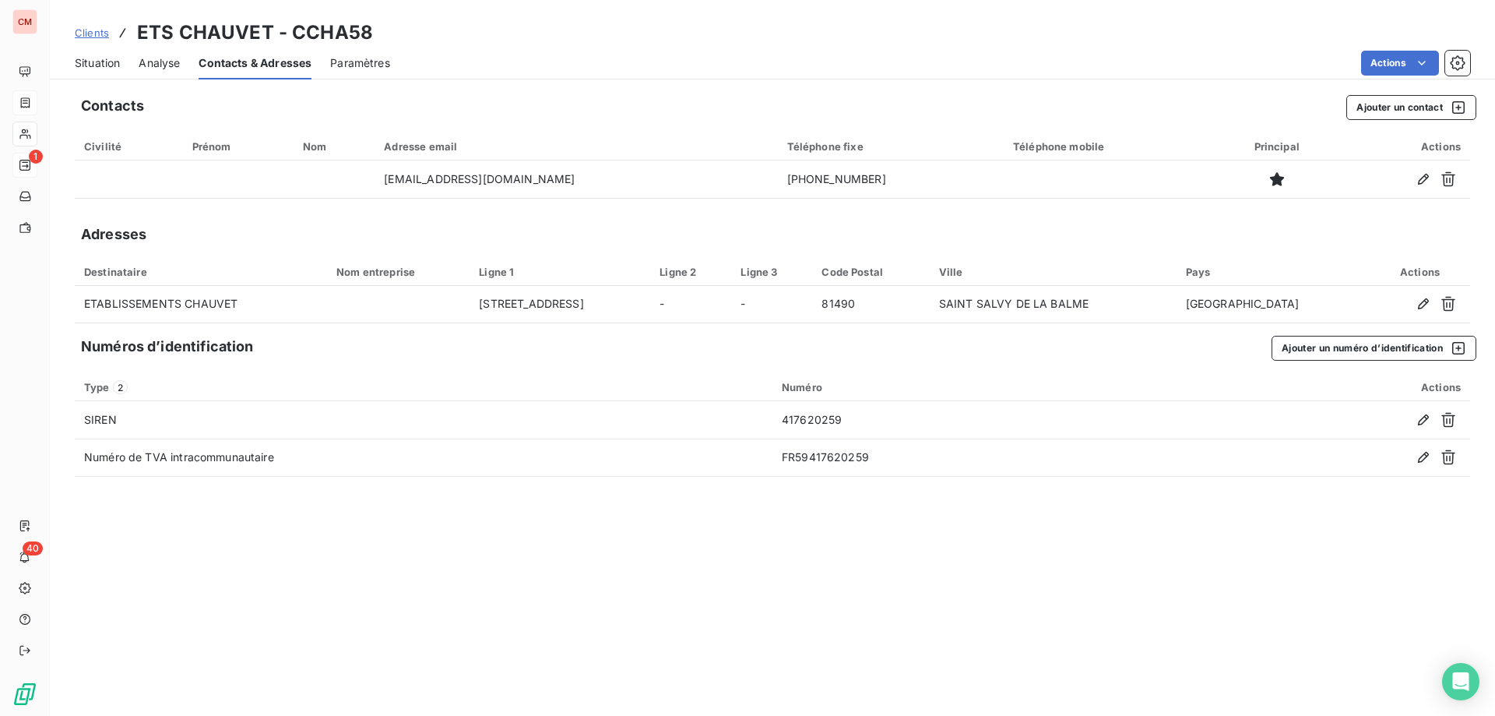
click at [88, 65] on span "Situation" at bounding box center [97, 63] width 45 height 16
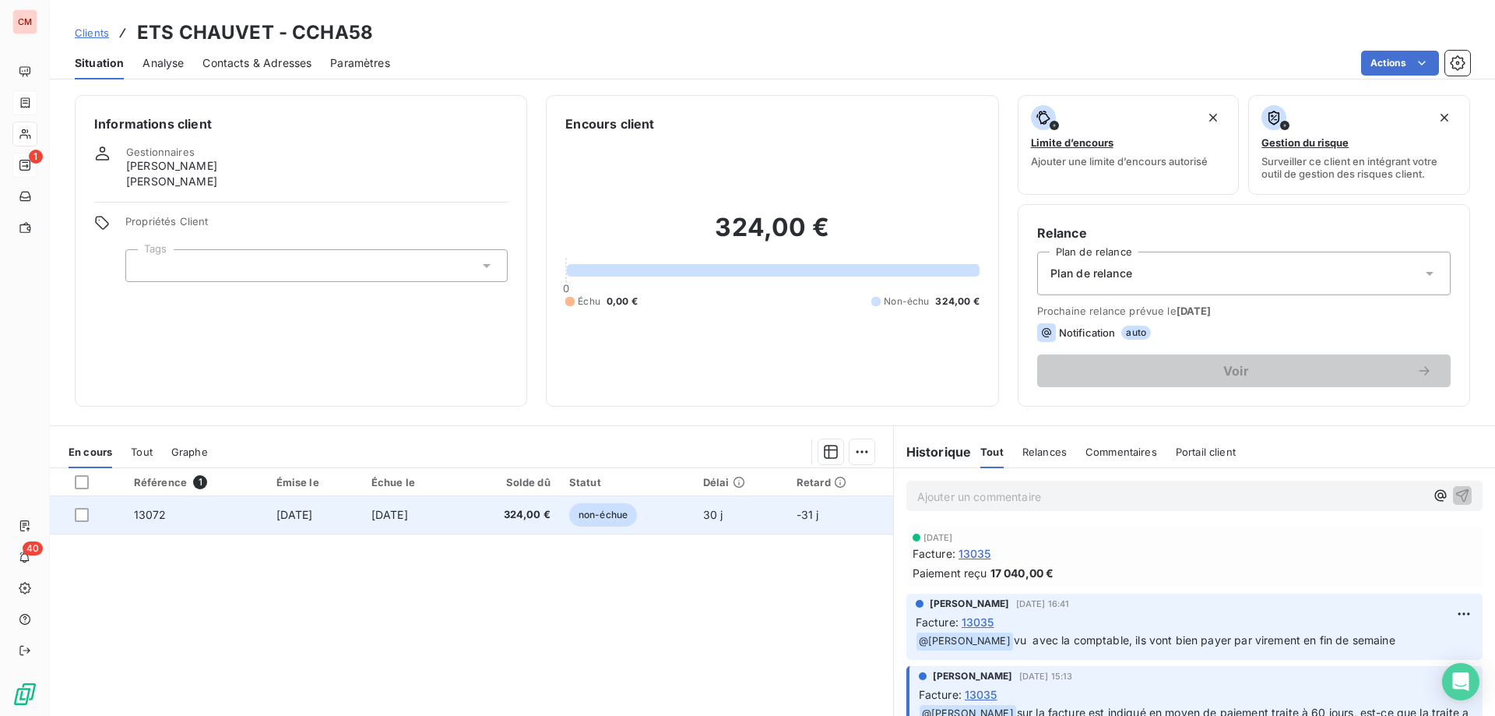
click at [459, 518] on td "[DATE]" at bounding box center [410, 514] width 97 height 37
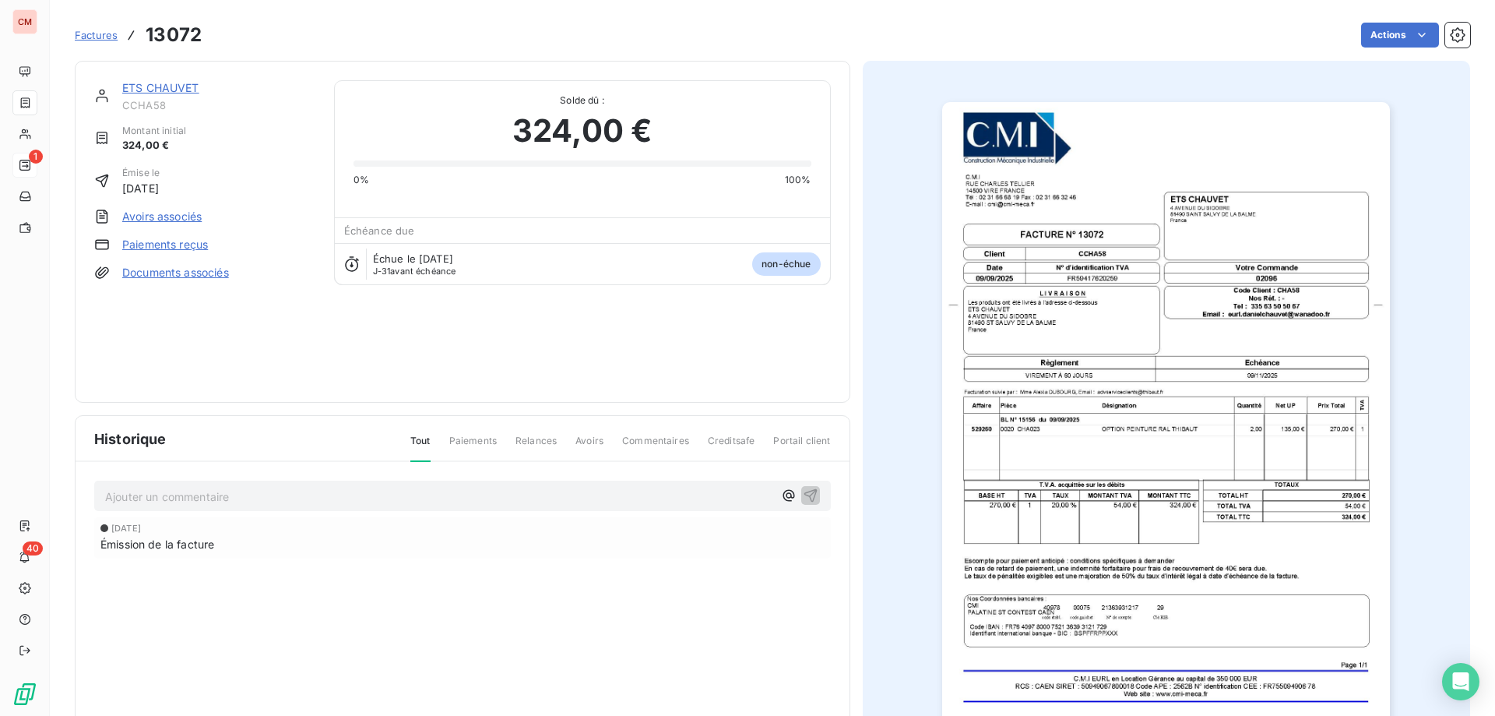
click at [169, 85] on link "ETS CHAUVET" at bounding box center [160, 87] width 77 height 13
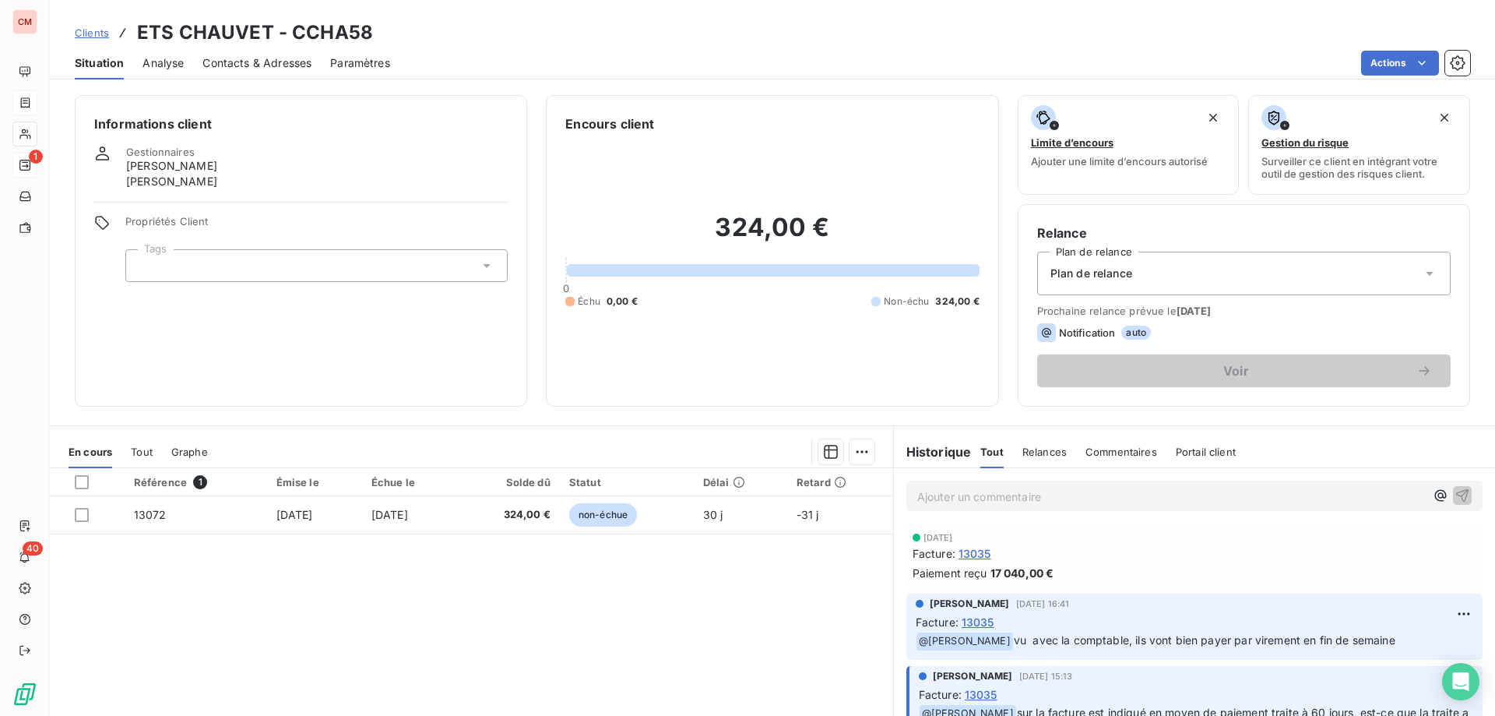
click at [976, 491] on p "Ajouter un commentaire ﻿" at bounding box center [1171, 496] width 508 height 19
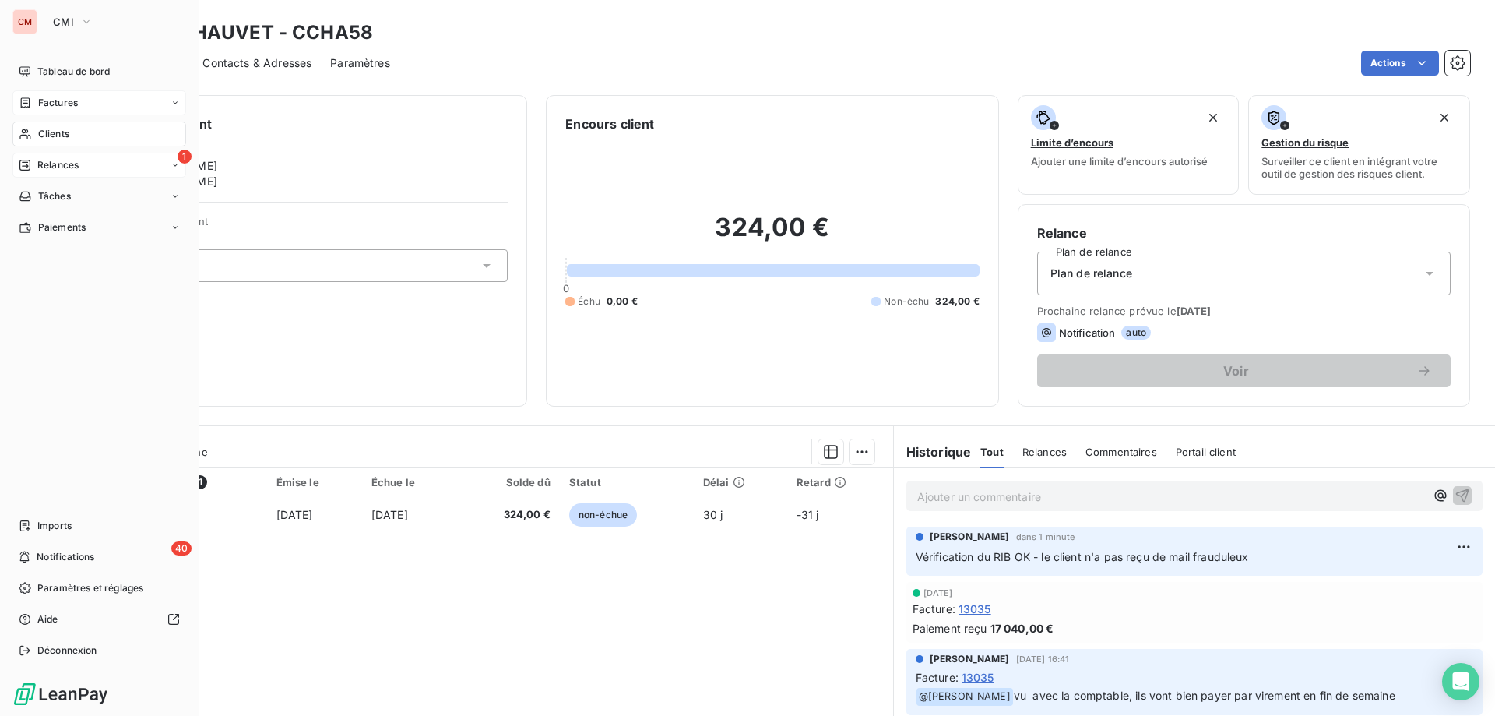
click at [21, 100] on icon at bounding box center [25, 102] width 9 height 10
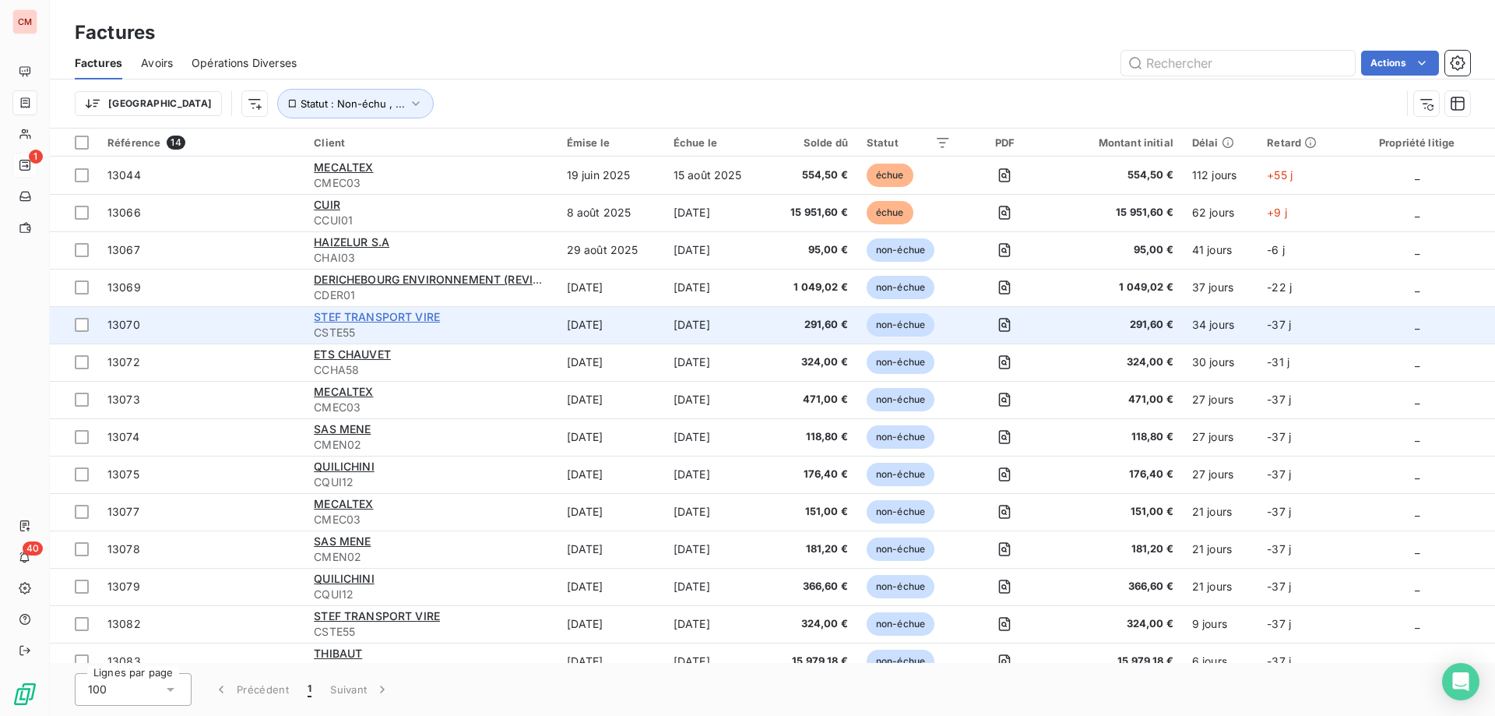
click at [366, 316] on span "STEF TRANSPORT VIRE" at bounding box center [377, 316] width 126 height 13
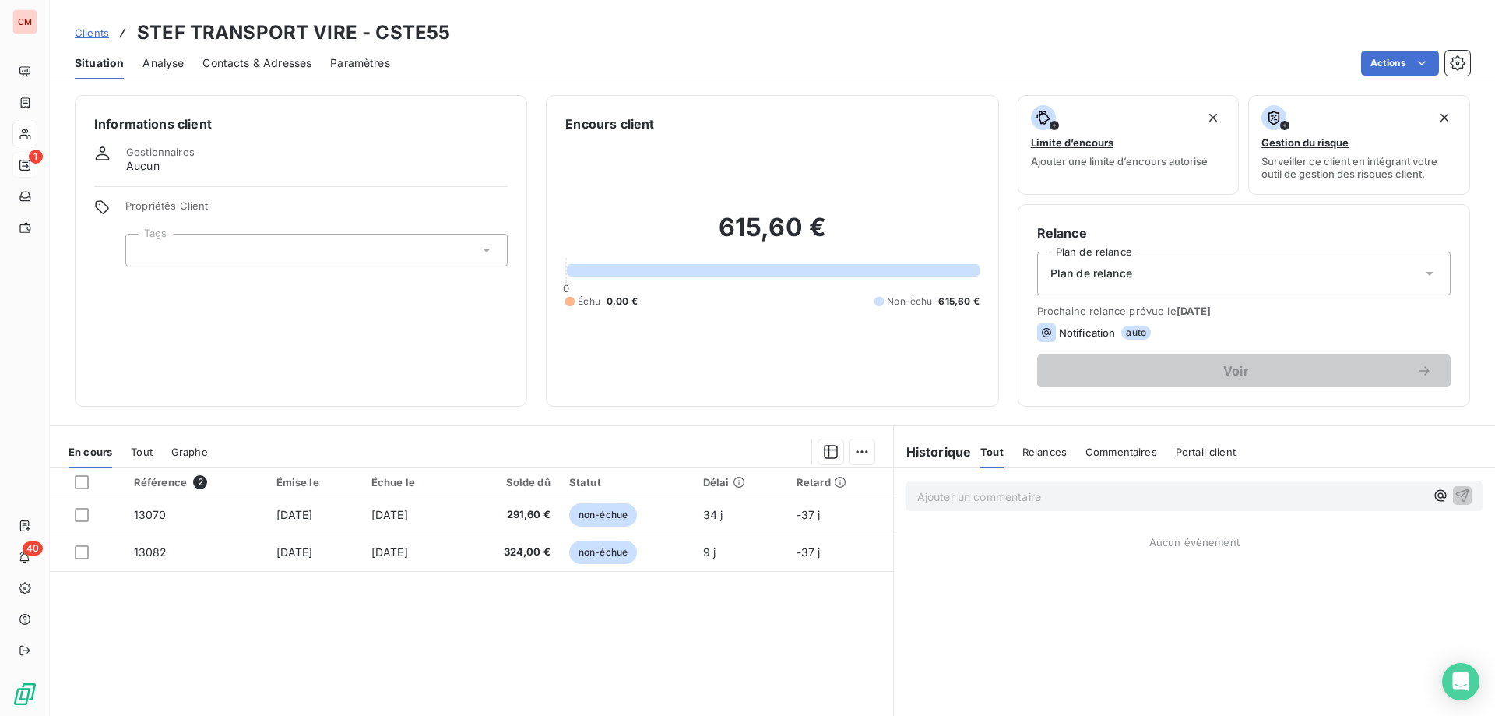
click at [238, 64] on span "Contacts & Adresses" at bounding box center [256, 63] width 109 height 16
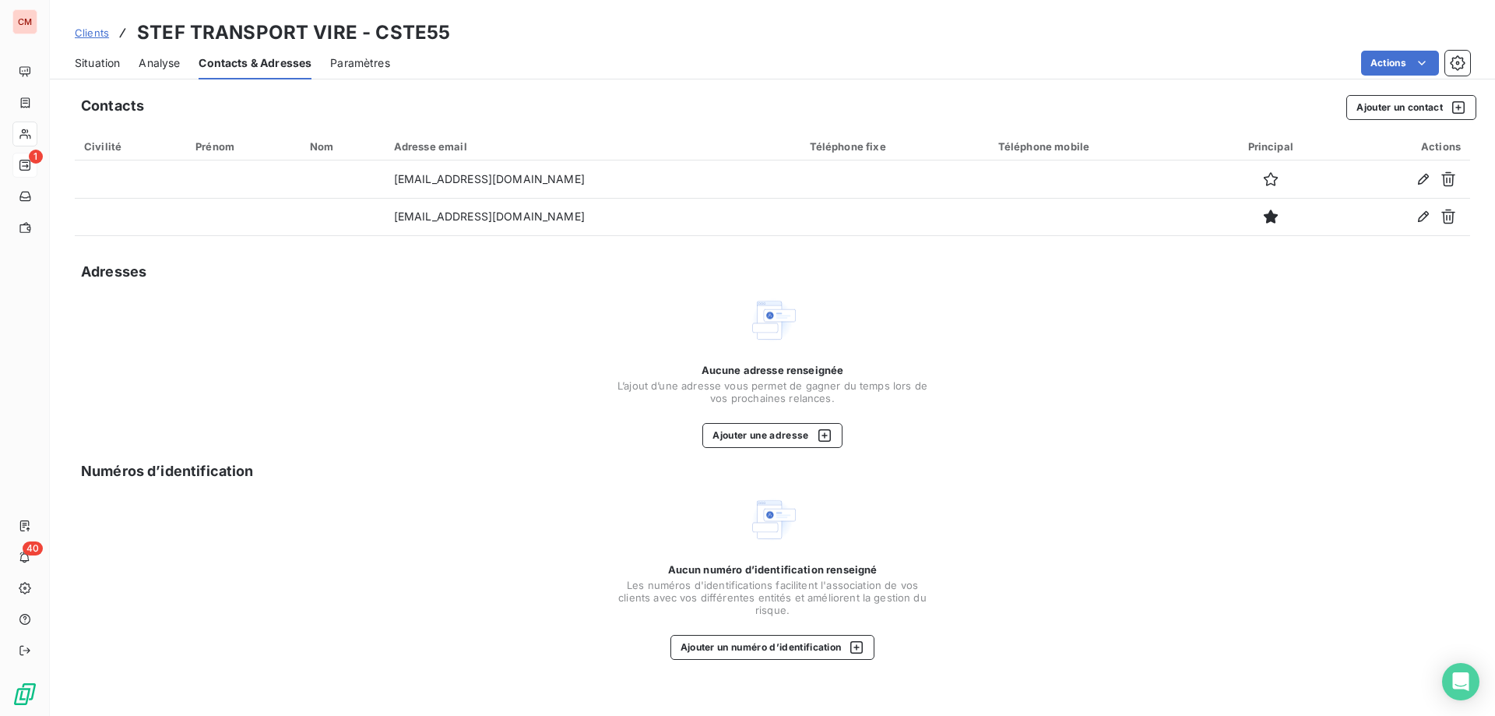
click at [98, 62] on span "Situation" at bounding box center [97, 63] width 45 height 16
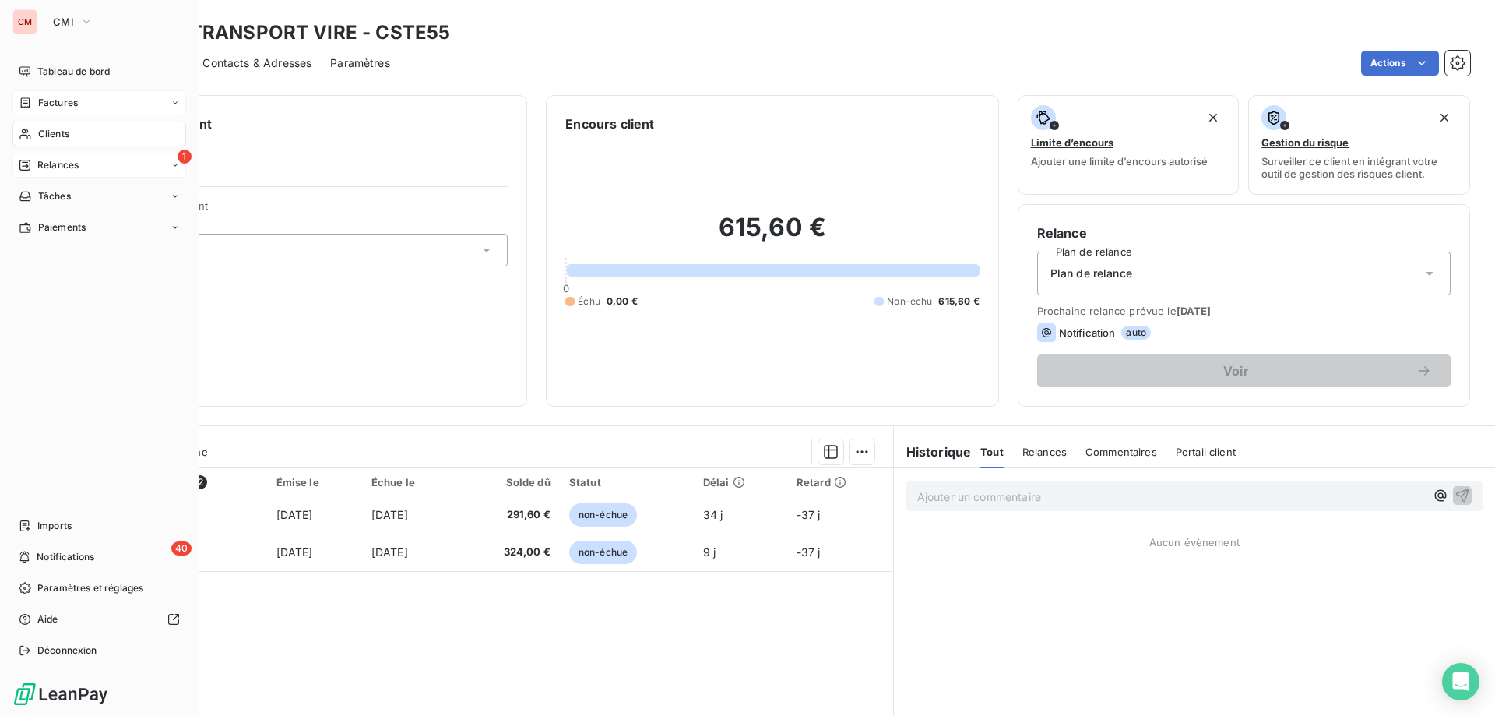
click at [26, 101] on icon at bounding box center [25, 103] width 13 height 12
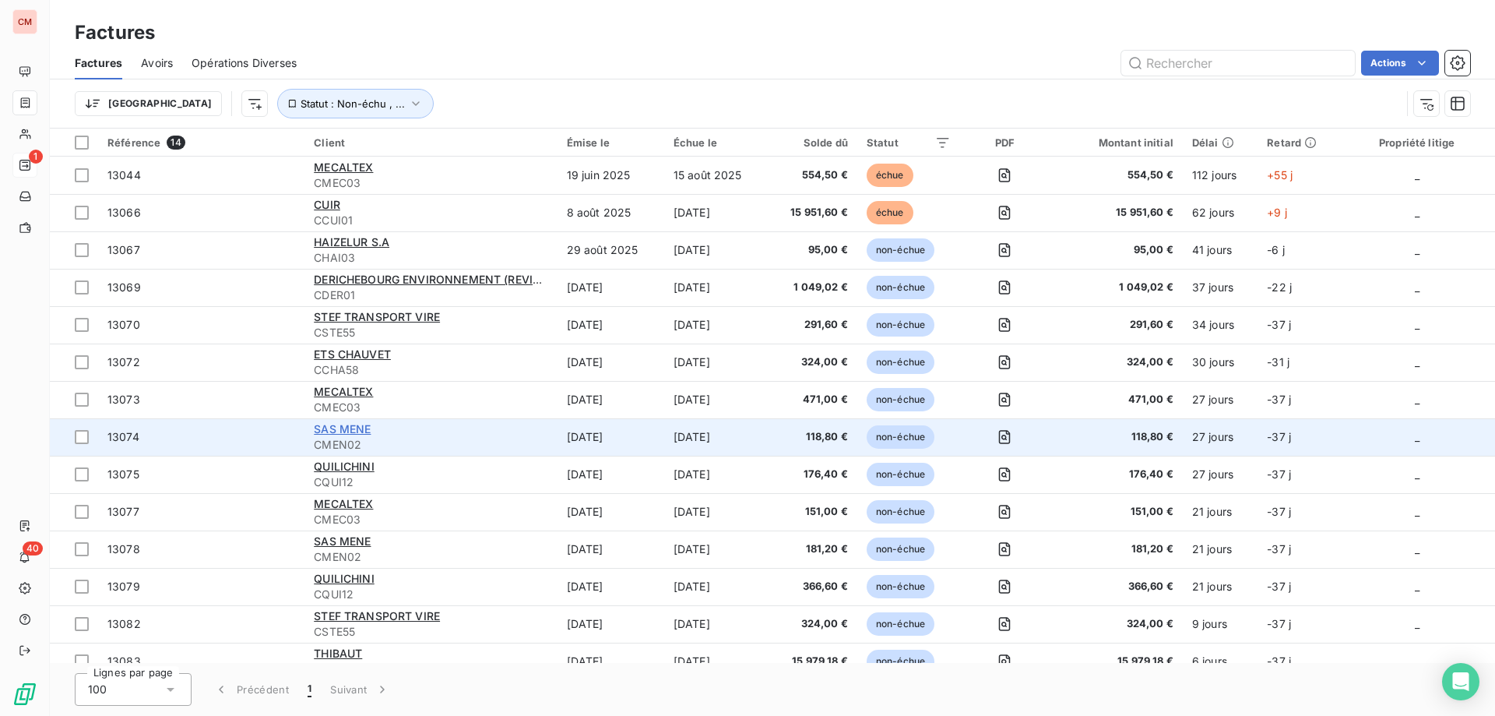
click at [346, 431] on span "SAS MENE" at bounding box center [342, 428] width 57 height 13
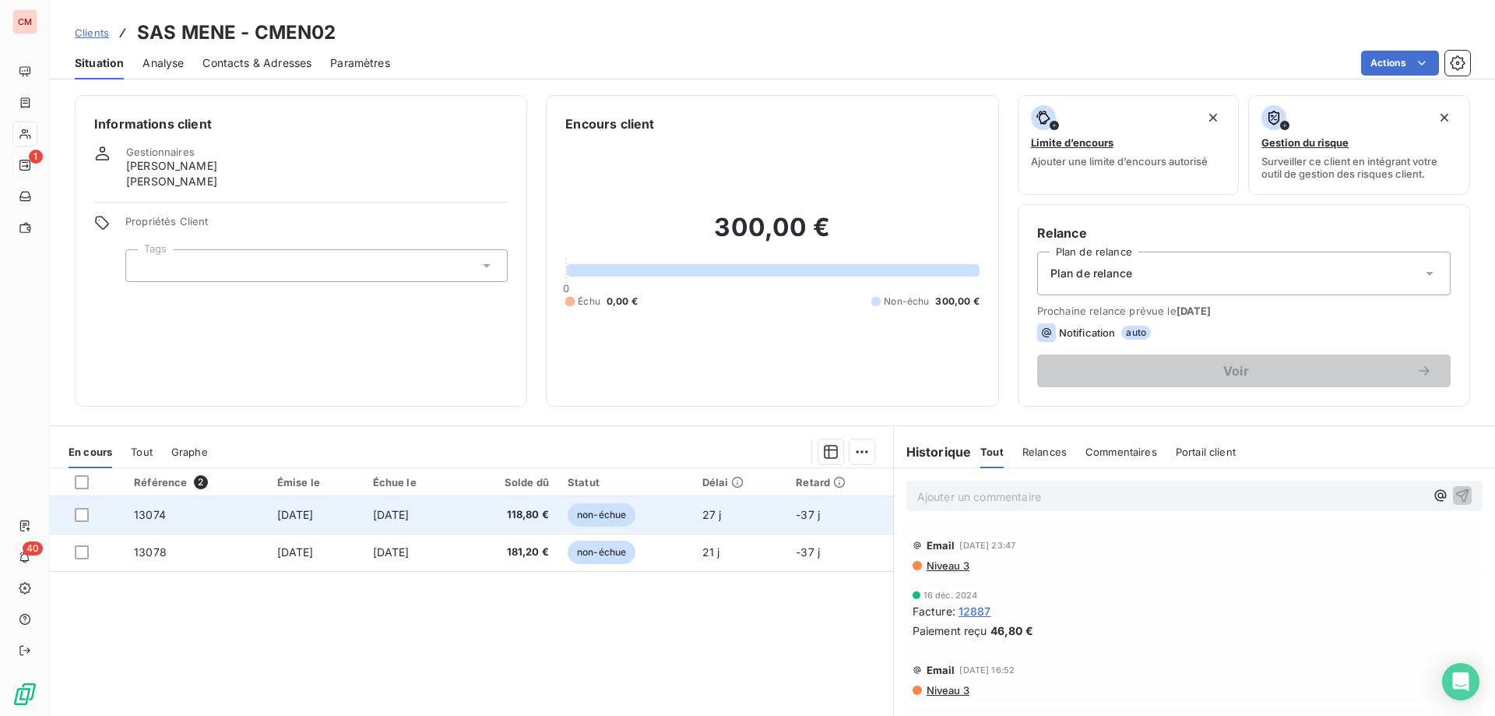
click at [382, 518] on td "[DATE]" at bounding box center [412, 514] width 97 height 37
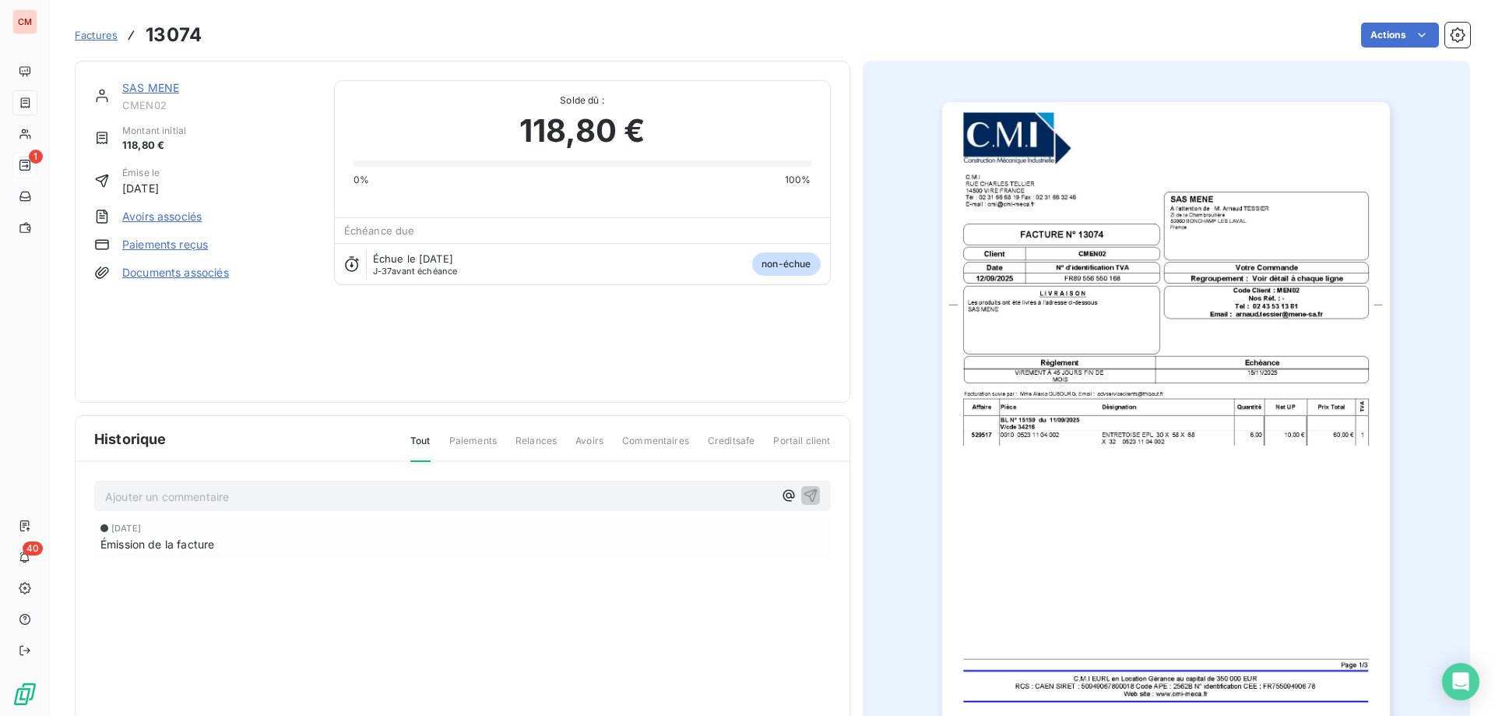
click at [150, 86] on link "SAS MENE" at bounding box center [150, 87] width 57 height 13
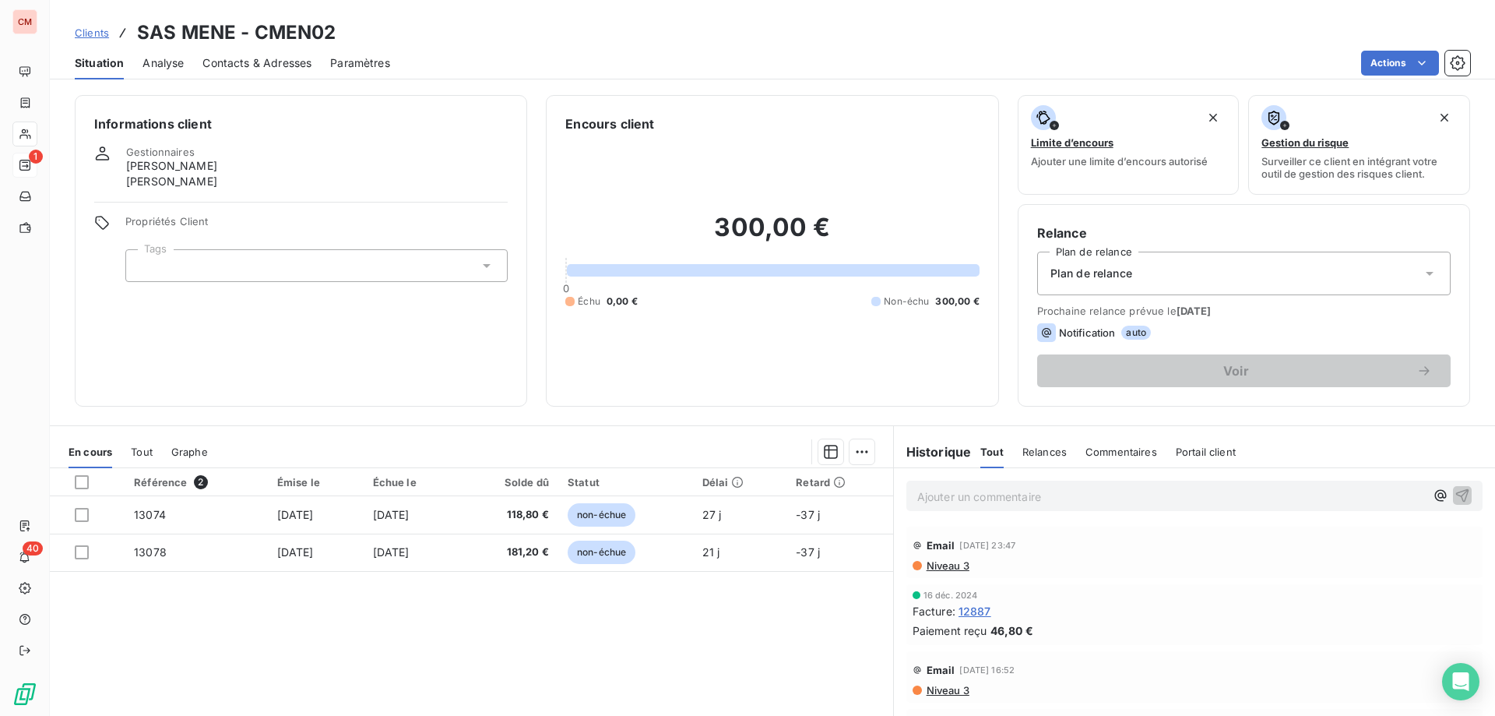
click at [270, 62] on span "Contacts & Adresses" at bounding box center [256, 63] width 109 height 16
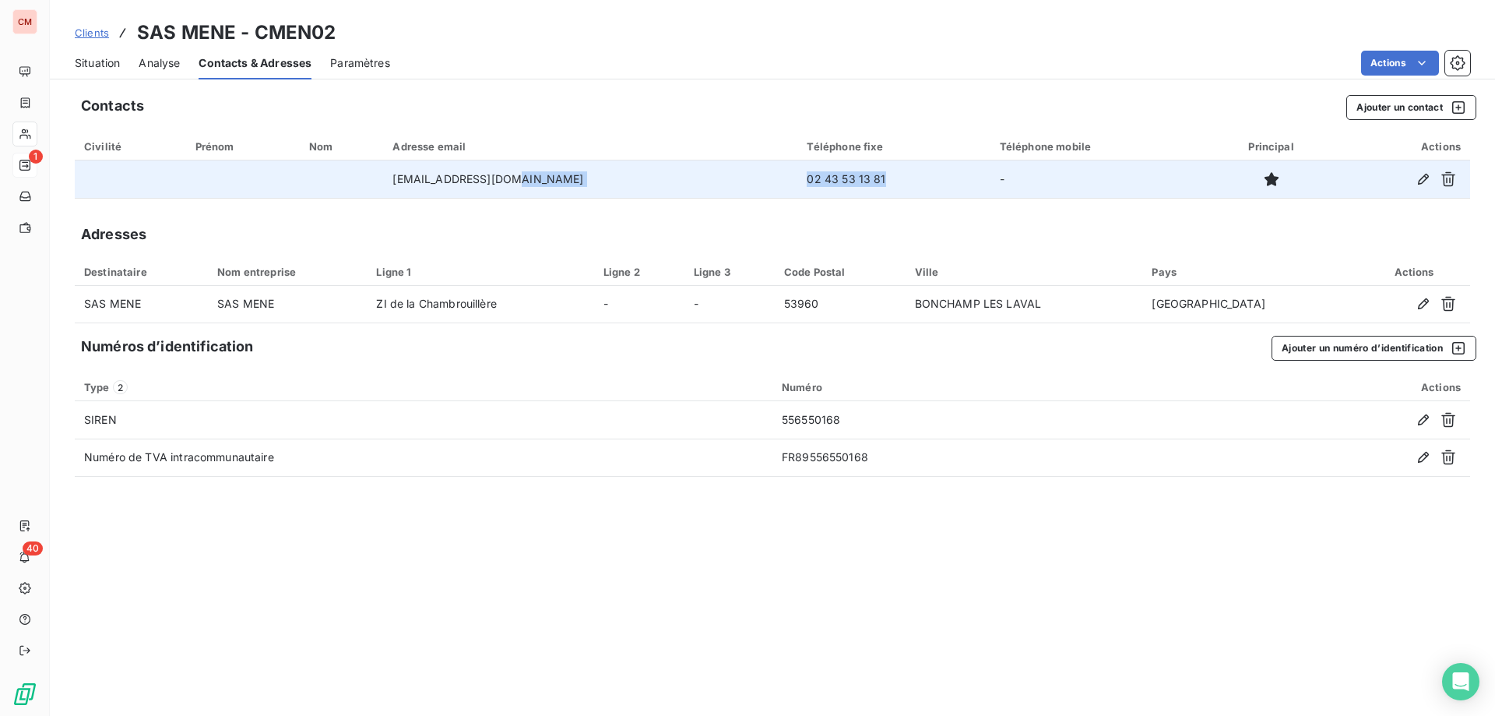
drag, startPoint x: 844, startPoint y: 173, endPoint x: 740, endPoint y: 180, distance: 103.8
click at [721, 177] on tr "[EMAIL_ADDRESS][DOMAIN_NAME] 02 43 53 13 81 -" at bounding box center [772, 178] width 1395 height 37
copy tr "02 43 53 13 81"
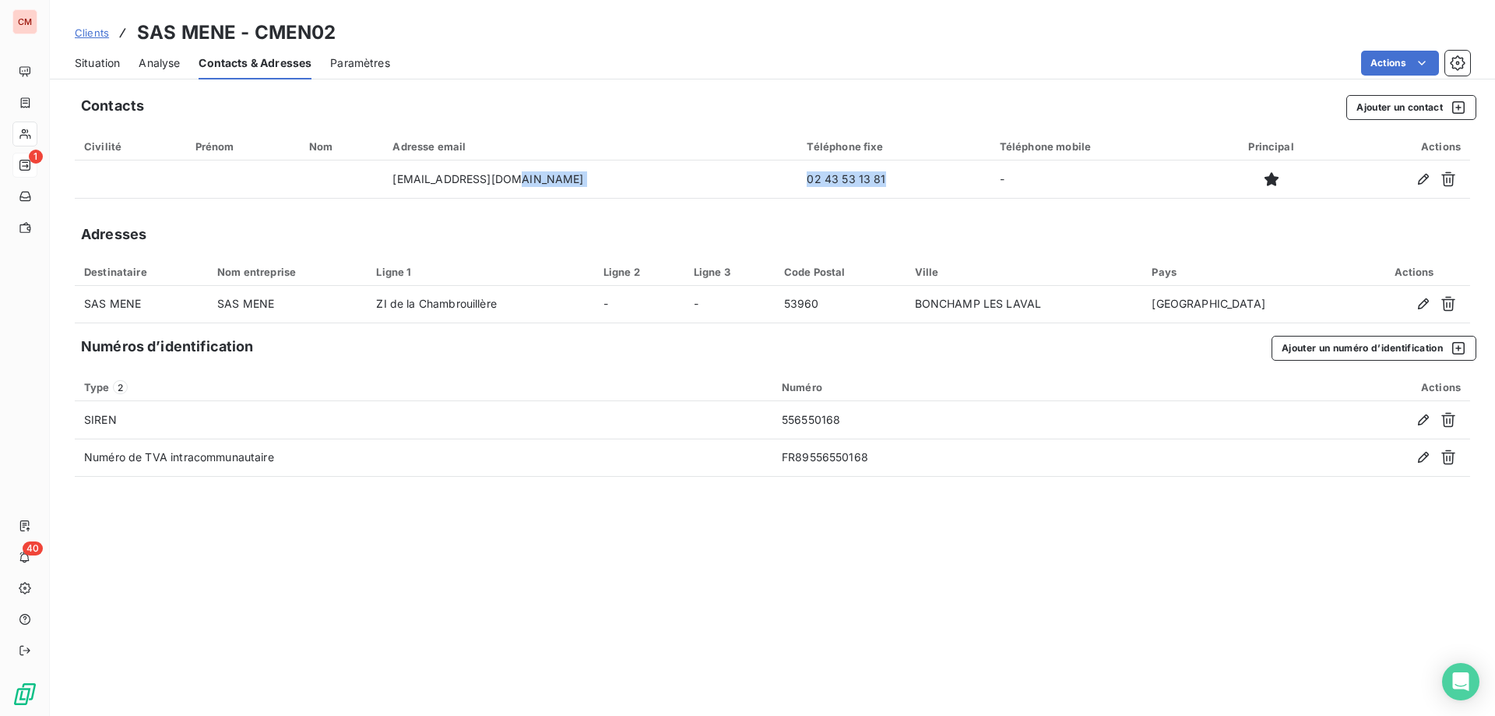
click at [95, 61] on span "Situation" at bounding box center [97, 63] width 45 height 16
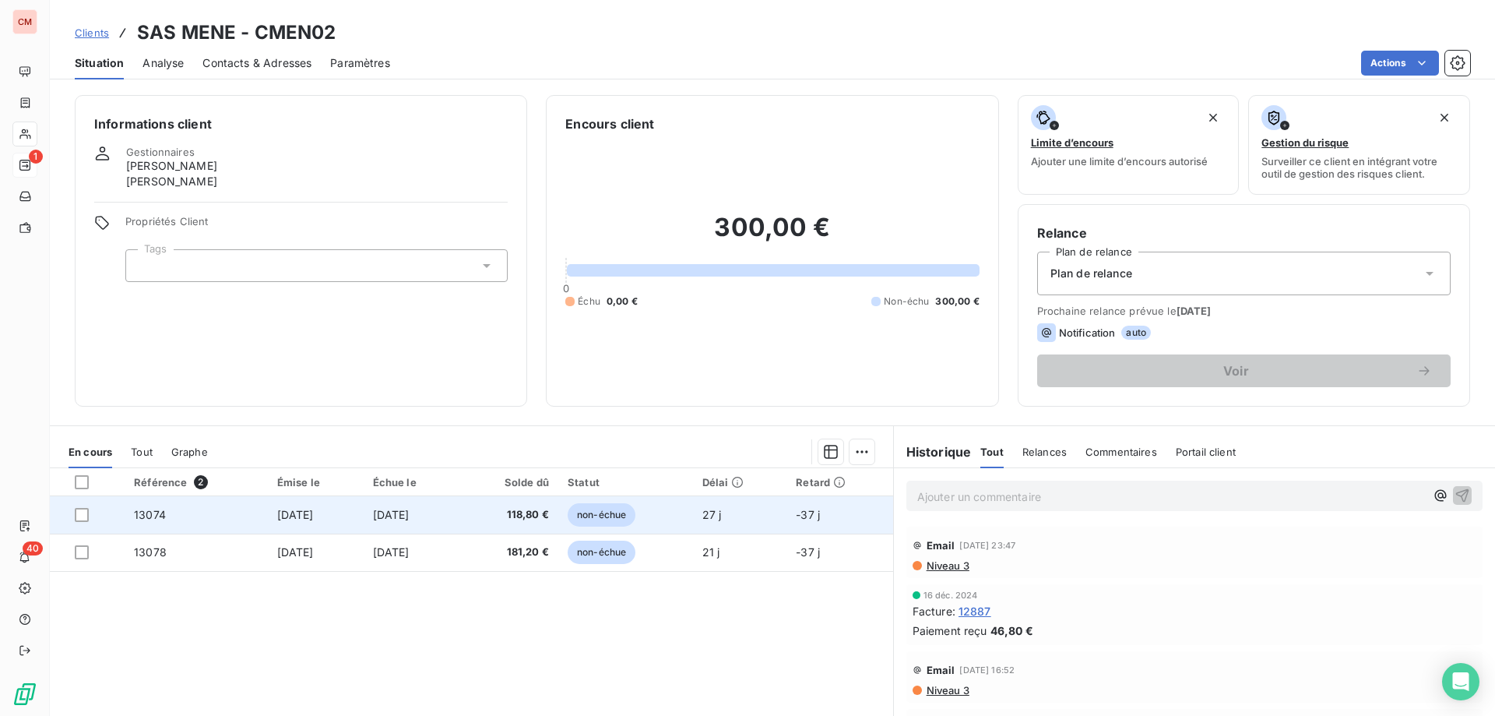
click at [441, 522] on td "[DATE]" at bounding box center [412, 514] width 97 height 37
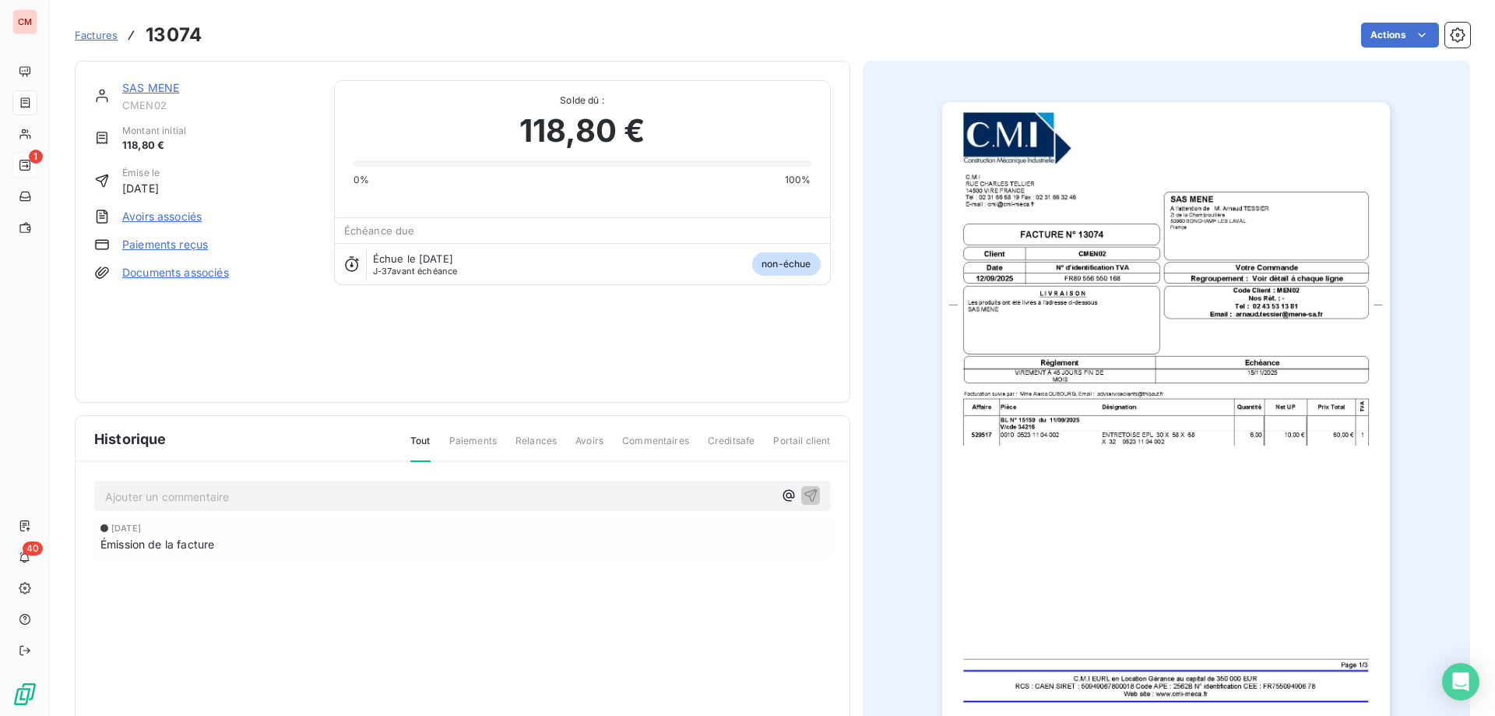
click at [1111, 402] on img "button" at bounding box center [1166, 419] width 448 height 634
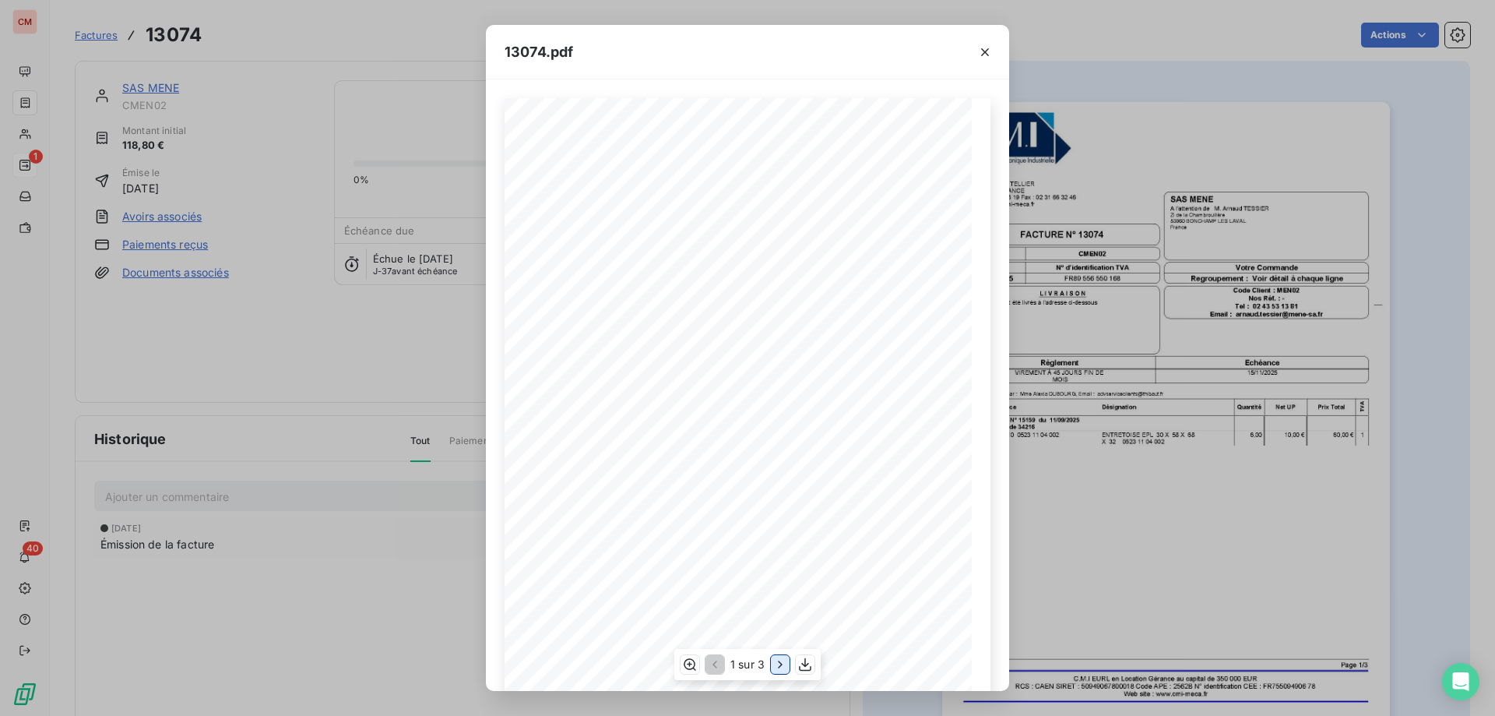
click at [778, 664] on icon "button" at bounding box center [780, 664] width 16 height 16
click at [778, 664] on icon "button" at bounding box center [782, 664] width 16 height 16
click at [983, 51] on icon "button" at bounding box center [985, 52] width 8 height 8
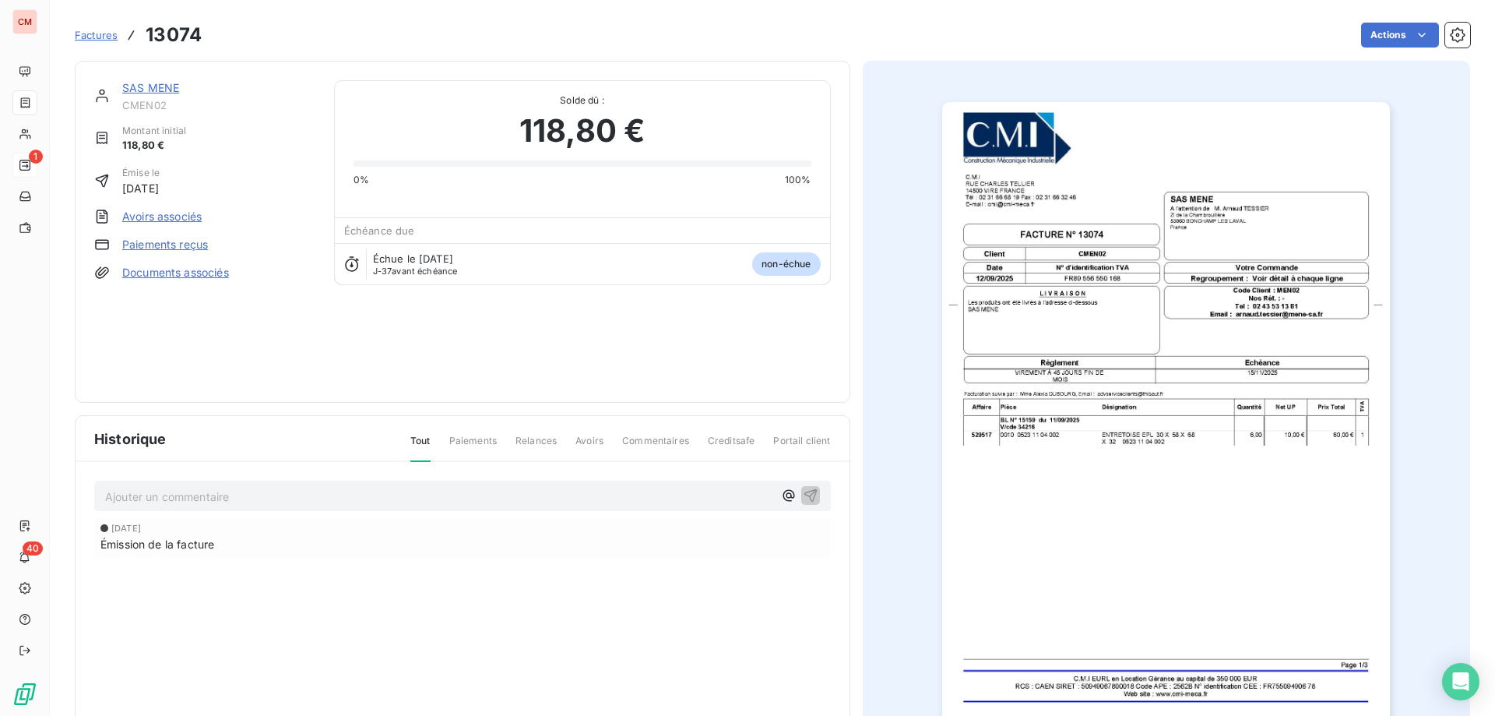
click at [148, 84] on link "SAS MENE" at bounding box center [150, 87] width 57 height 13
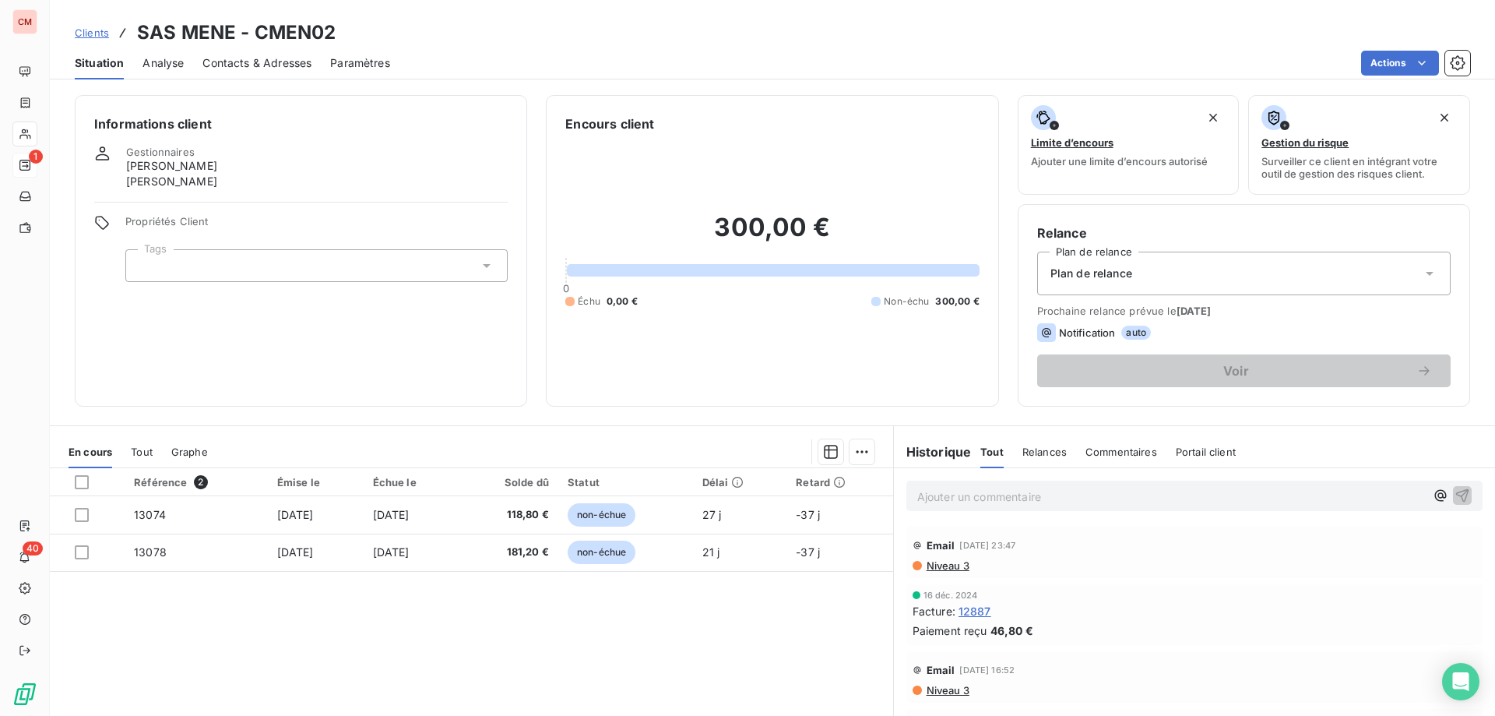
click at [930, 496] on p "Ajouter un commentaire ﻿" at bounding box center [1171, 496] width 508 height 19
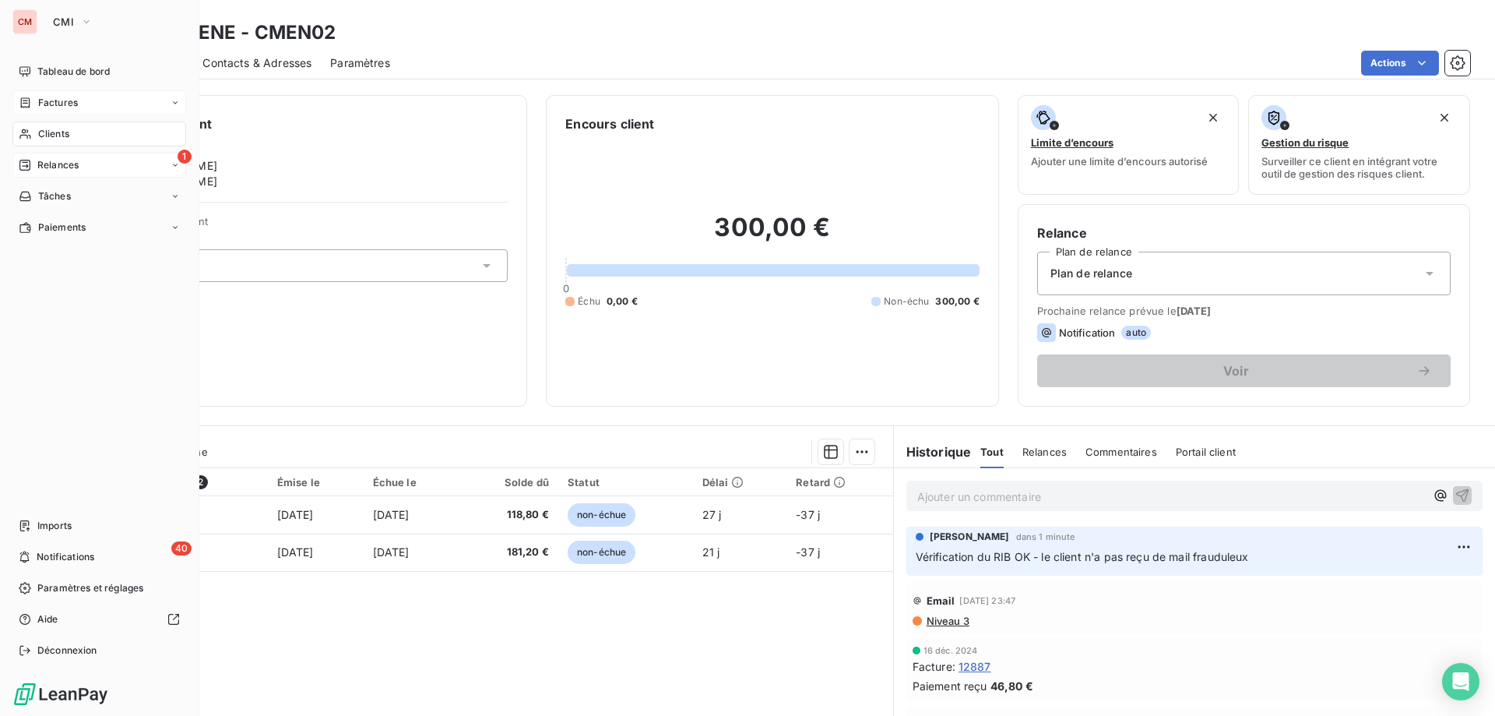
click at [32, 103] on div "Factures" at bounding box center [48, 103] width 59 height 14
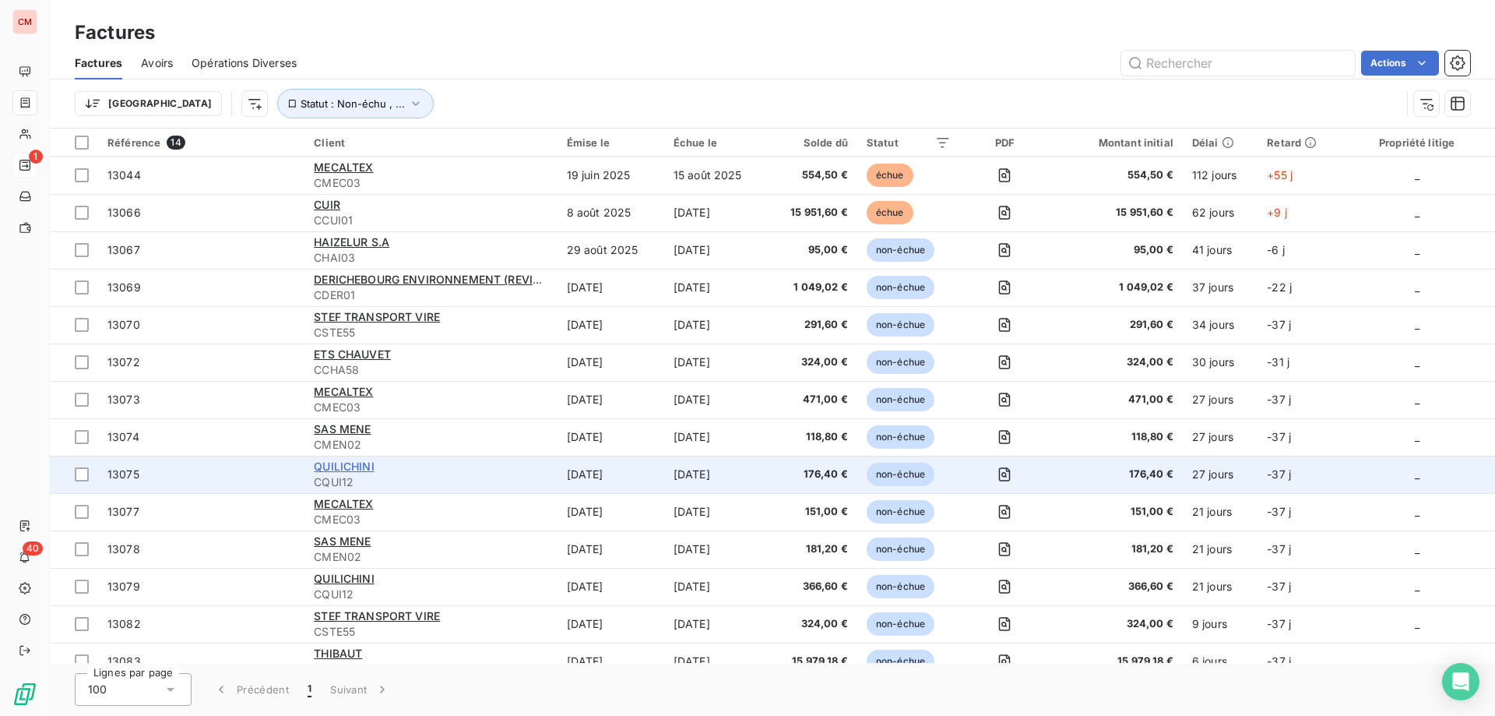
click at [343, 463] on span "QUILICHINI" at bounding box center [344, 465] width 61 height 13
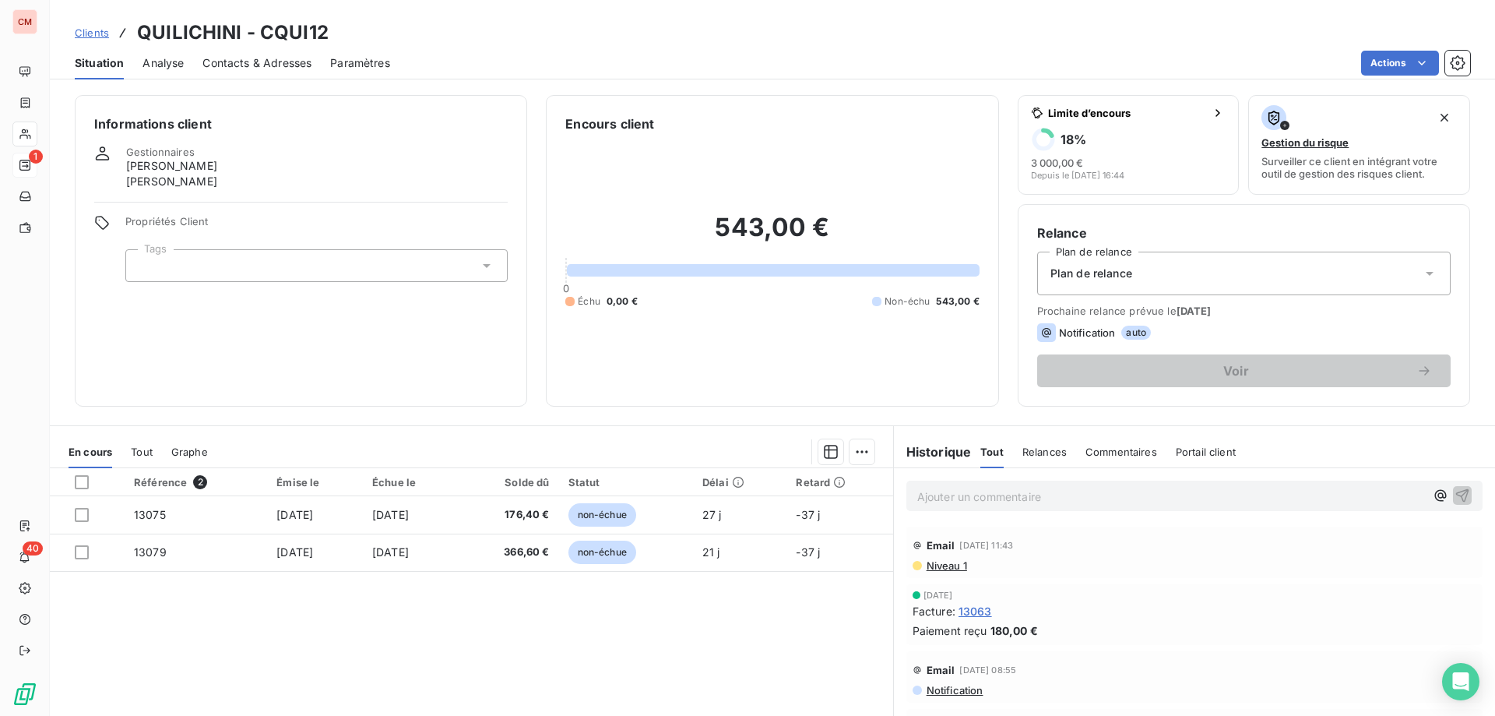
click at [248, 70] on span "Contacts & Adresses" at bounding box center [256, 63] width 109 height 16
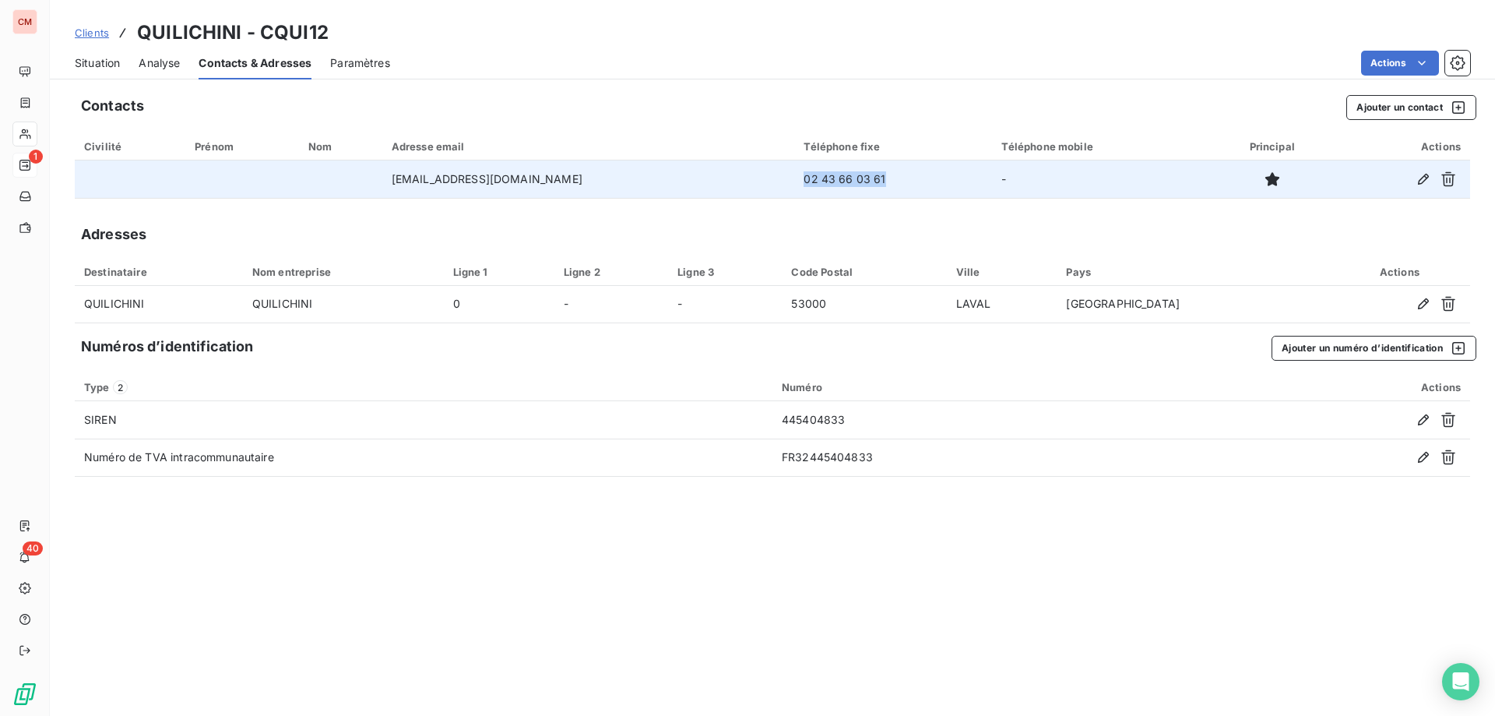
drag, startPoint x: 839, startPoint y: 177, endPoint x: 737, endPoint y: 181, distance: 102.1
click at [794, 181] on td "02 43 66 03 61" at bounding box center [893, 178] width 198 height 37
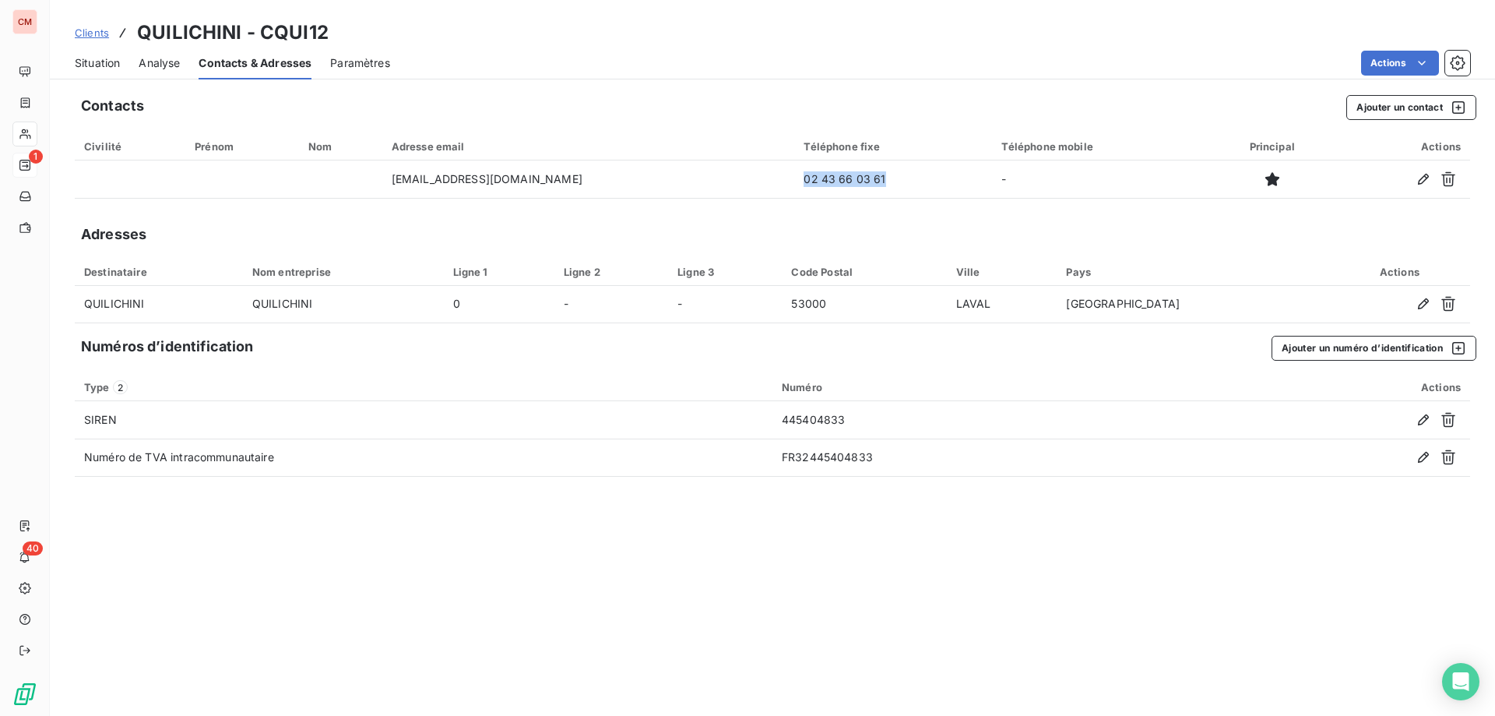
click at [103, 65] on span "Situation" at bounding box center [97, 63] width 45 height 16
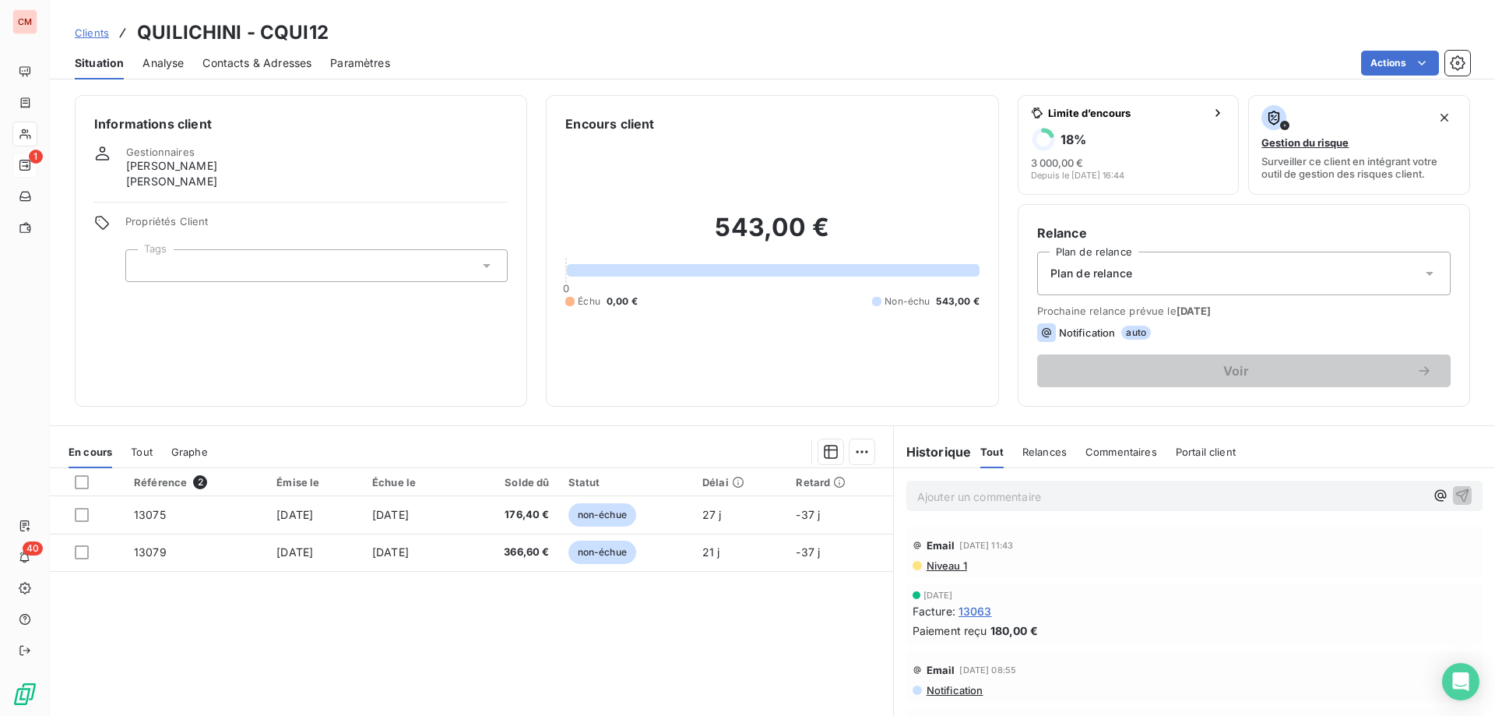
click at [955, 495] on p "Ajouter un commentaire ﻿" at bounding box center [1171, 496] width 508 height 19
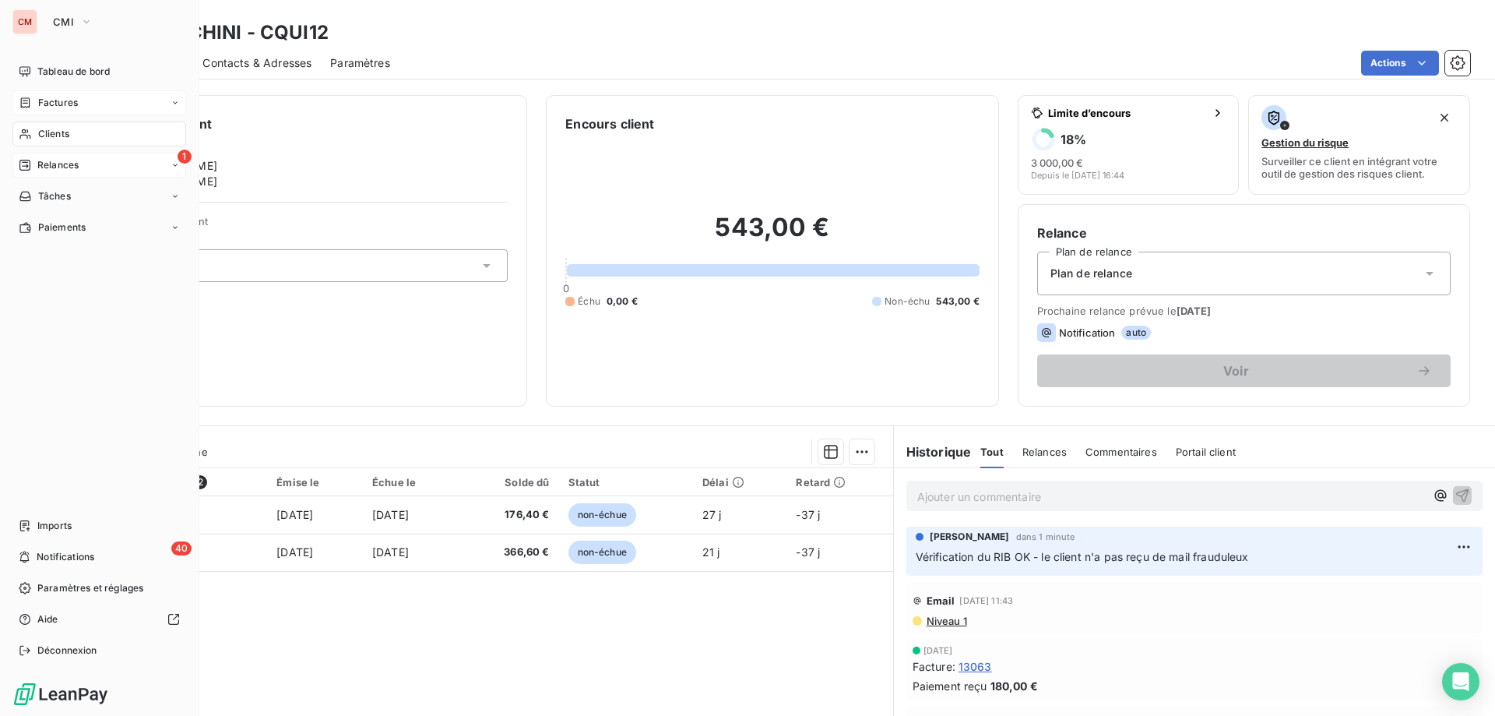
click at [39, 100] on span "Factures" at bounding box center [58, 103] width 40 height 14
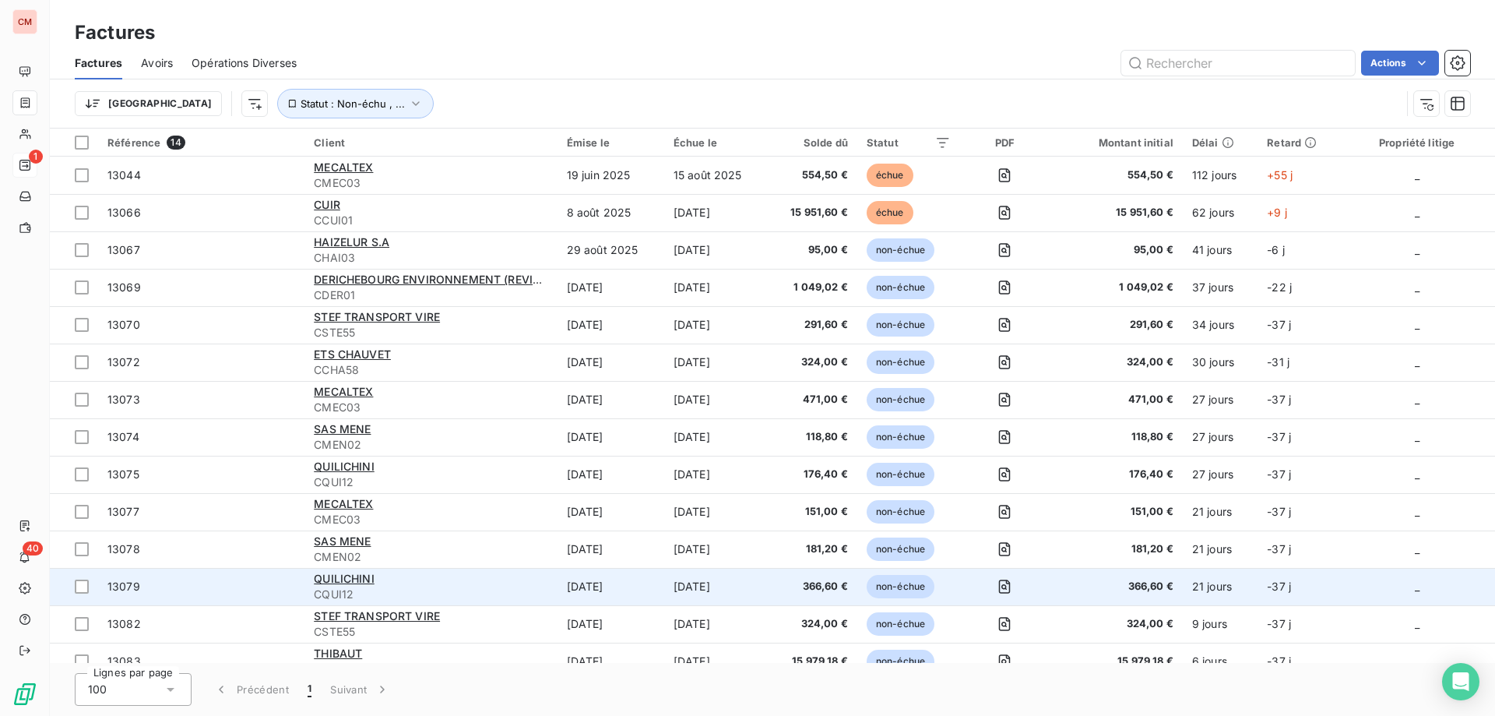
scroll to position [18, 0]
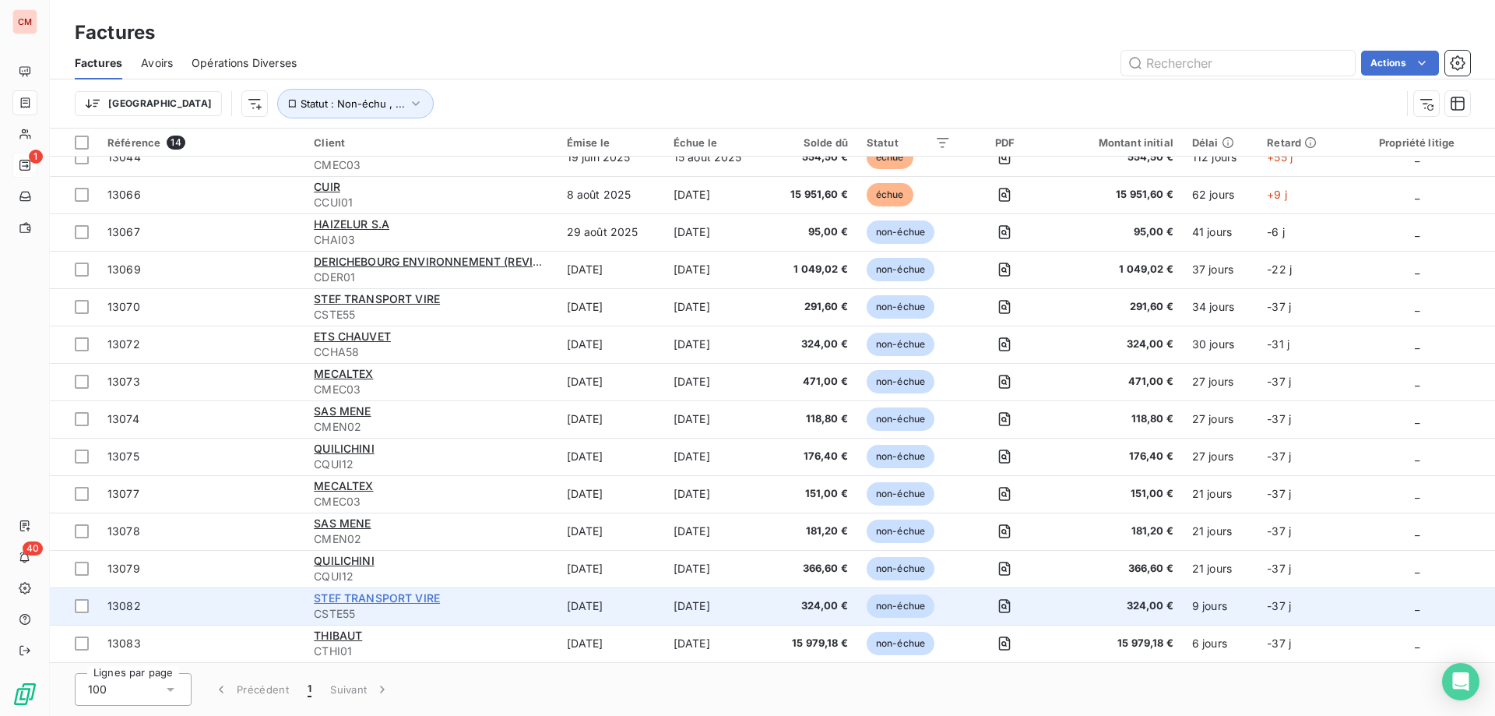
click at [396, 596] on span "STEF TRANSPORT VIRE" at bounding box center [377, 597] width 126 height 13
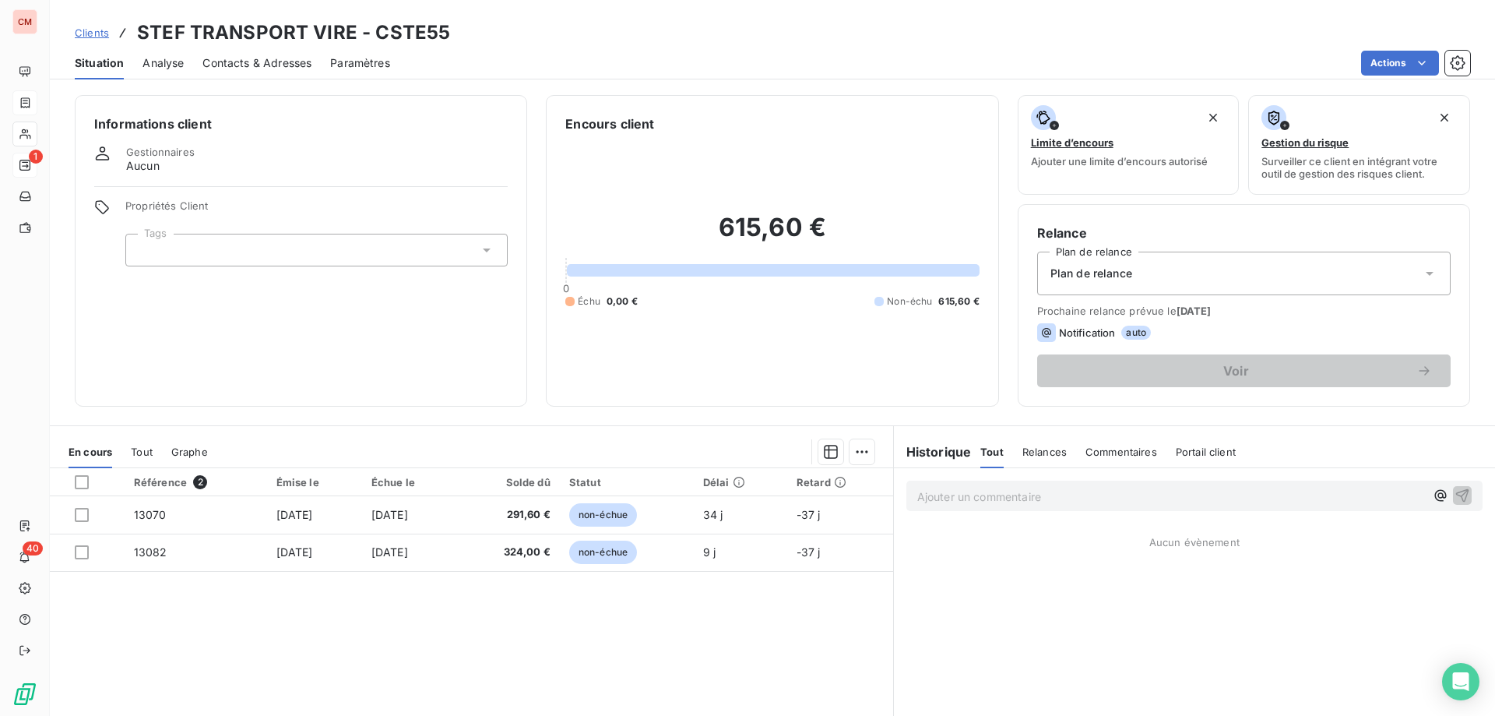
click at [928, 496] on p "Ajouter un commentaire ﻿" at bounding box center [1171, 496] width 508 height 19
click at [963, 494] on p "@" at bounding box center [1171, 496] width 508 height 18
click at [231, 58] on span "Contacts & Adresses" at bounding box center [256, 63] width 109 height 16
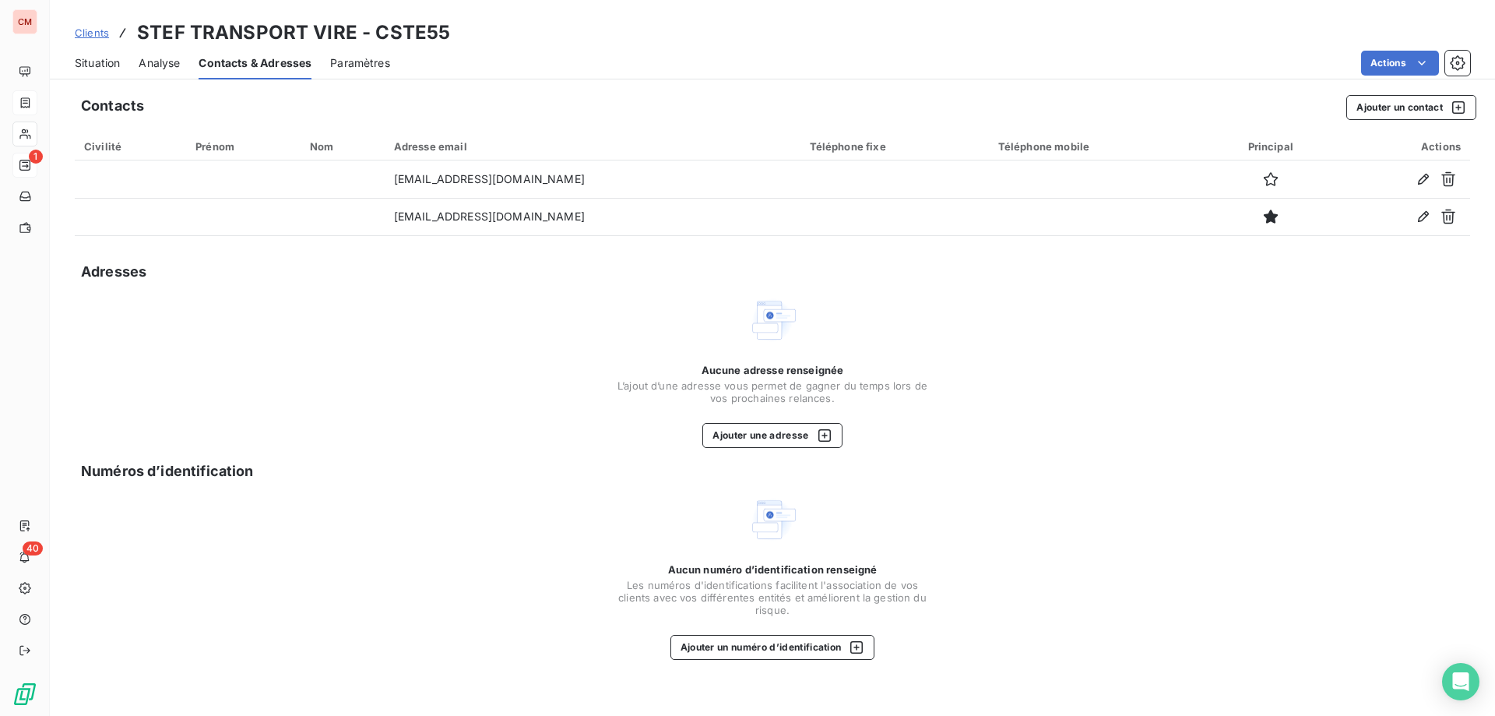
click at [101, 58] on span "Situation" at bounding box center [97, 63] width 45 height 16
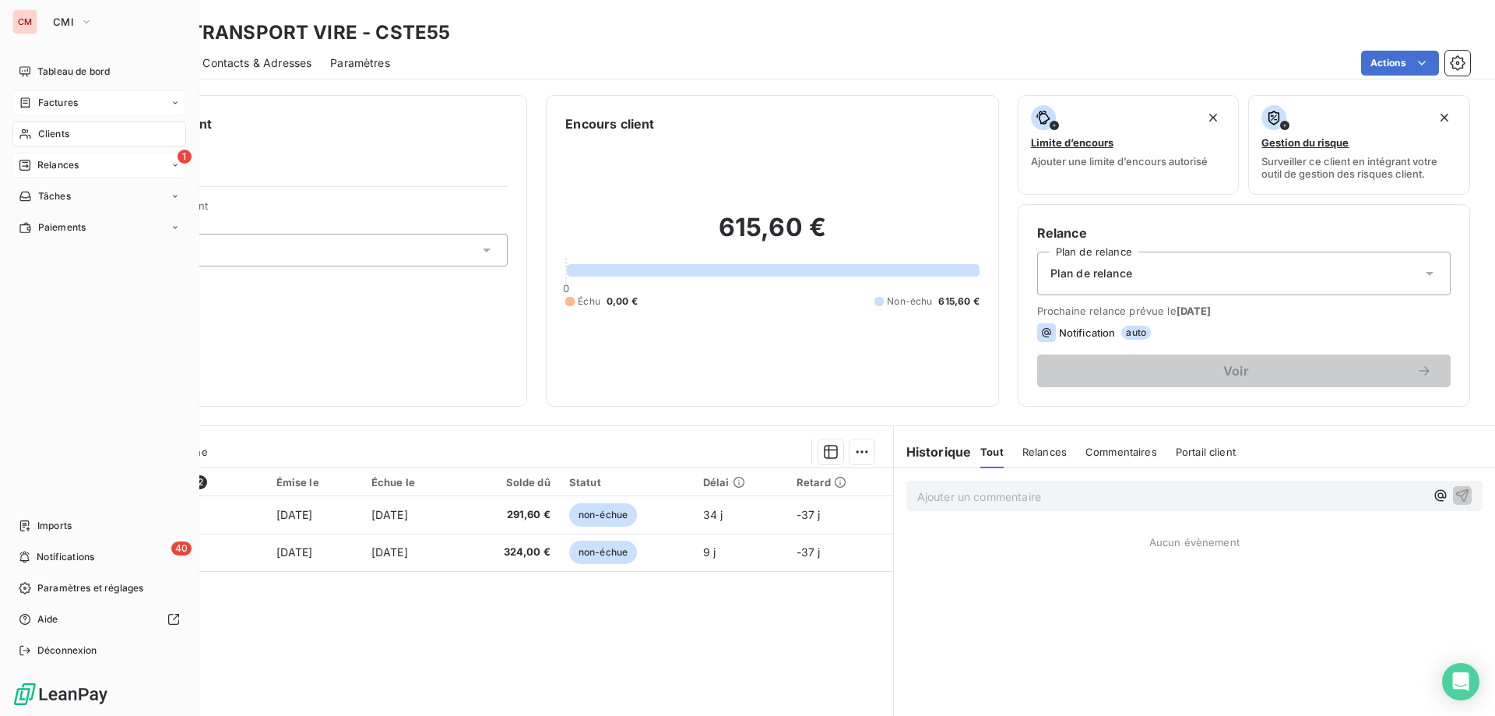
click at [58, 105] on span "Factures" at bounding box center [58, 103] width 40 height 14
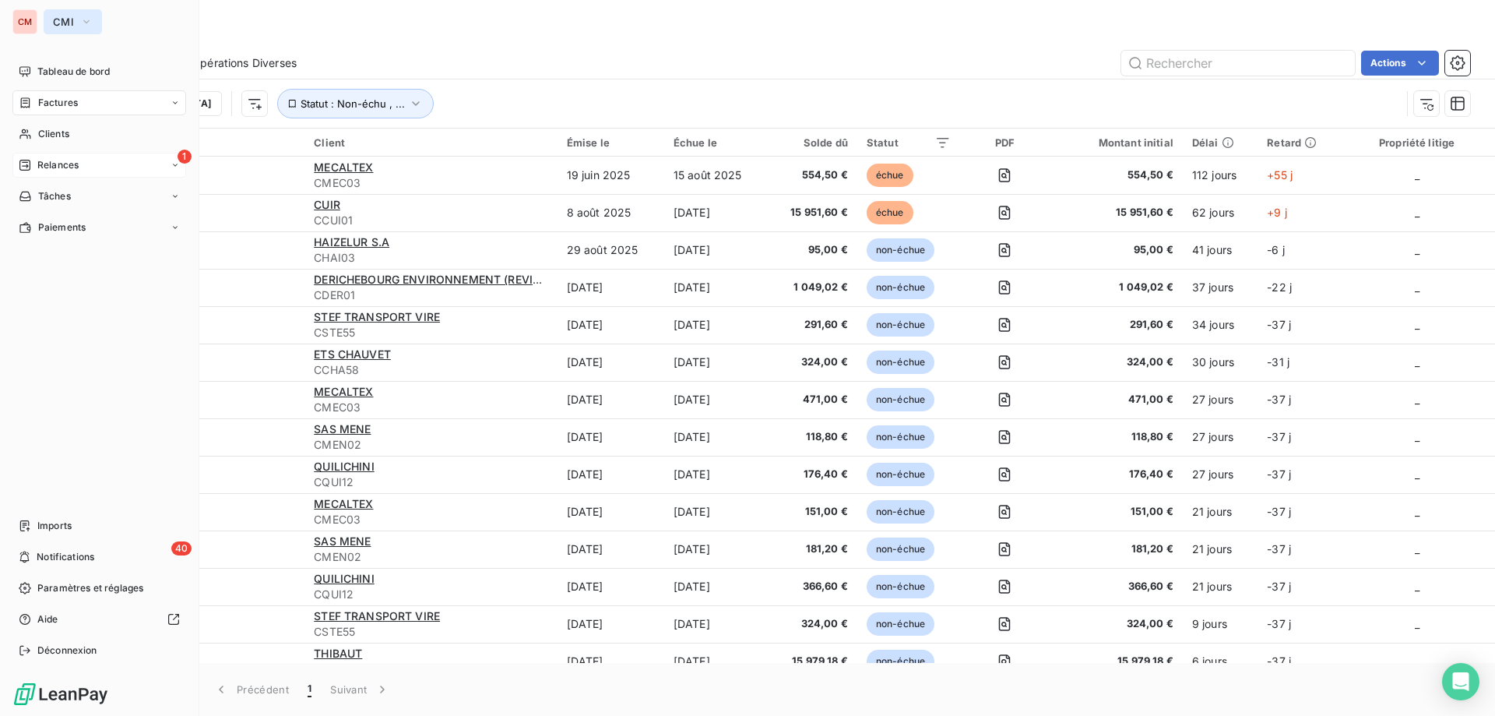
click at [56, 19] on span "CMI" at bounding box center [63, 22] width 21 height 12
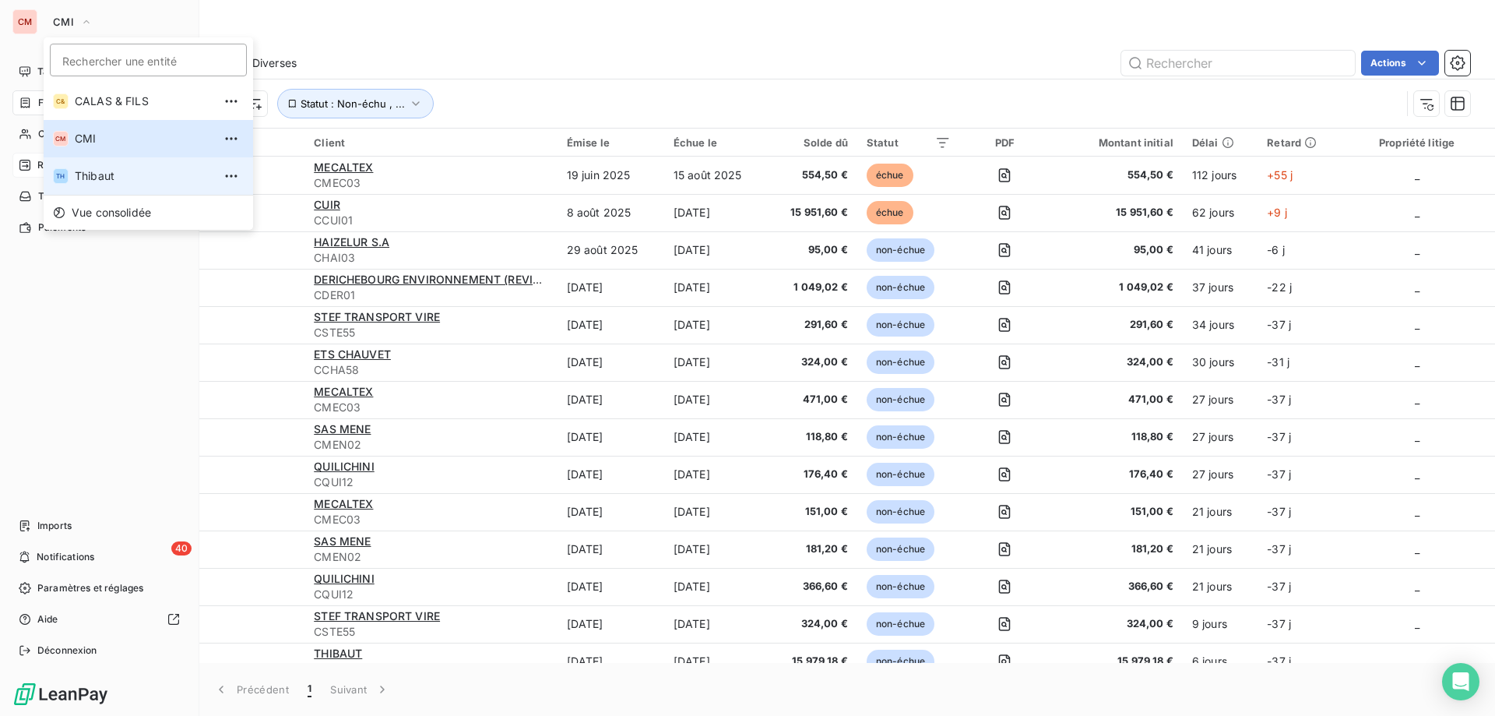
click at [83, 180] on span "Thibaut" at bounding box center [144, 176] width 138 height 16
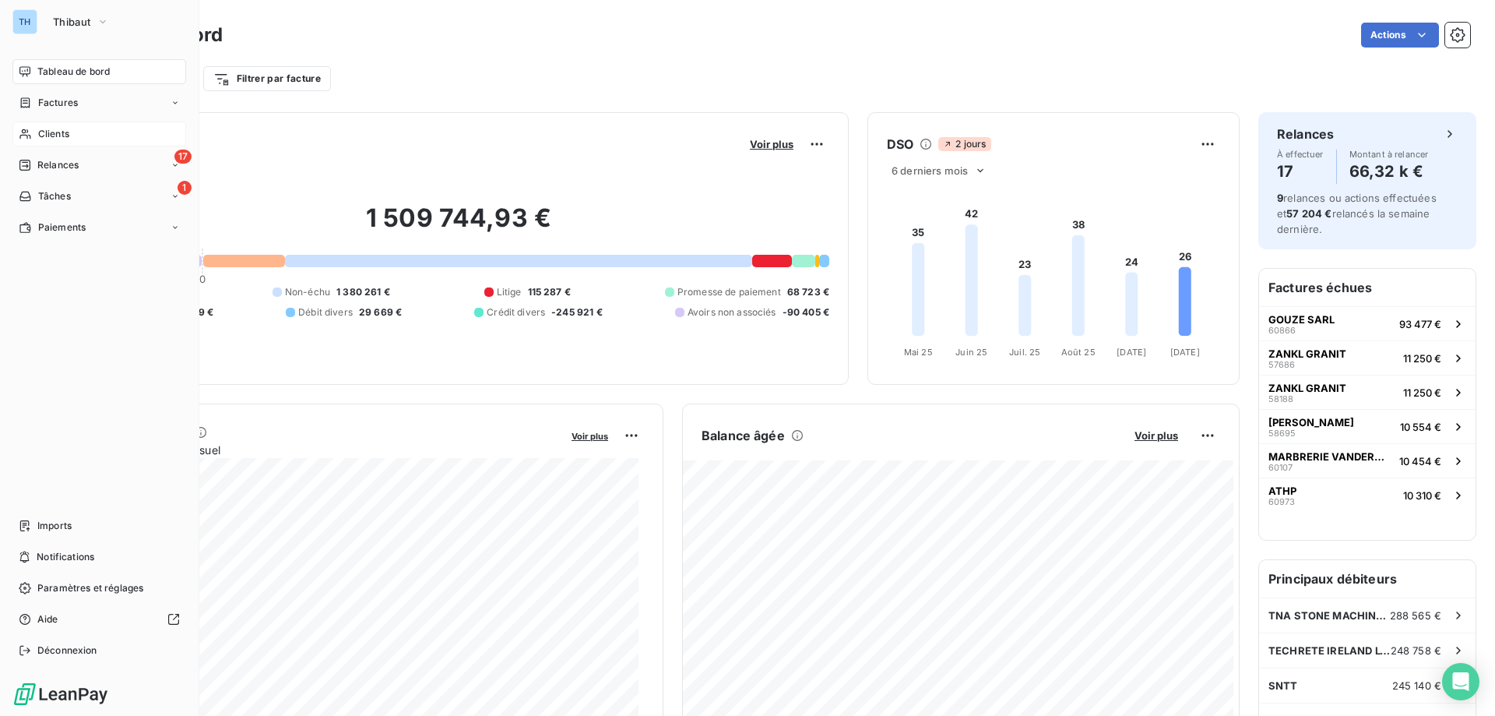
click at [68, 128] on span "Clients" at bounding box center [53, 134] width 31 height 14
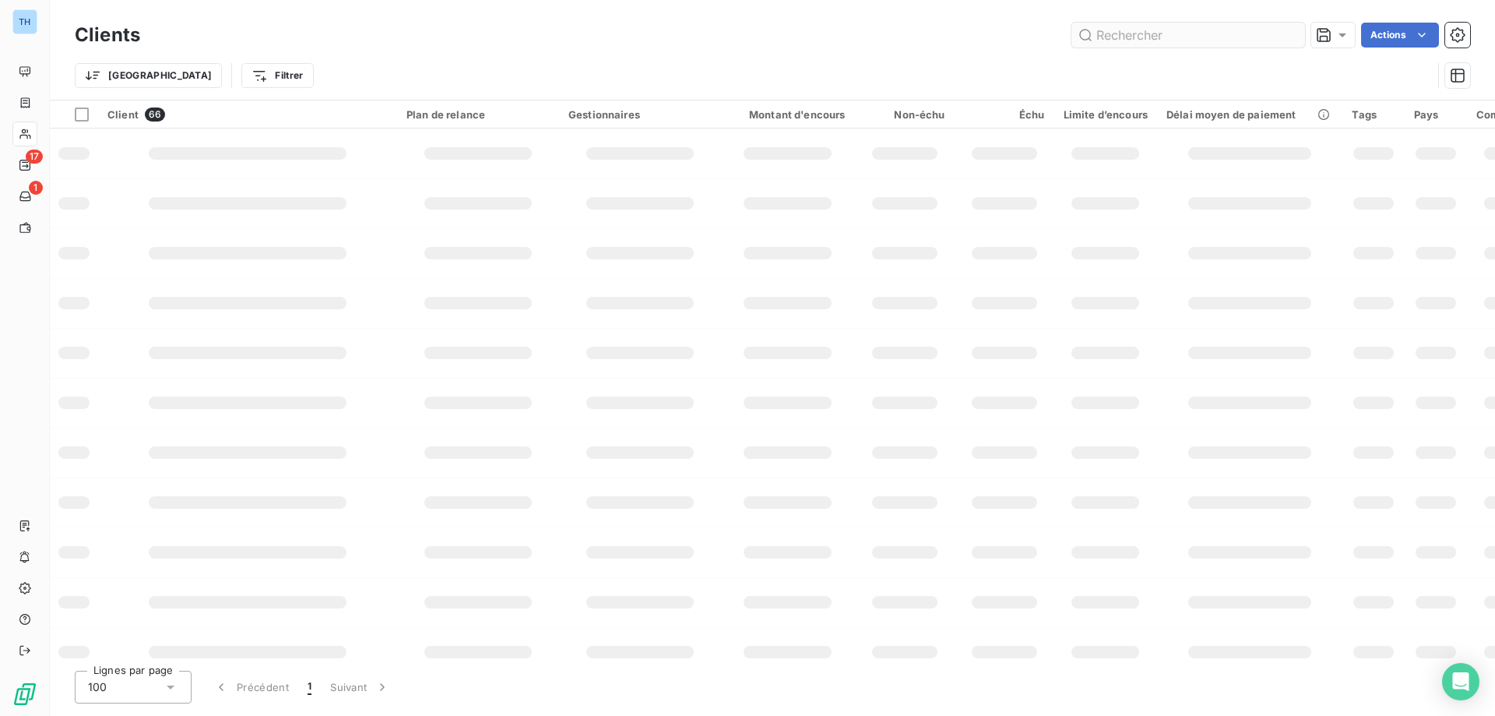
click at [1120, 33] on input "text" at bounding box center [1188, 35] width 234 height 25
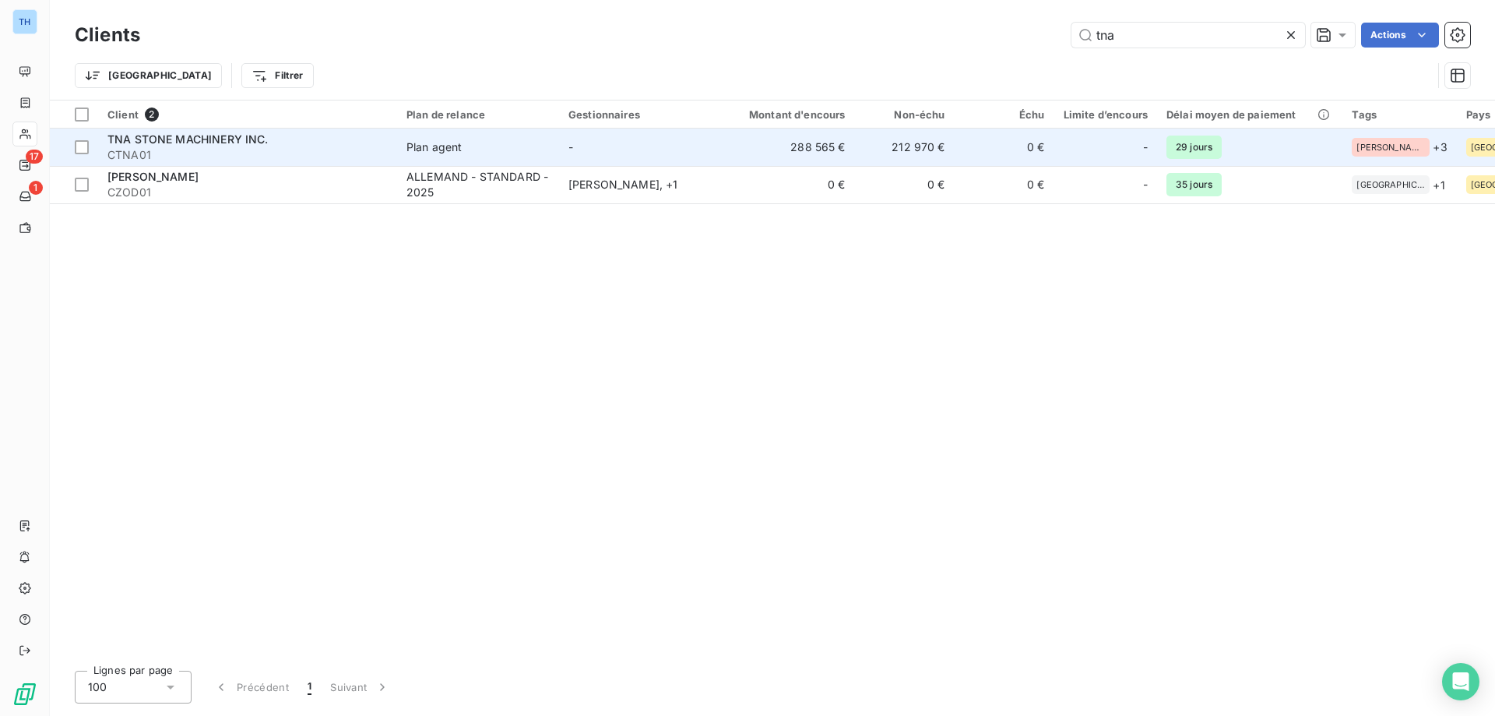
type input "tna"
click at [556, 153] on td "Plan agent" at bounding box center [478, 146] width 162 height 37
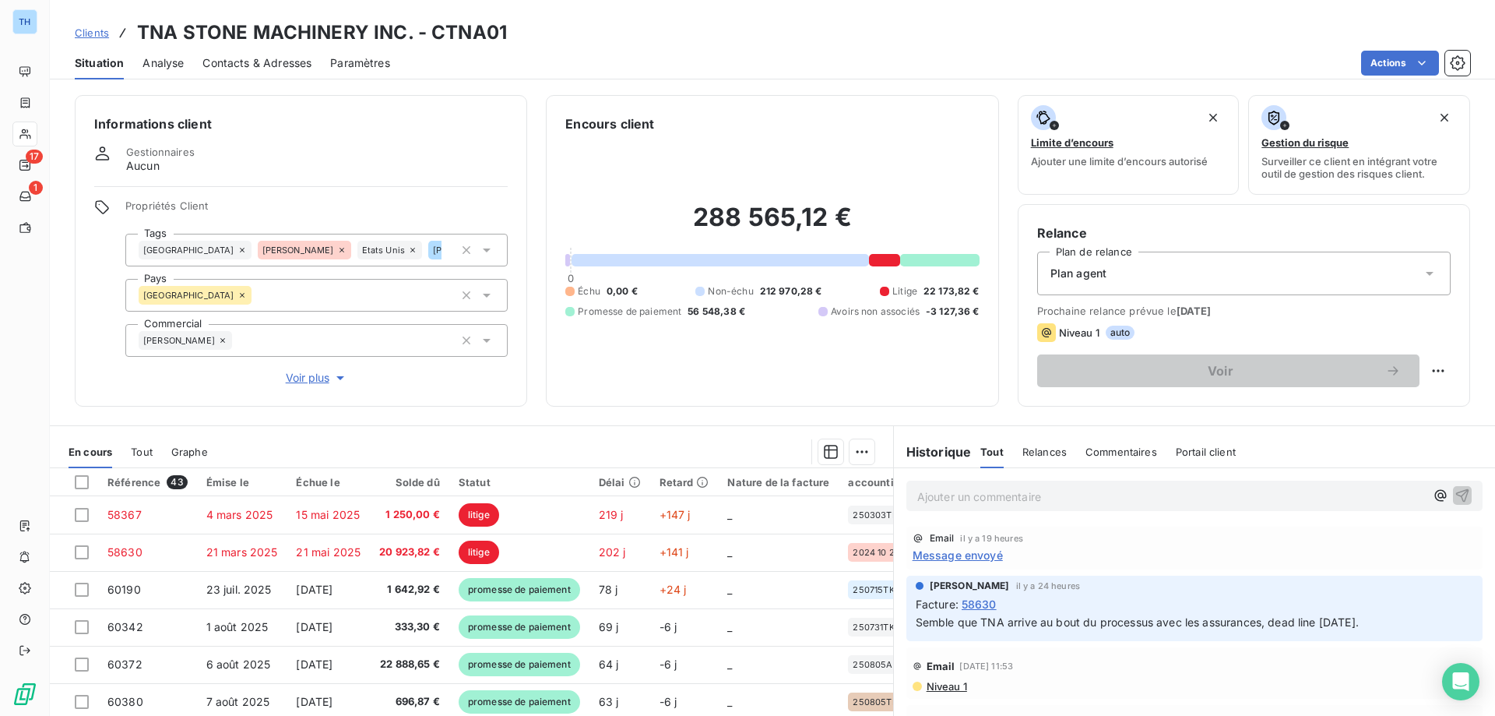
click at [955, 495] on p "Ajouter un commentaire ﻿" at bounding box center [1171, 496] width 508 height 19
drag, startPoint x: 917, startPoint y: 493, endPoint x: 928, endPoint y: 508, distance: 18.4
click at [917, 493] on span "Ct avec [PERSON_NAME], elle n'a pas reçu de mails frauduleux, le RIB est OK" at bounding box center [1120, 494] width 406 height 13
click at [1286, 491] on p "CT avec [PERSON_NAME], elle n'a pas reçu de mails frauduleux, le RIB est OK" at bounding box center [1171, 496] width 508 height 18
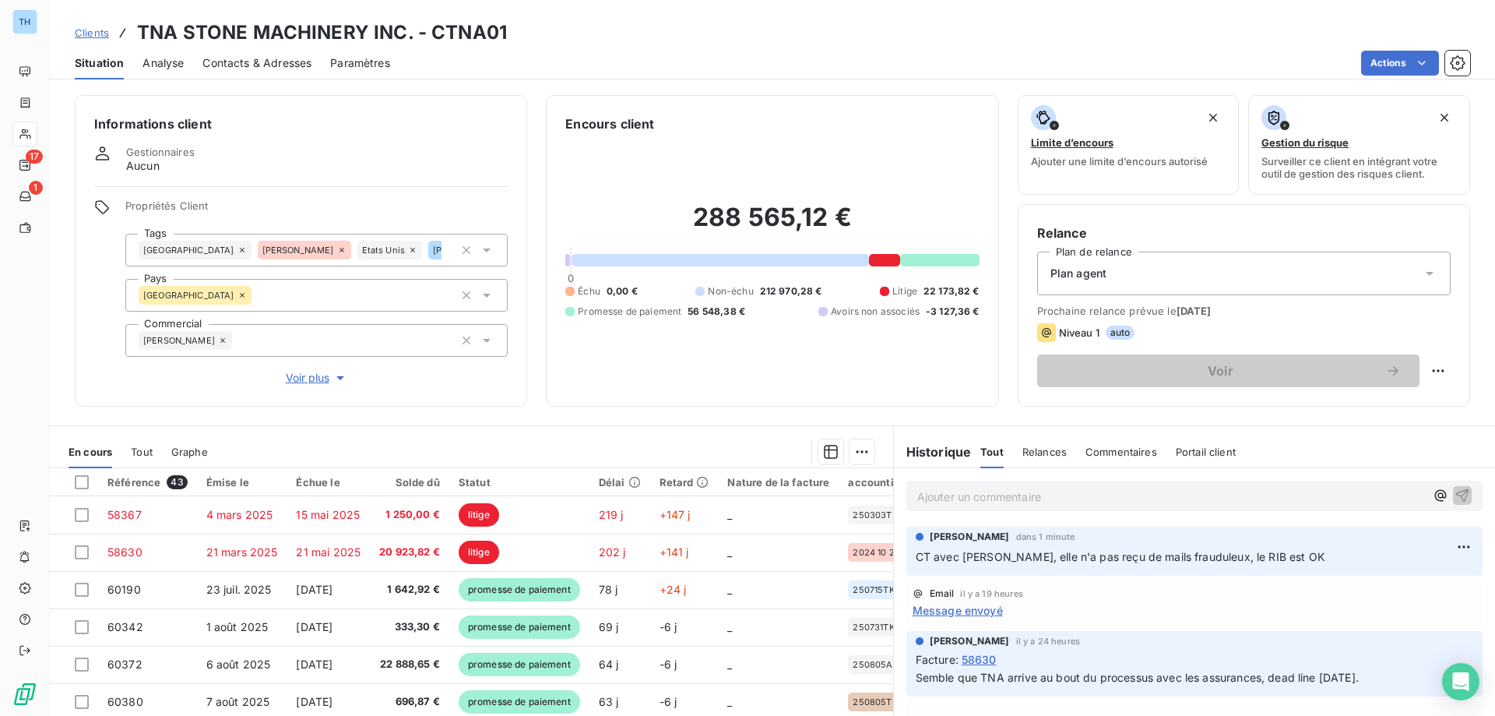
click at [311, 132] on h6 "Informations client" at bounding box center [300, 123] width 413 height 19
